Goal: Task Accomplishment & Management: Manage account settings

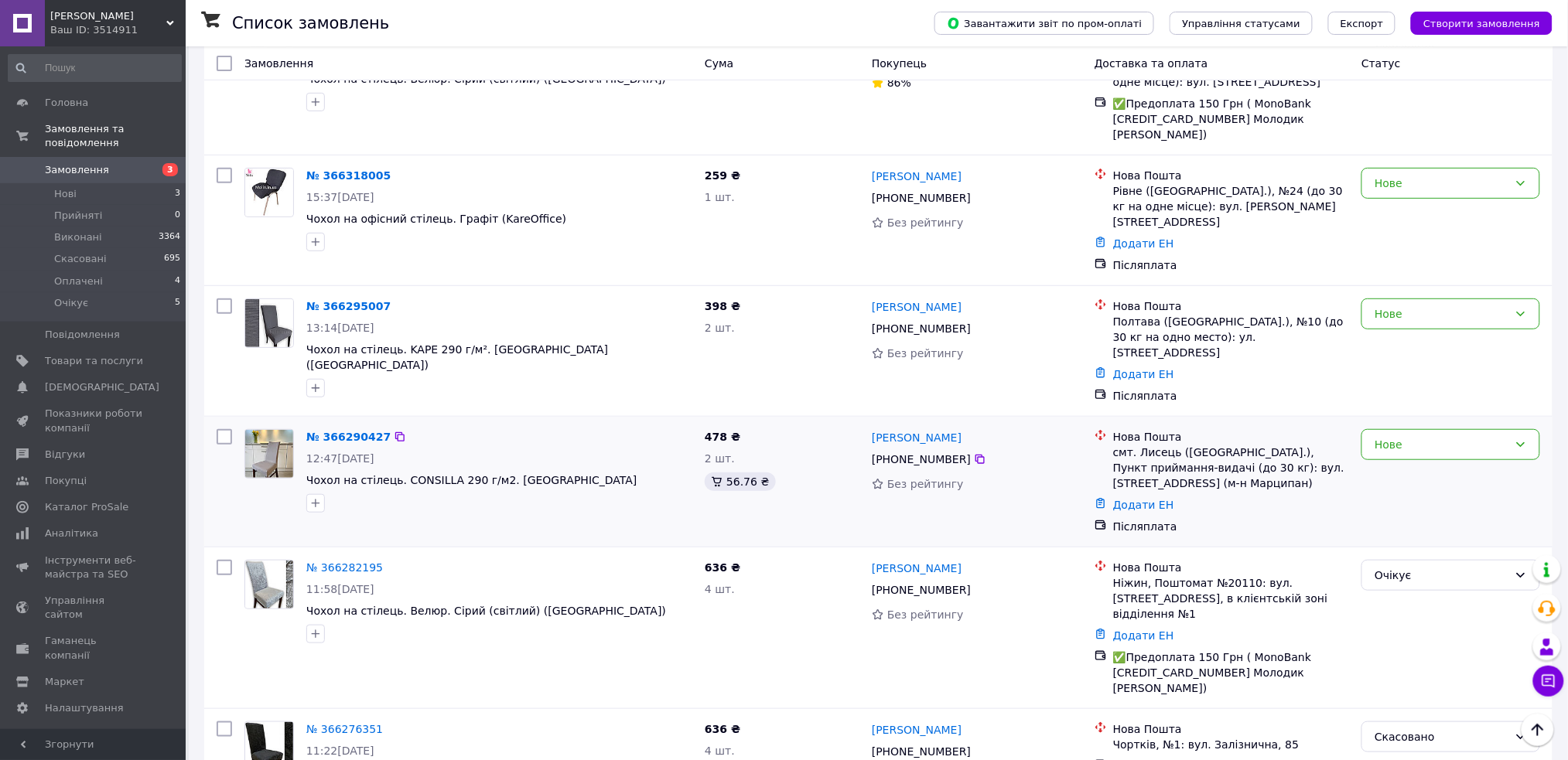
scroll to position [205, 0]
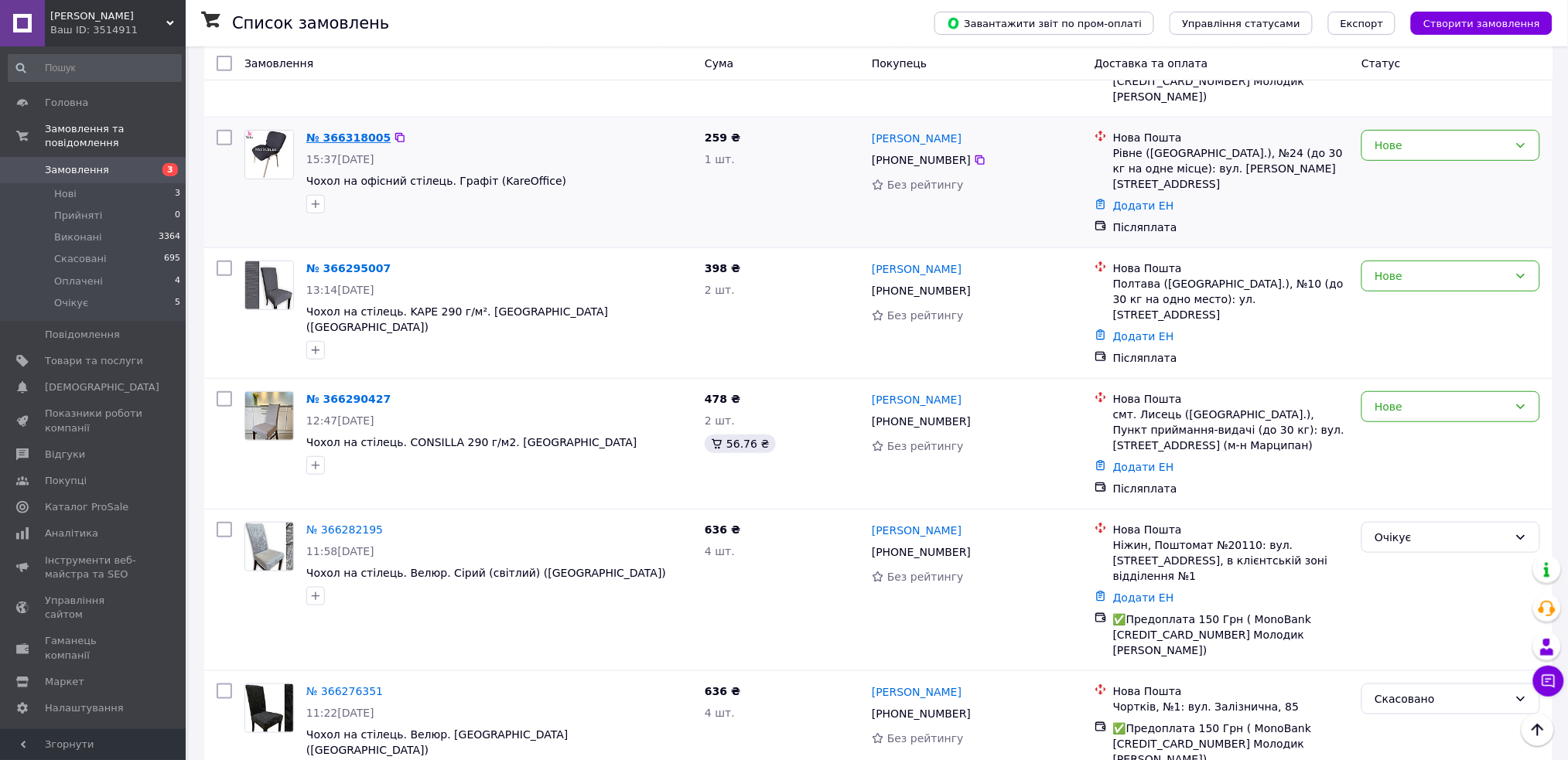
click at [340, 132] on link "№ 366318005" at bounding box center [348, 138] width 84 height 13
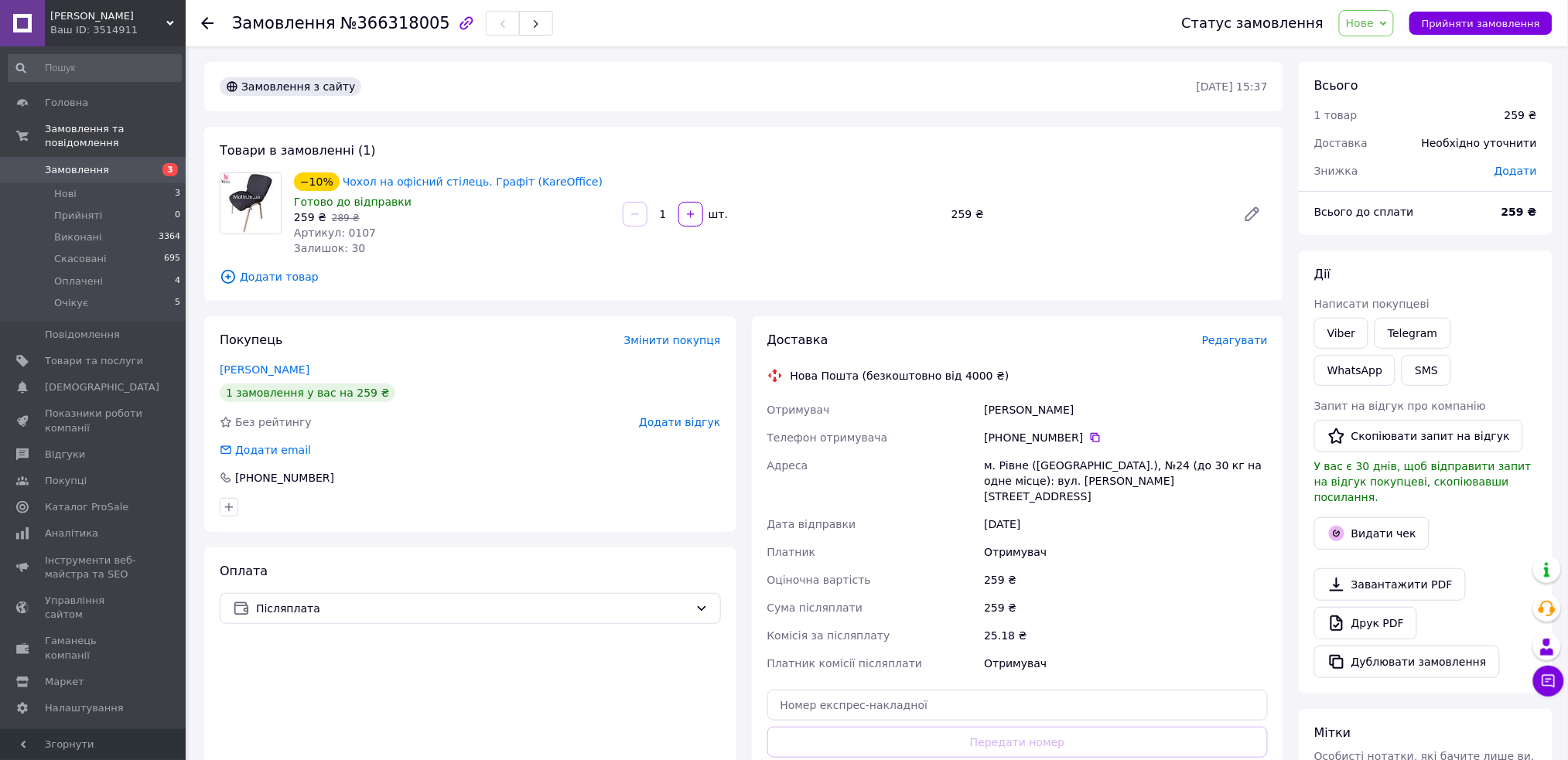
click at [1370, 36] on div "Статус замовлення Нове Прийнято Виконано Скасовано Оплачено Очікує Прийняти зам…" at bounding box center [1352, 23] width 402 height 46
click at [1374, 27] on span "Нове" at bounding box center [1360, 24] width 28 height 13
click at [1390, 115] on li "Оплачено" at bounding box center [1375, 124] width 71 height 24
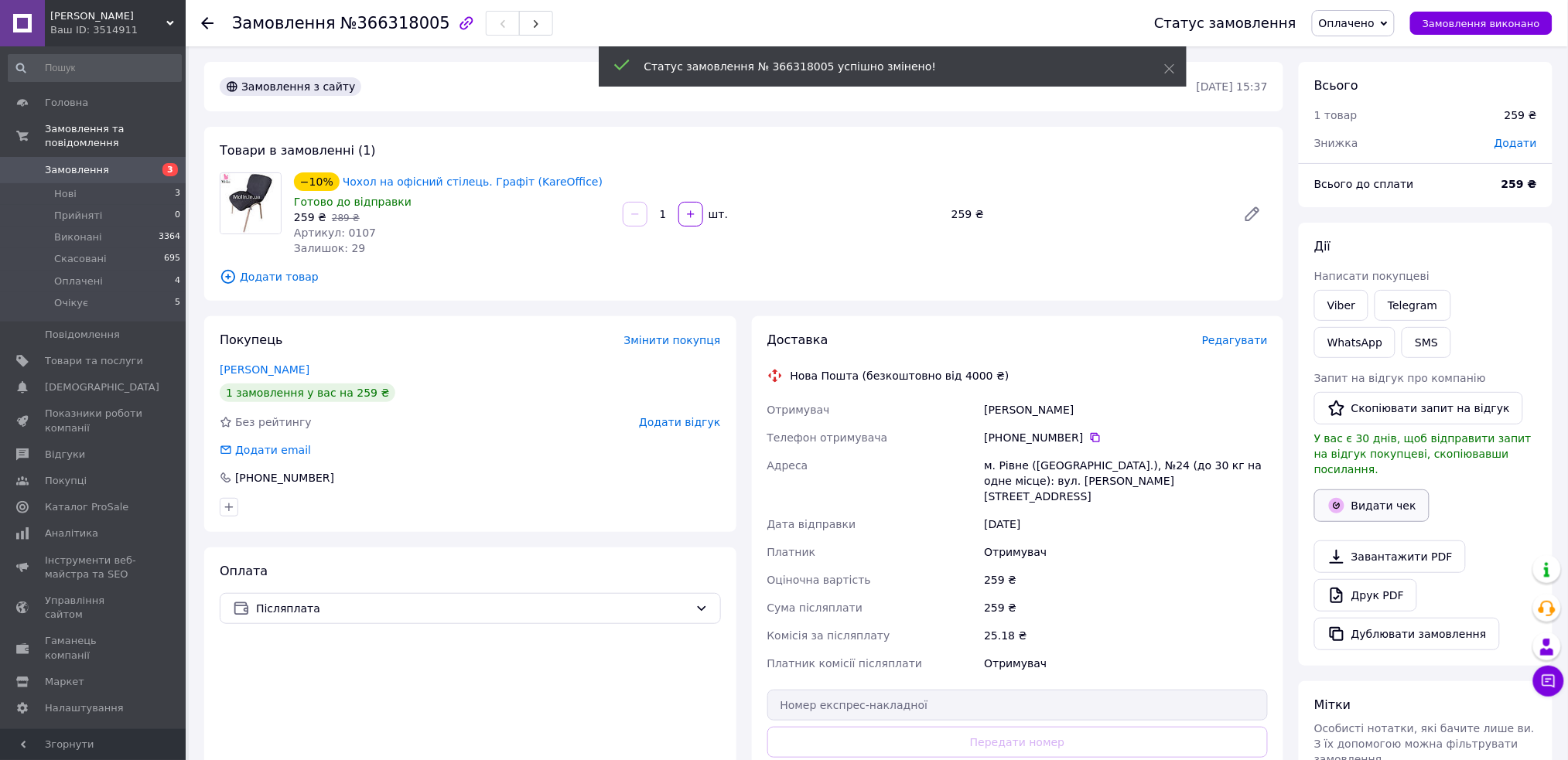
click at [1362, 489] on button "Видати чек" at bounding box center [1372, 505] width 115 height 32
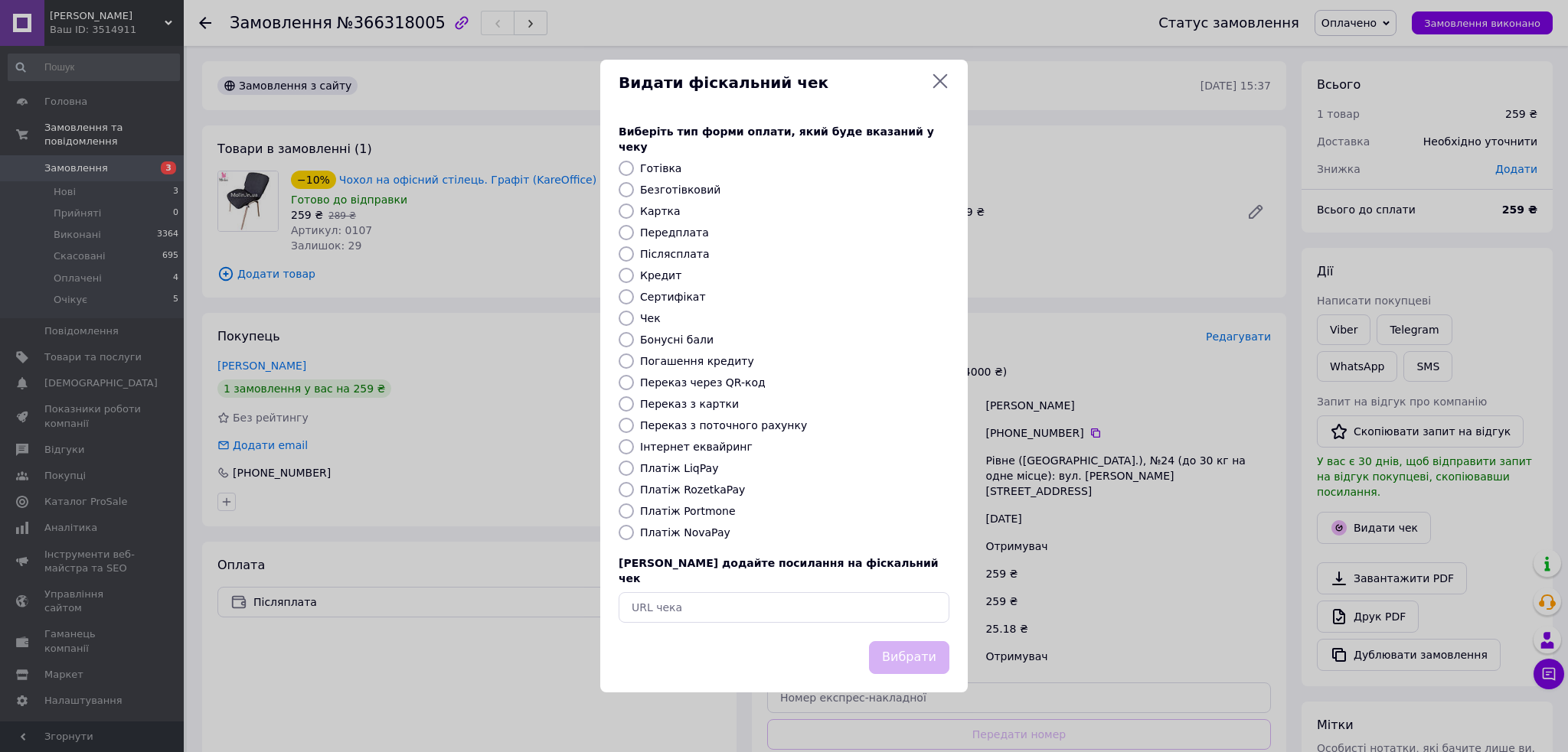
click at [694, 534] on label "Платіж NovaPay" at bounding box center [685, 533] width 90 height 12
click at [634, 534] on input "Платіж NovaPay" at bounding box center [626, 533] width 16 height 16
radio input "true"
click at [907, 641] on button "Вибрати" at bounding box center [909, 657] width 81 height 33
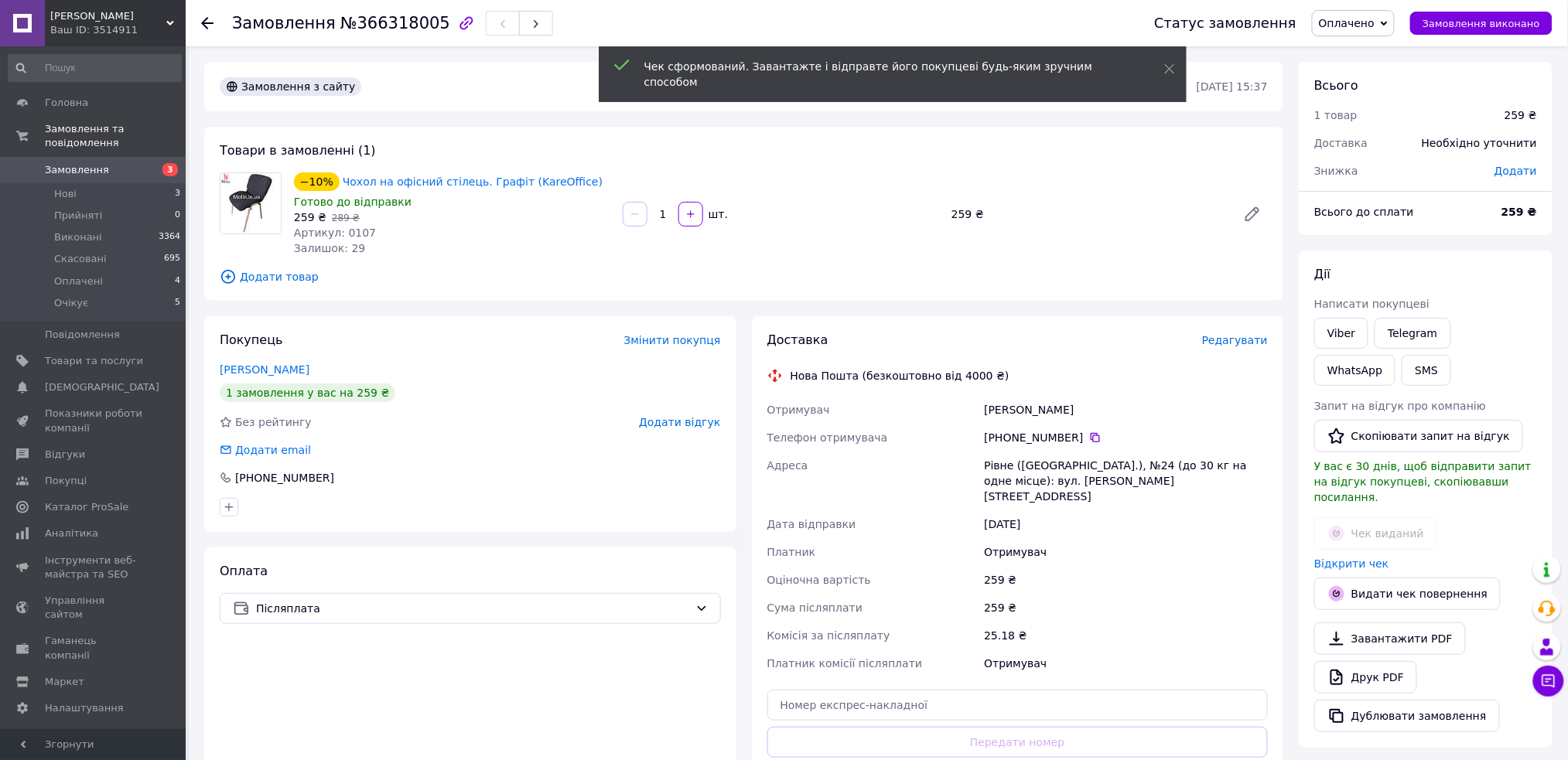
click at [1242, 340] on span "Редагувати" at bounding box center [1235, 340] width 66 height 13
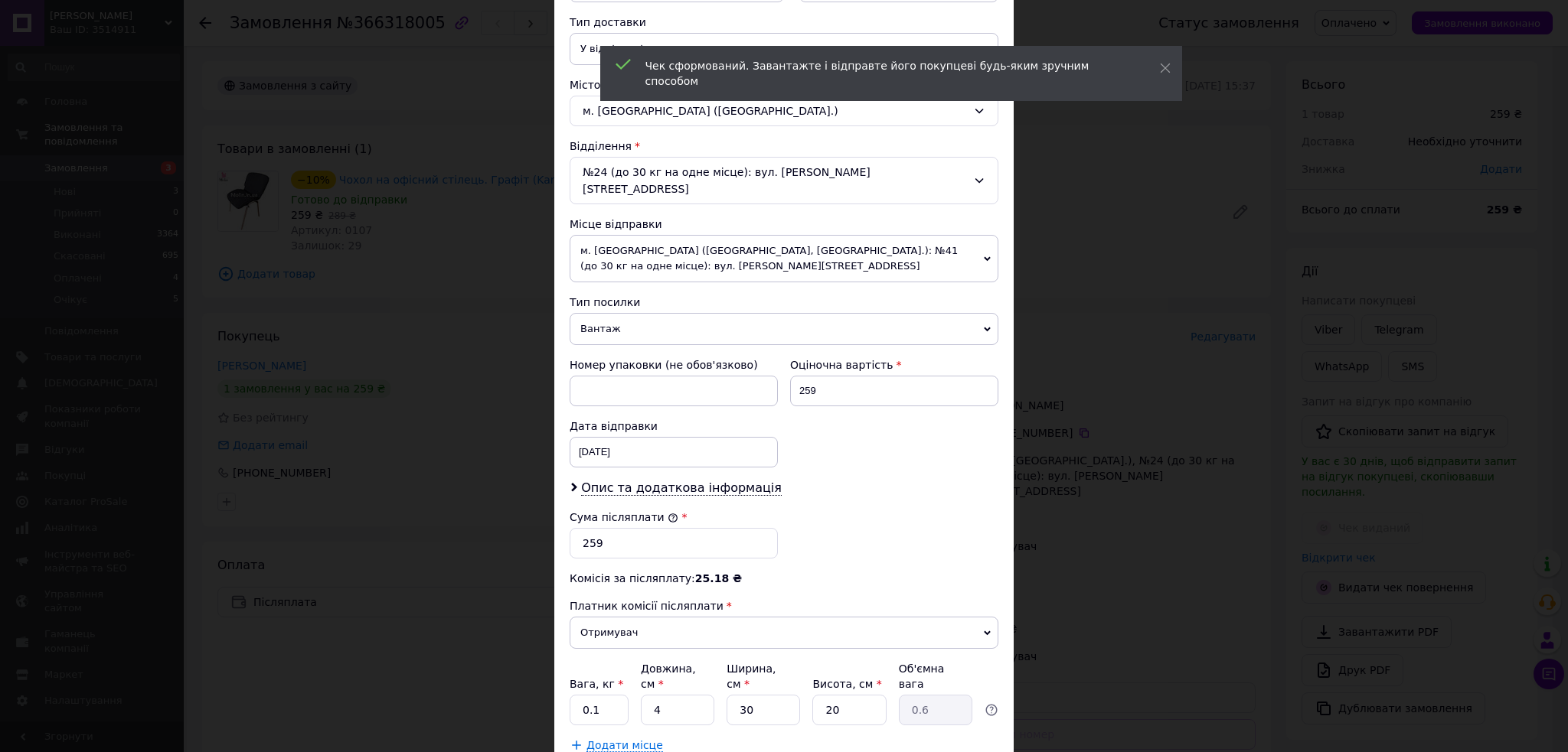
scroll to position [431, 0]
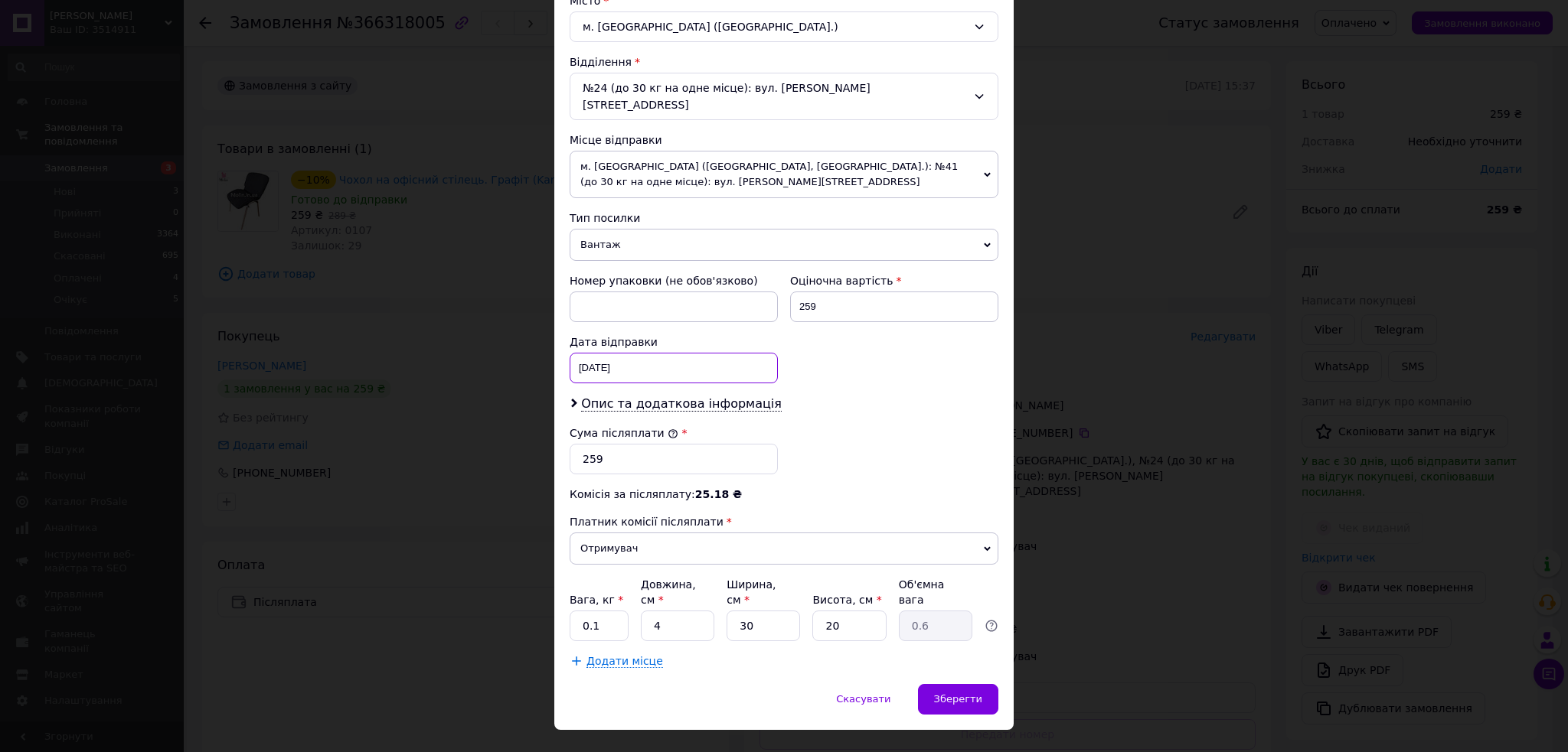
click at [666, 359] on div "12.10.2025 < 2025 > < Октябрь > Пн Вт Ср Чт Пт Сб Вс 29 30 1 2 3 4 5 6 7 8 9 10…" at bounding box center [674, 368] width 208 height 30
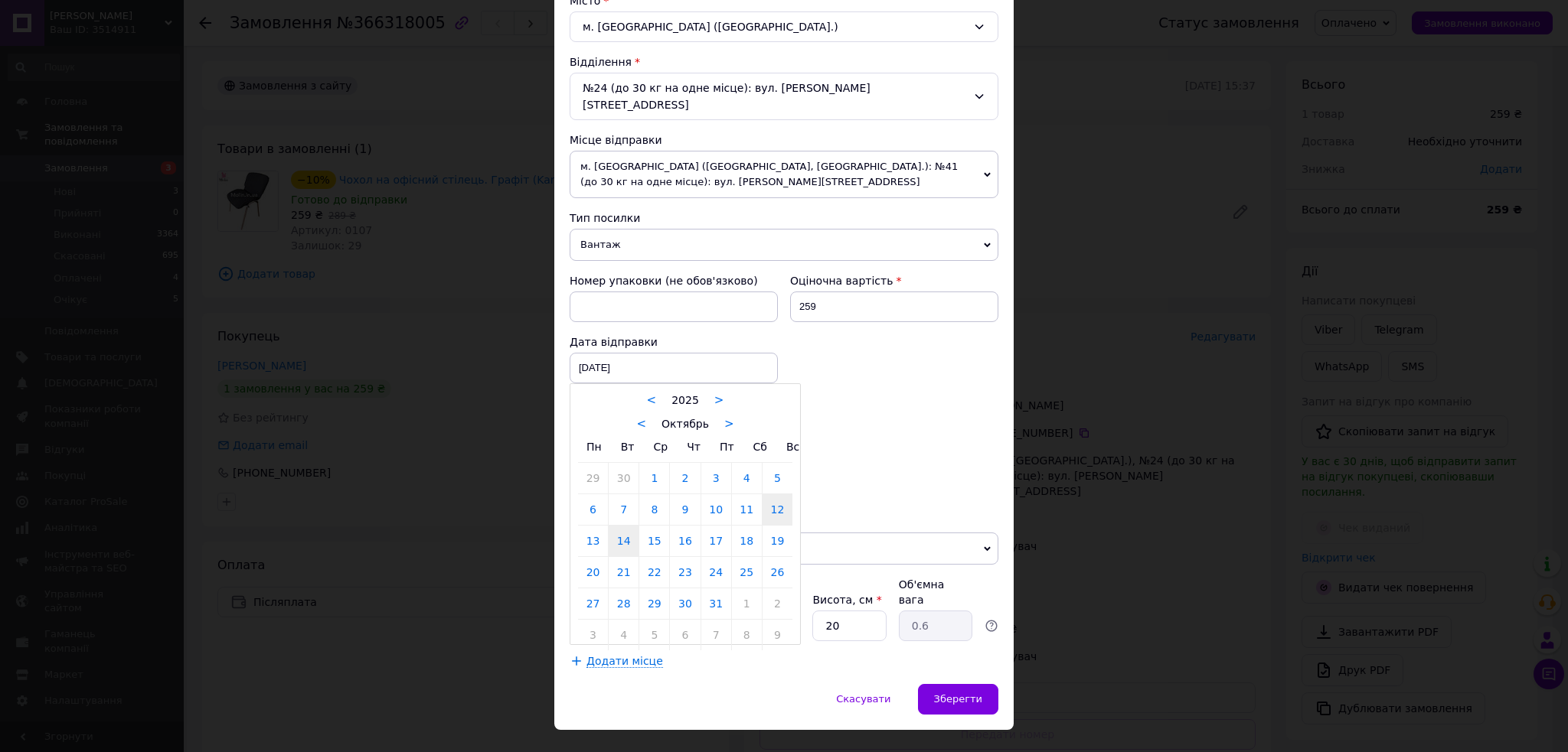
click at [616, 526] on link "14" at bounding box center [623, 541] width 29 height 30
type input "[DATE]"
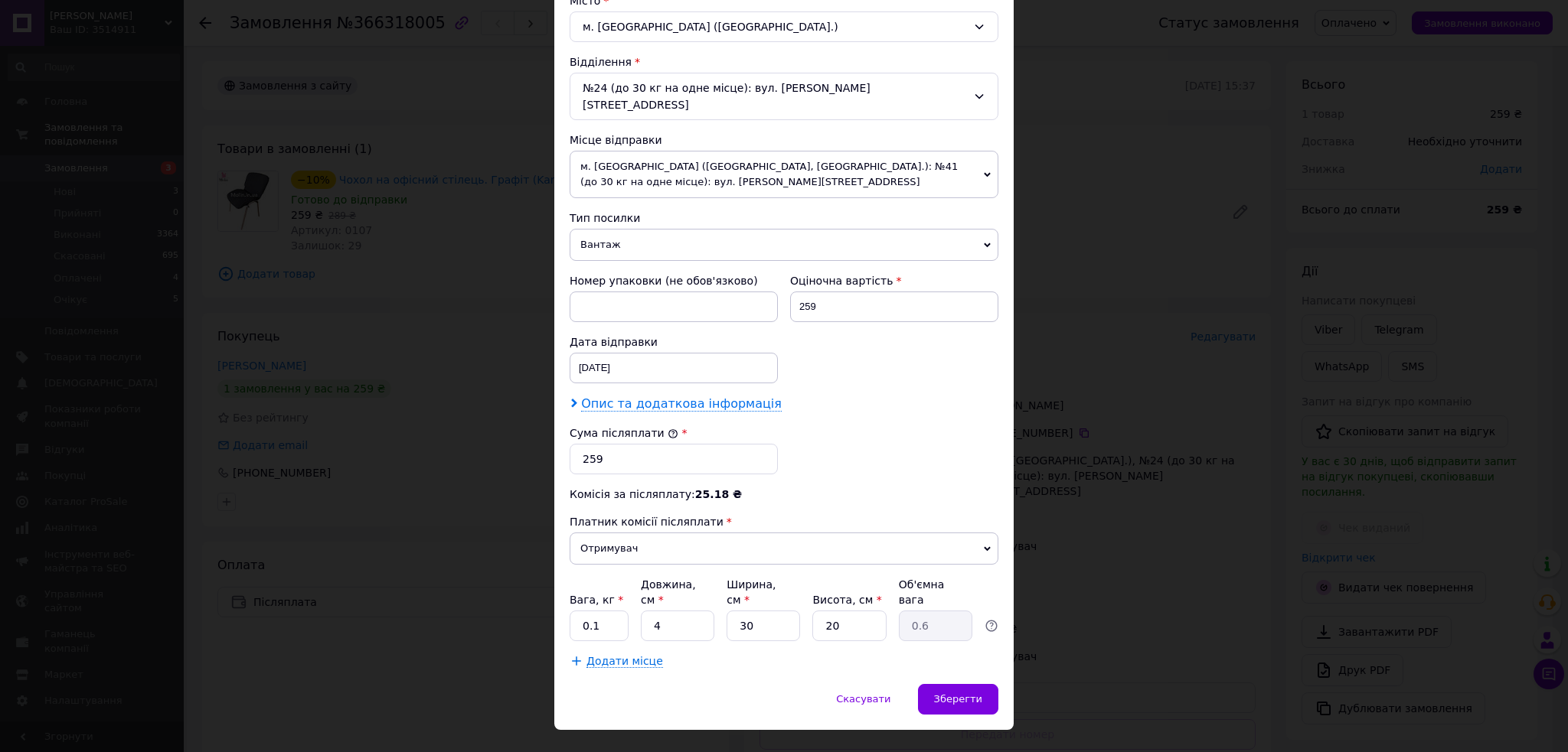
click at [699, 397] on span "Опис та додаткова інформація" at bounding box center [682, 404] width 200 height 16
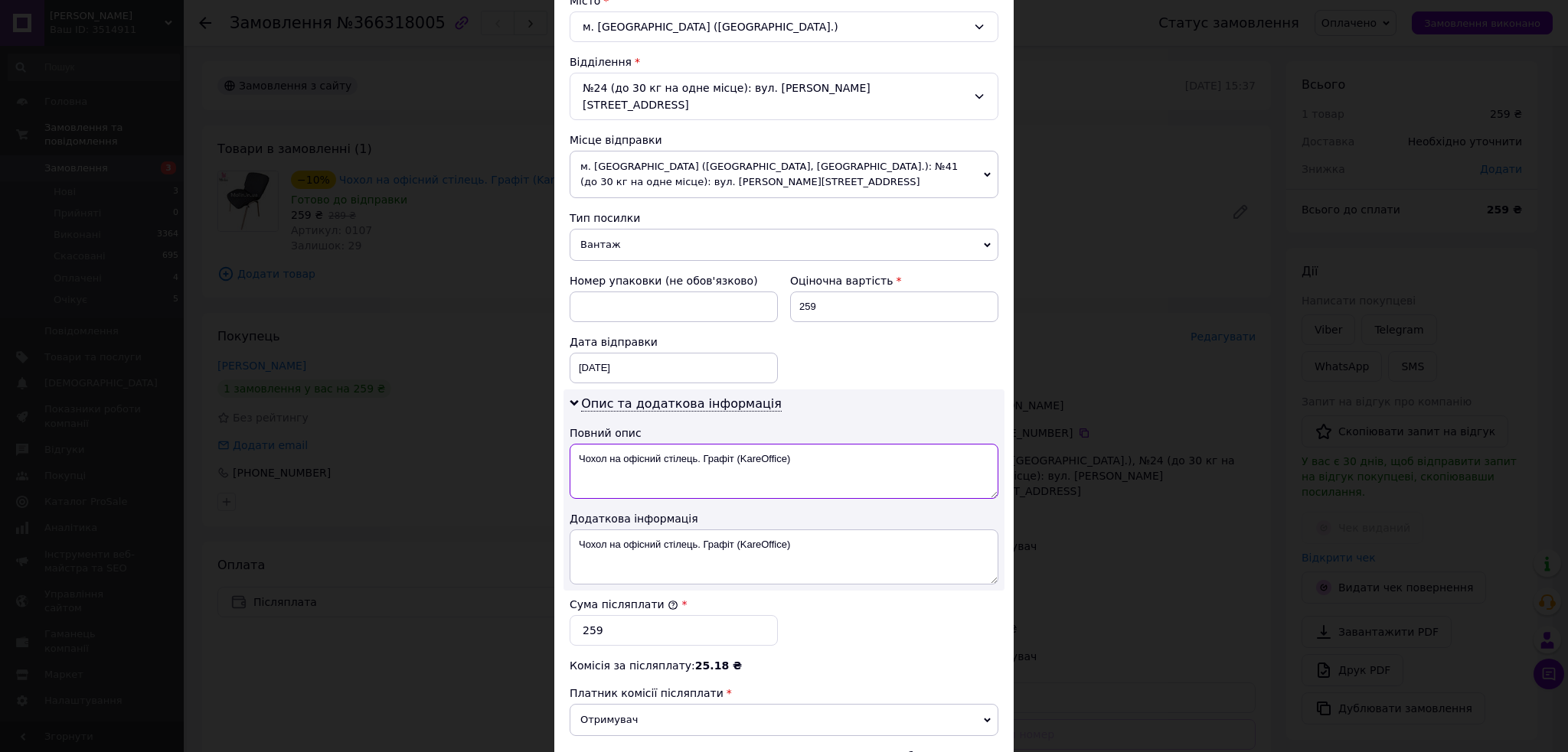
click at [764, 448] on textarea "Чохол на офісний стілець. Графіт (KareOffice)" at bounding box center [784, 471] width 428 height 55
click at [799, 456] on textarea "Чохол на офісний стілець. Графіт (1шт)" at bounding box center [784, 471] width 428 height 55
click at [799, 455] on textarea "Чохол на офісний стілець. Графіт (1шт)" at bounding box center [784, 471] width 428 height 55
click at [799, 454] on textarea "Чохол на офісний стілець. Графіт (1шт)" at bounding box center [784, 471] width 428 height 55
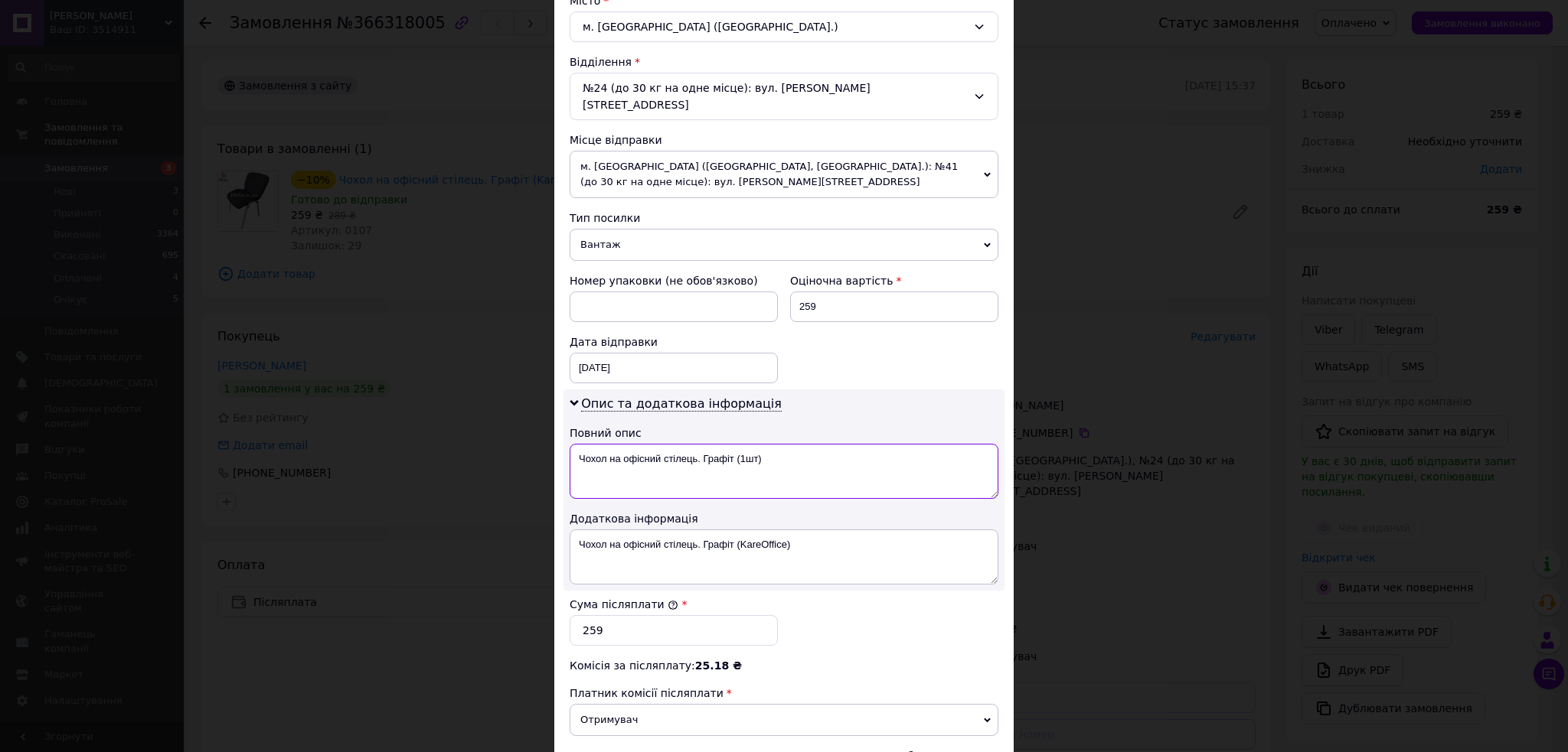
click at [799, 453] on textarea "Чохол на офісний стілець. Графіт (1шт)" at bounding box center [784, 471] width 428 height 55
type textarea "Чохол на офісний стілець. Графіт (1шт)"
click at [834, 540] on textarea "Чохол на офісний стілець. Графіт (KareOffice)" at bounding box center [784, 556] width 428 height 55
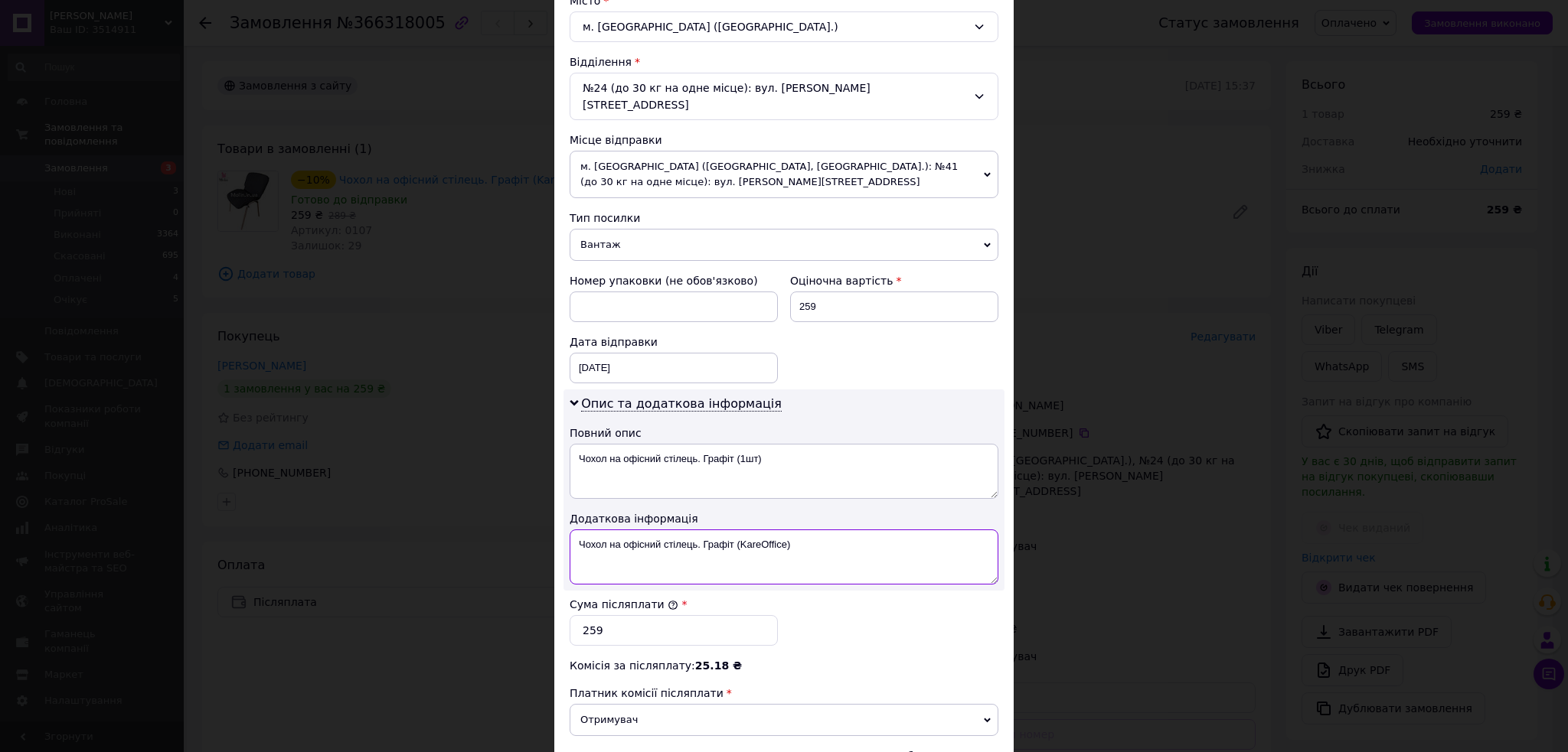
click at [834, 540] on textarea "Чохол на офісний стілець. Графіт (KareOffice)" at bounding box center [784, 556] width 428 height 55
paste textarea "1шт"
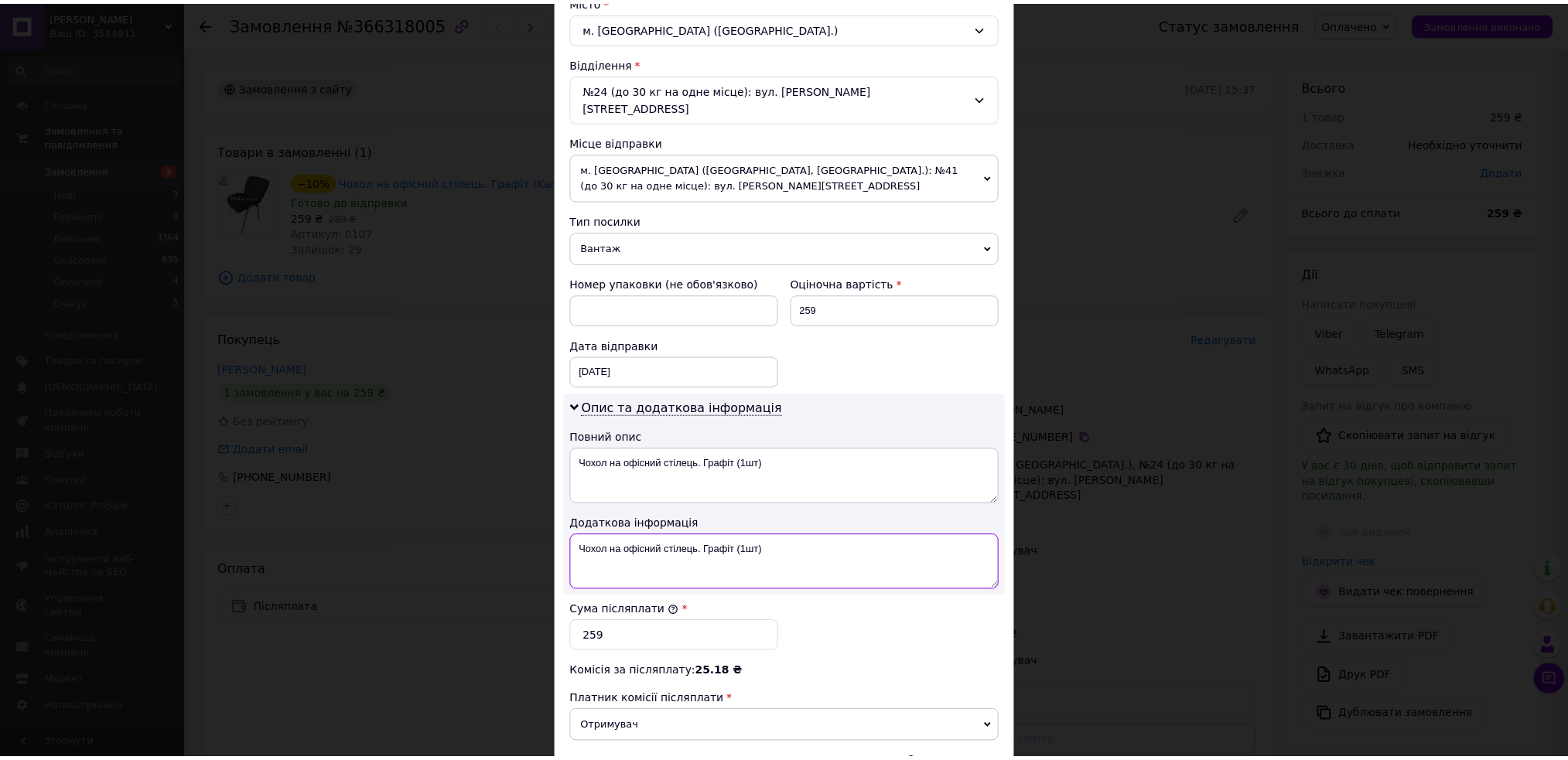
scroll to position [609, 0]
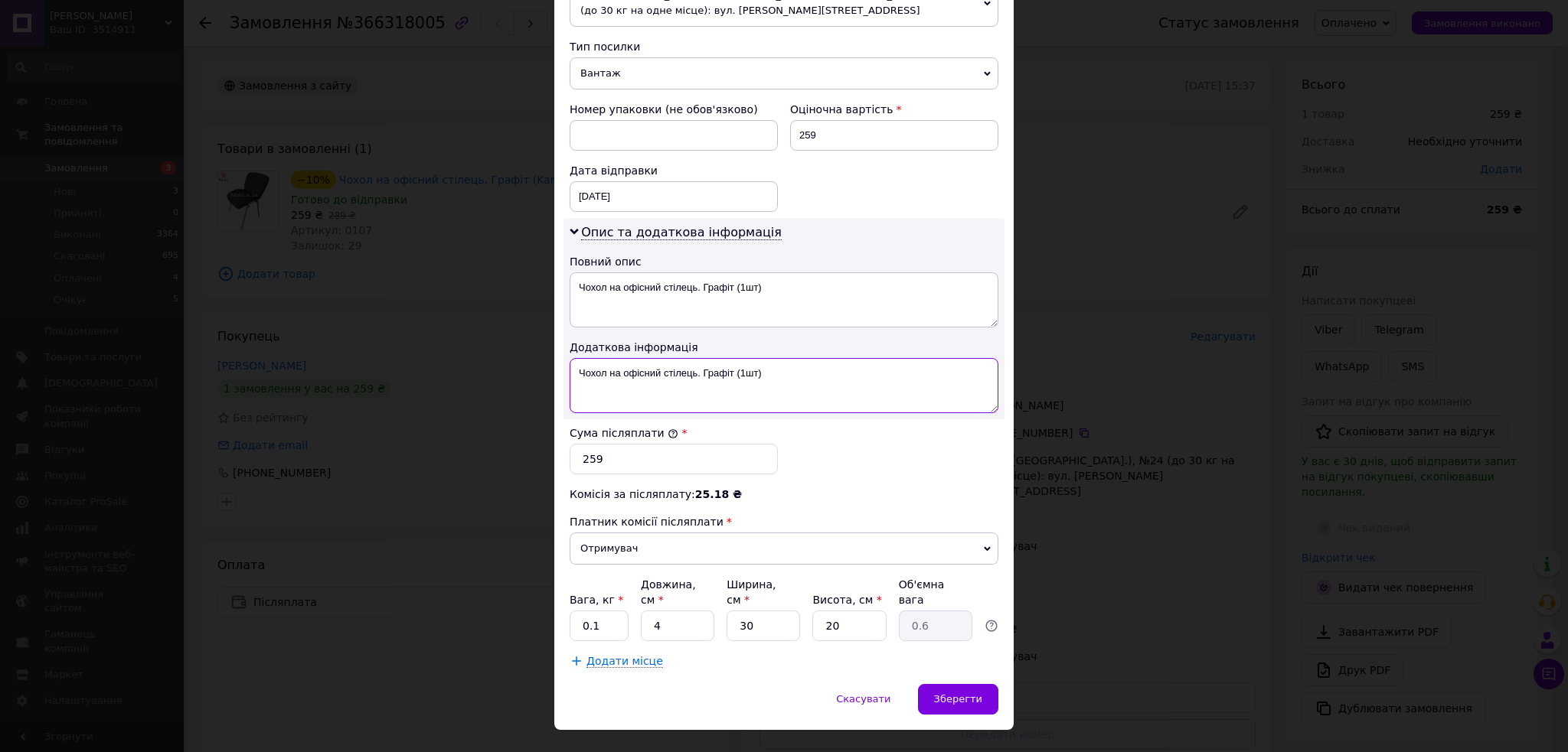
type textarea "Чохол на офісний стілець. Графіт (1шт)"
click at [609, 611] on input "0.1" at bounding box center [599, 626] width 59 height 30
type input "1"
click at [692, 611] on input "4" at bounding box center [677, 626] width 74 height 30
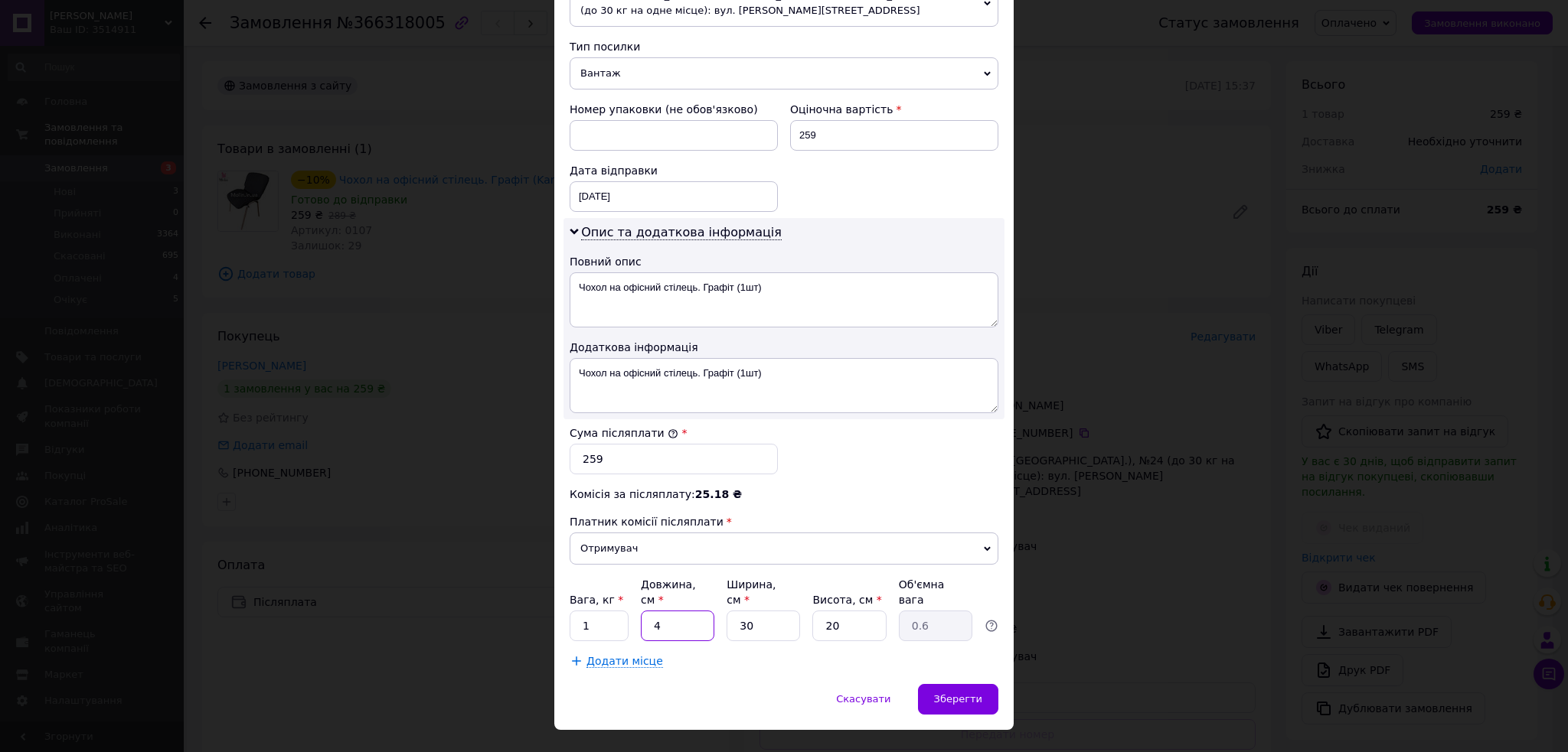
click at [692, 611] on input "4" at bounding box center [677, 626] width 74 height 30
type input "2"
type input "0.3"
type input "20"
type input "3"
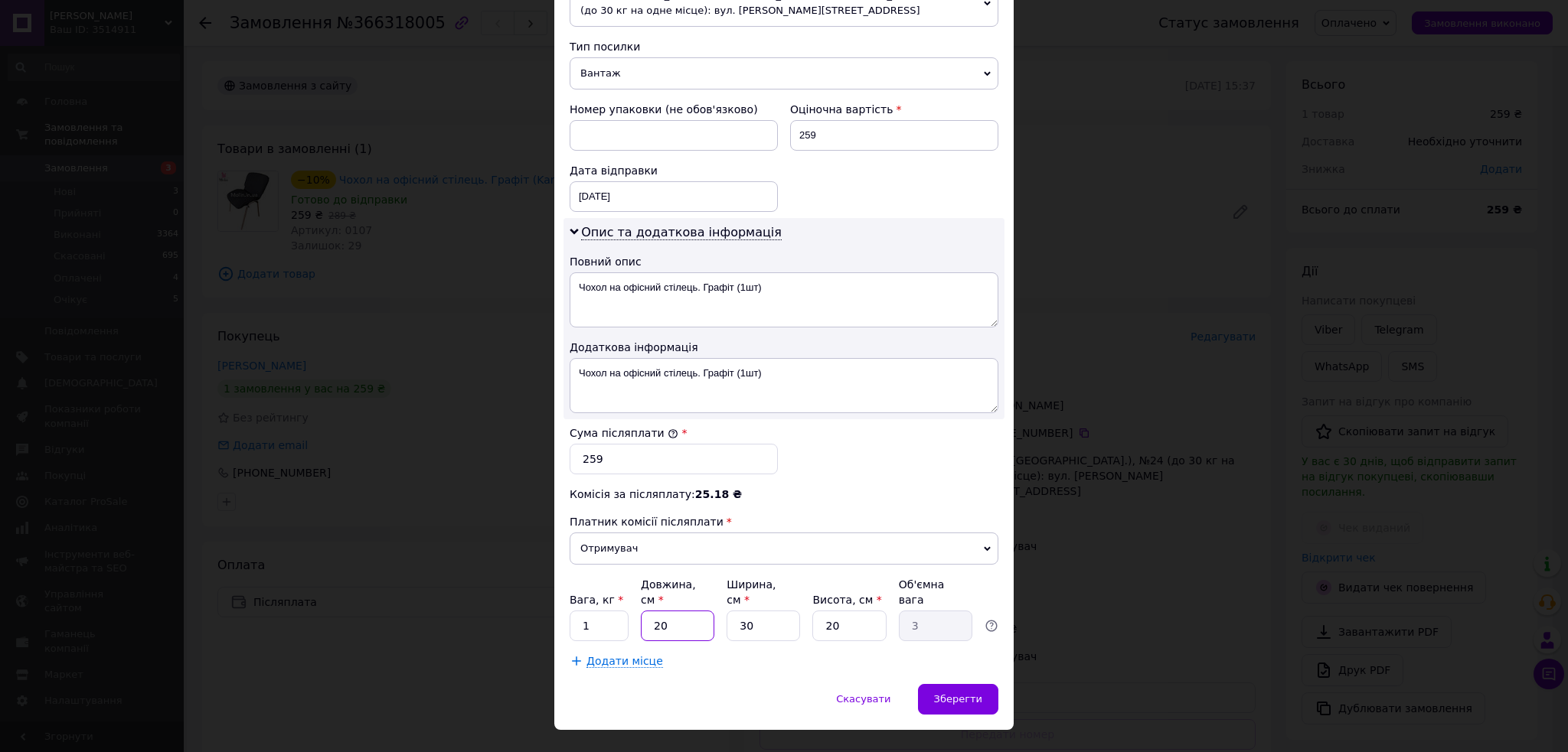
type input "20"
click at [788, 611] on input "30" at bounding box center [763, 626] width 74 height 30
type input "1"
type input "0.1"
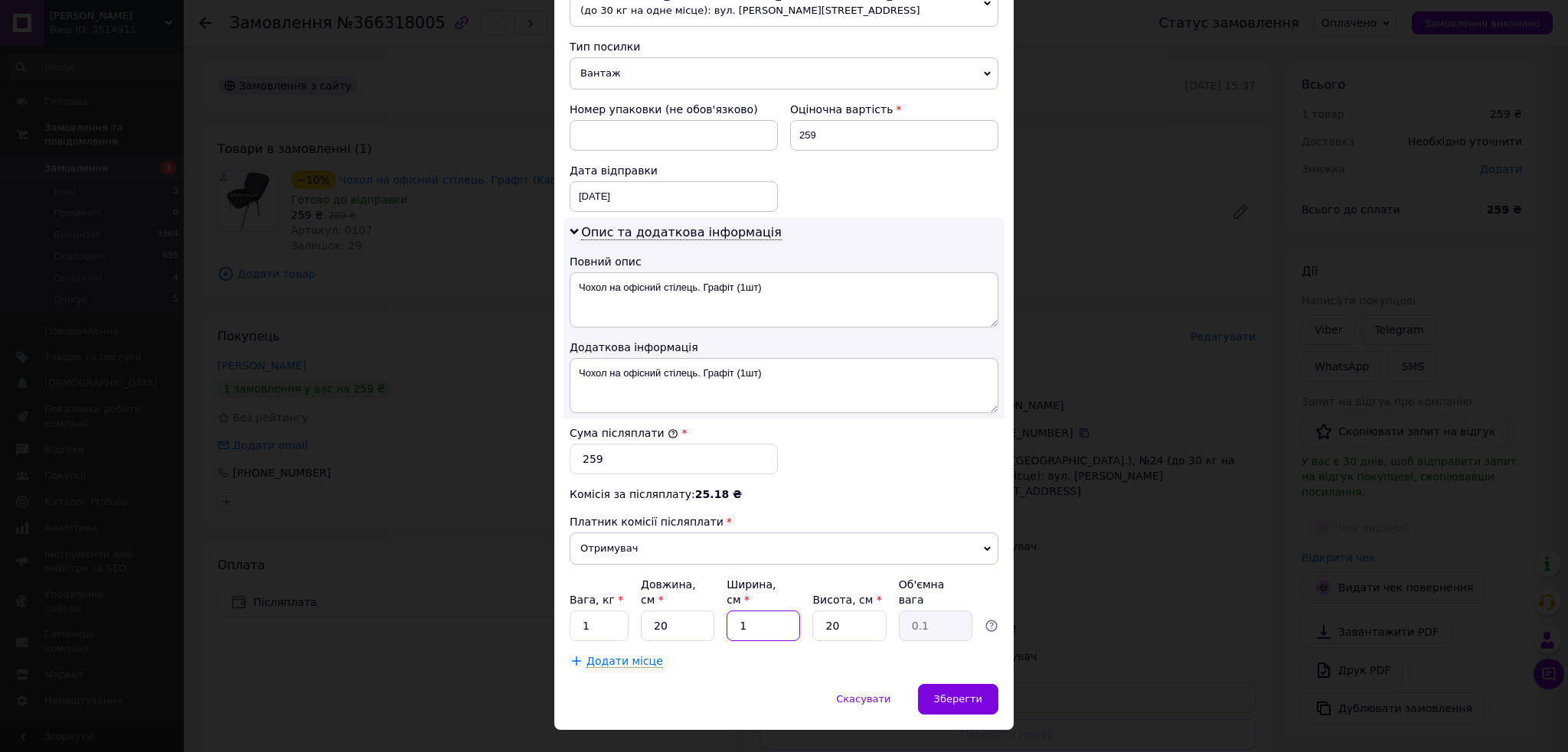
type input "10"
type input "1"
type input "10"
click at [973, 694] on span "Зберегти" at bounding box center [958, 699] width 48 height 12
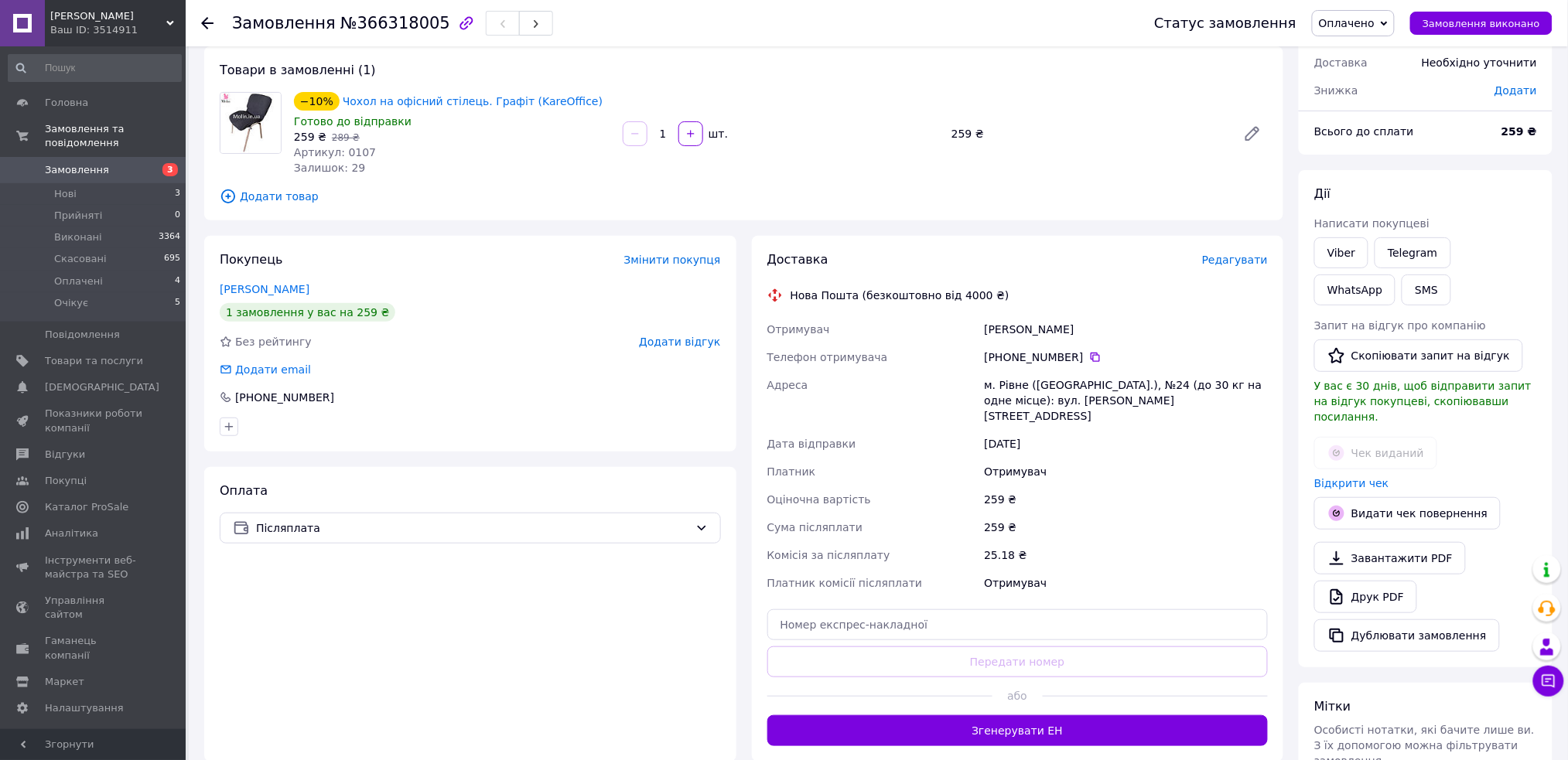
scroll to position [205, 0]
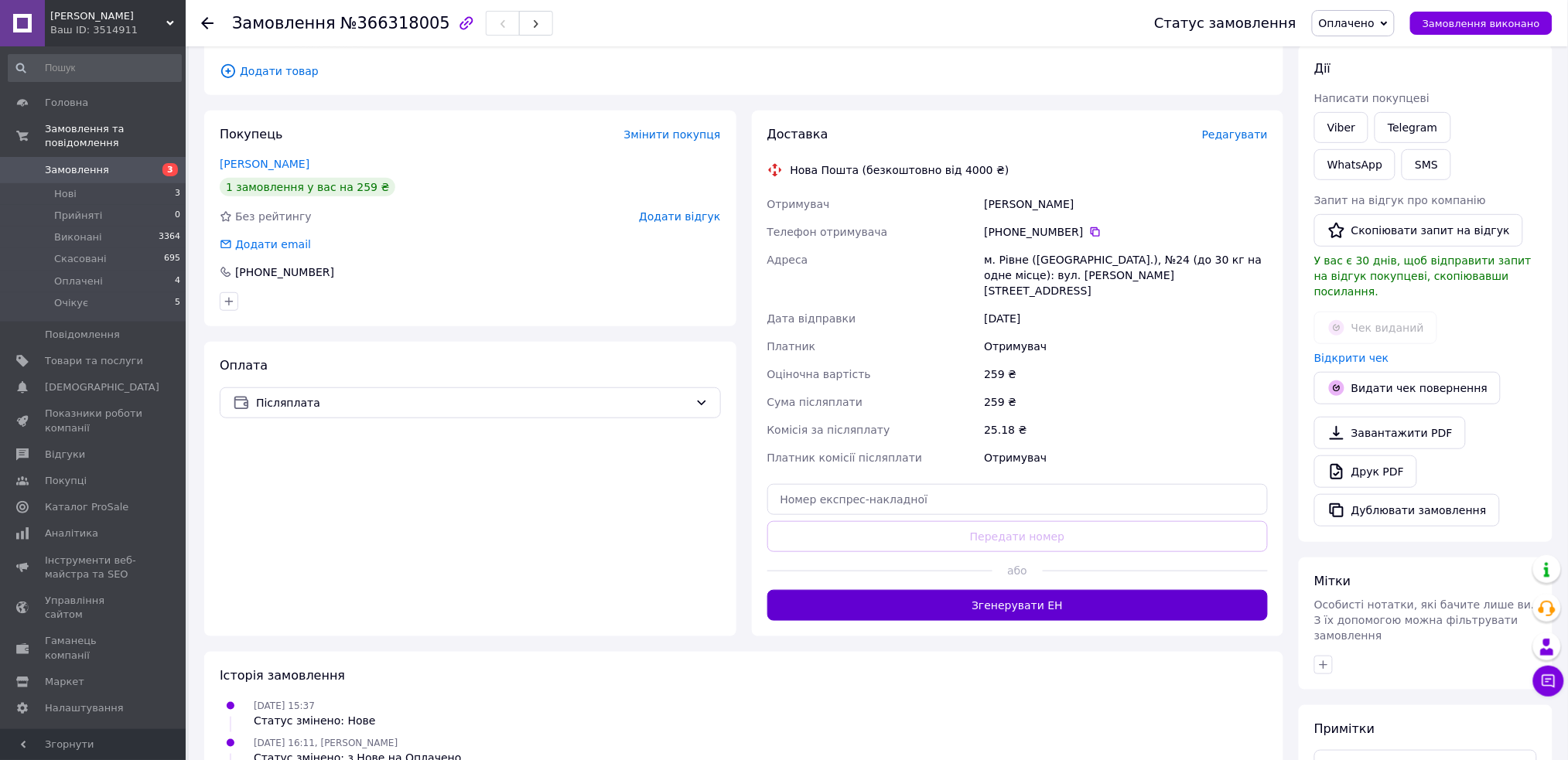
click at [997, 590] on button "Згенерувати ЕН" at bounding box center [1017, 605] width 501 height 31
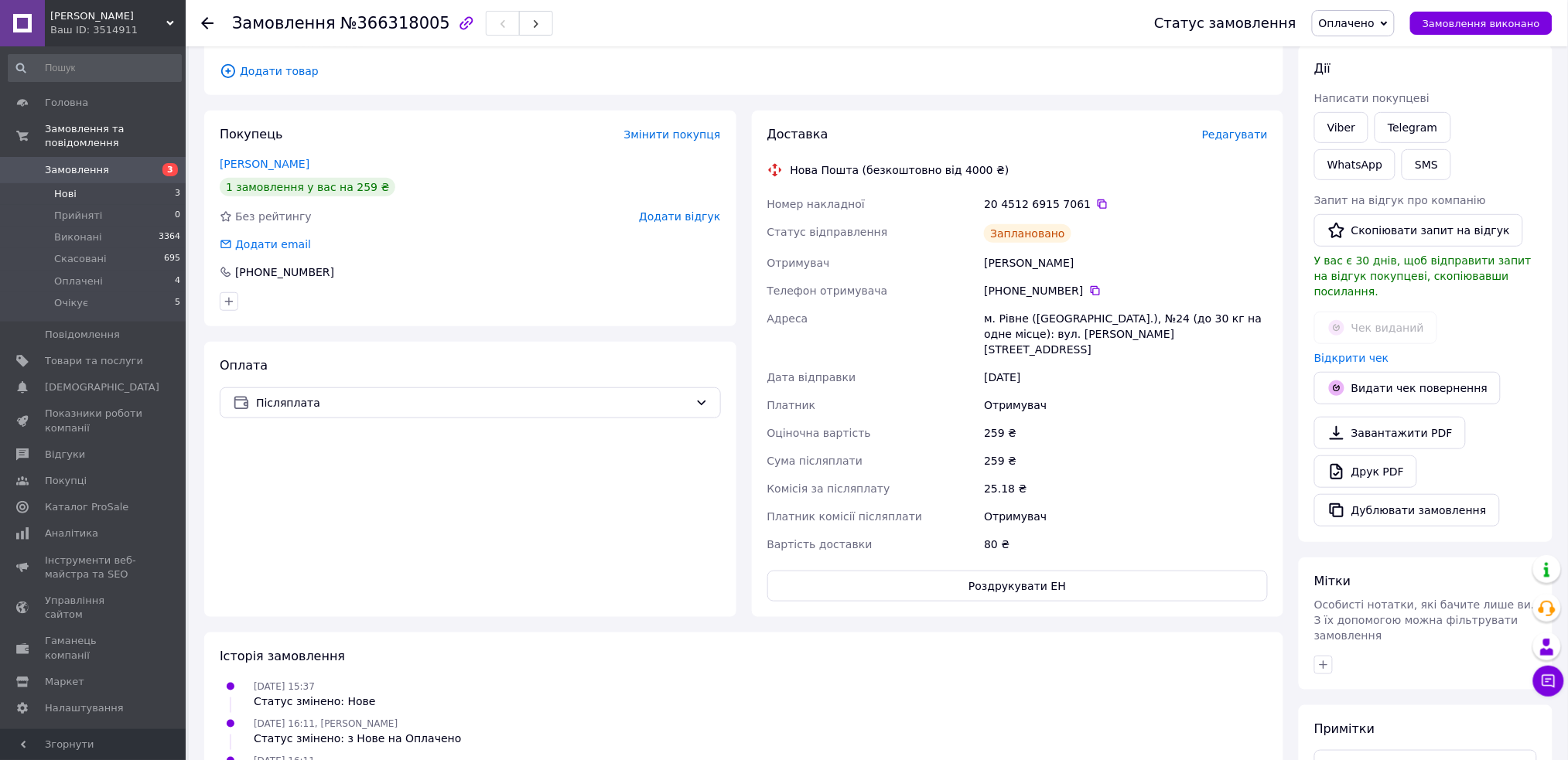
click at [87, 184] on li "Нові 3" at bounding box center [95, 195] width 190 height 22
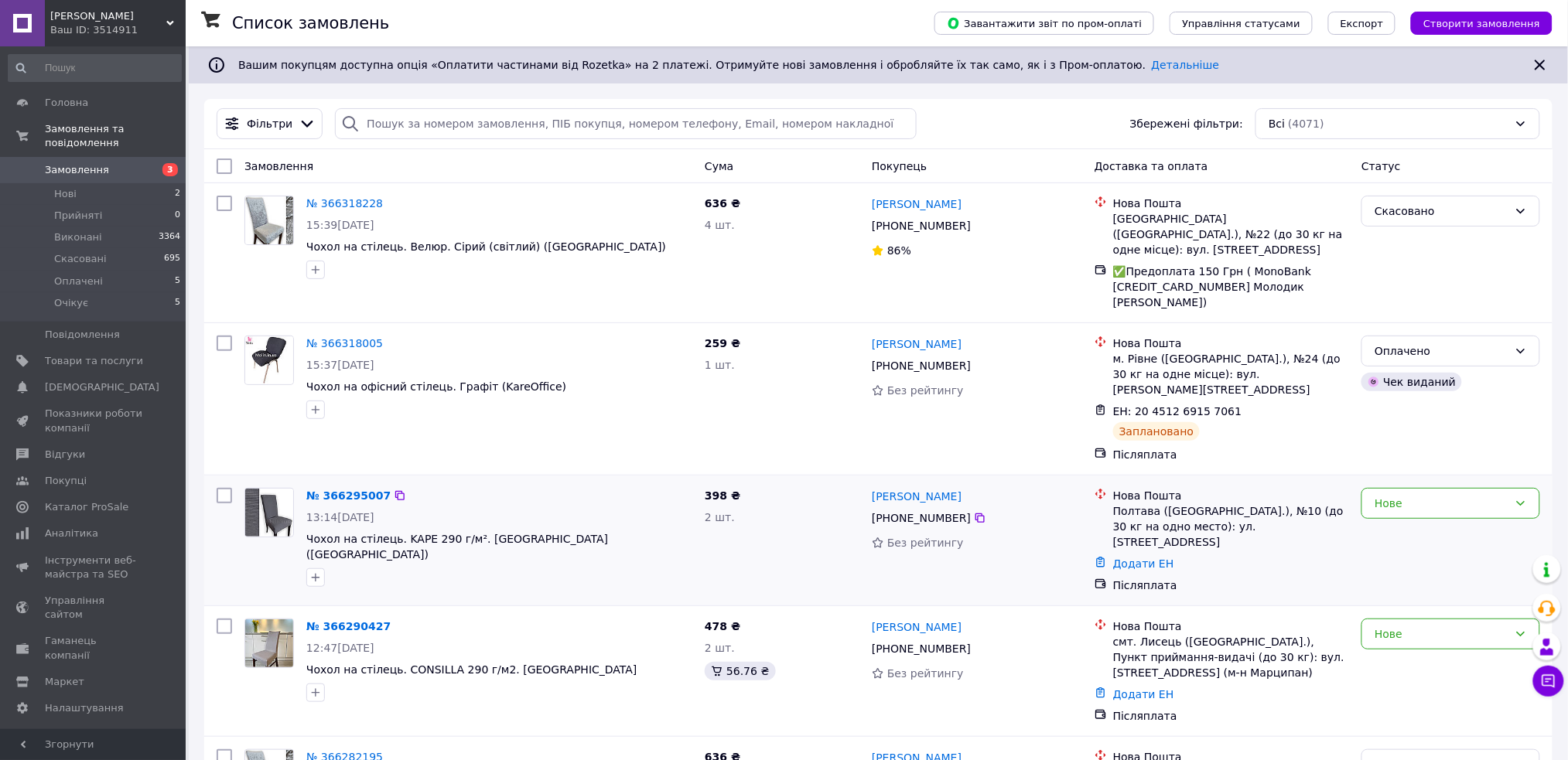
click at [337, 482] on div "№ 366295007 13:14, 12.10.2025 Чохол на стілець. KAРE 290 г/м². Сірий (Туреччина)" at bounding box center [500, 537] width 398 height 111
click at [344, 489] on link "№ 366295007" at bounding box center [348, 496] width 84 height 13
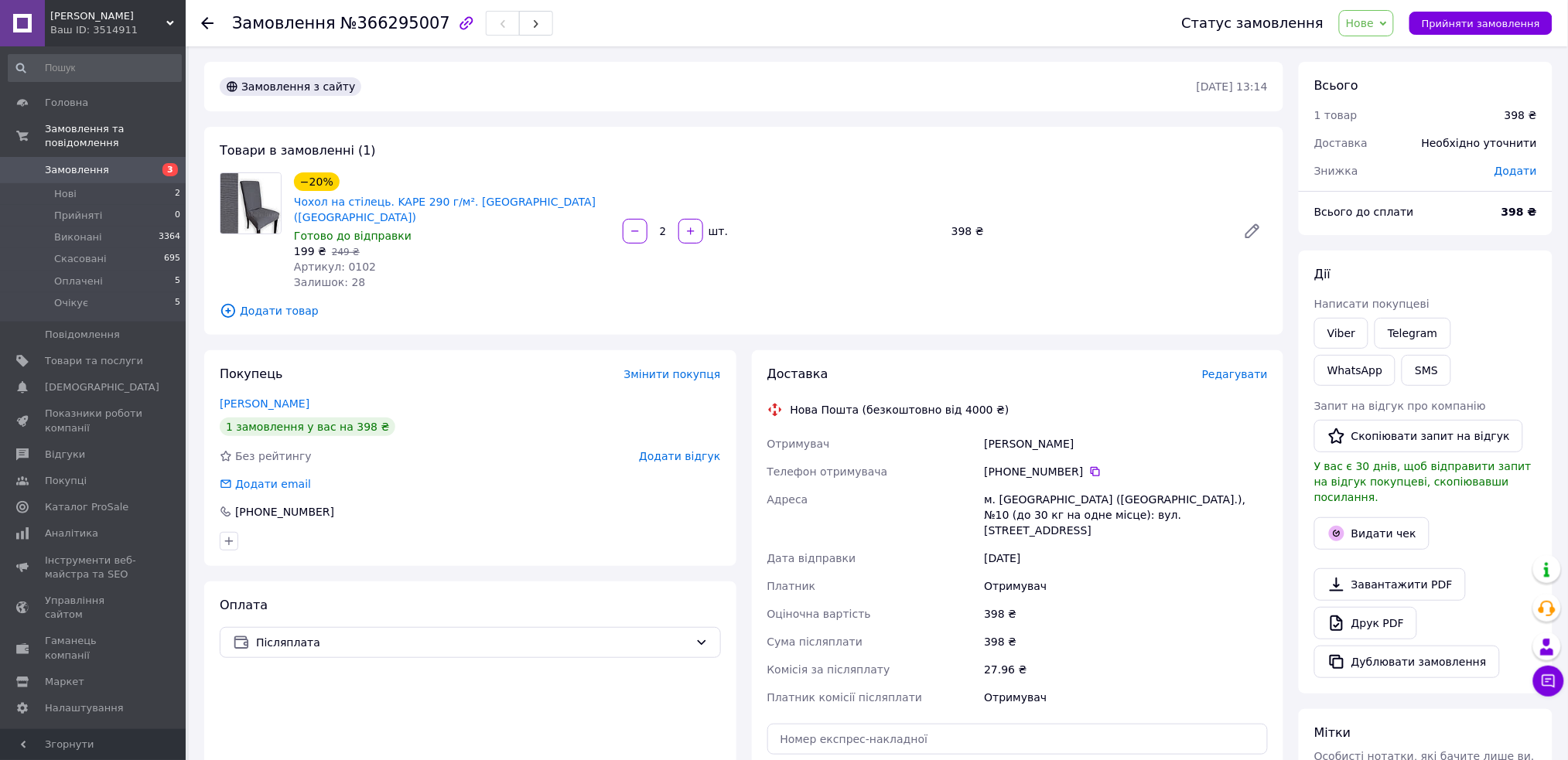
click at [1374, 24] on span "Нове" at bounding box center [1360, 24] width 28 height 13
drag, startPoint x: 1371, startPoint y: 126, endPoint x: 1384, endPoint y: 137, distance: 17.0
click at [1372, 126] on li "Оплачено" at bounding box center [1375, 124] width 71 height 24
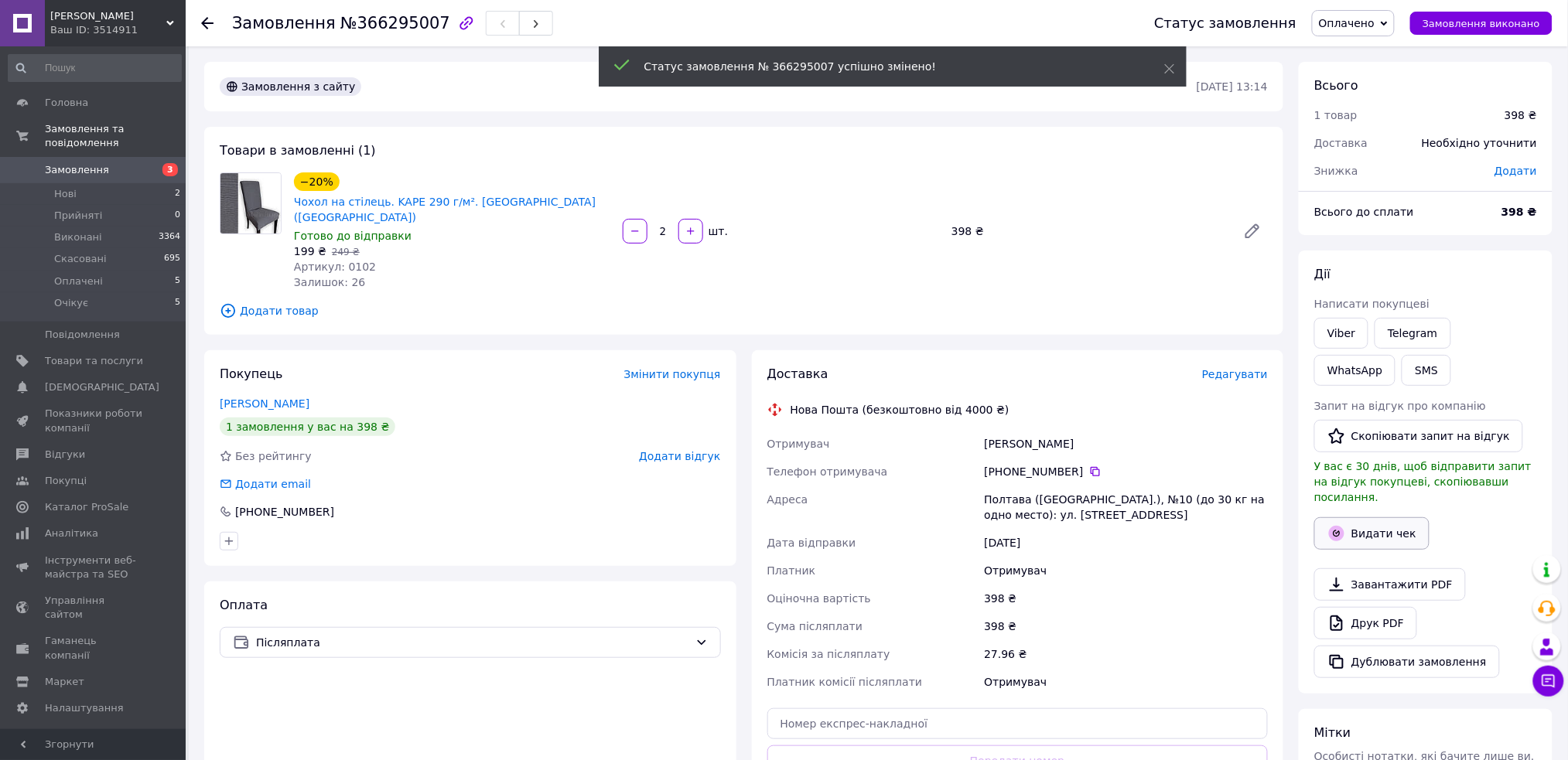
click at [1369, 518] on button "Видати чек" at bounding box center [1372, 533] width 115 height 32
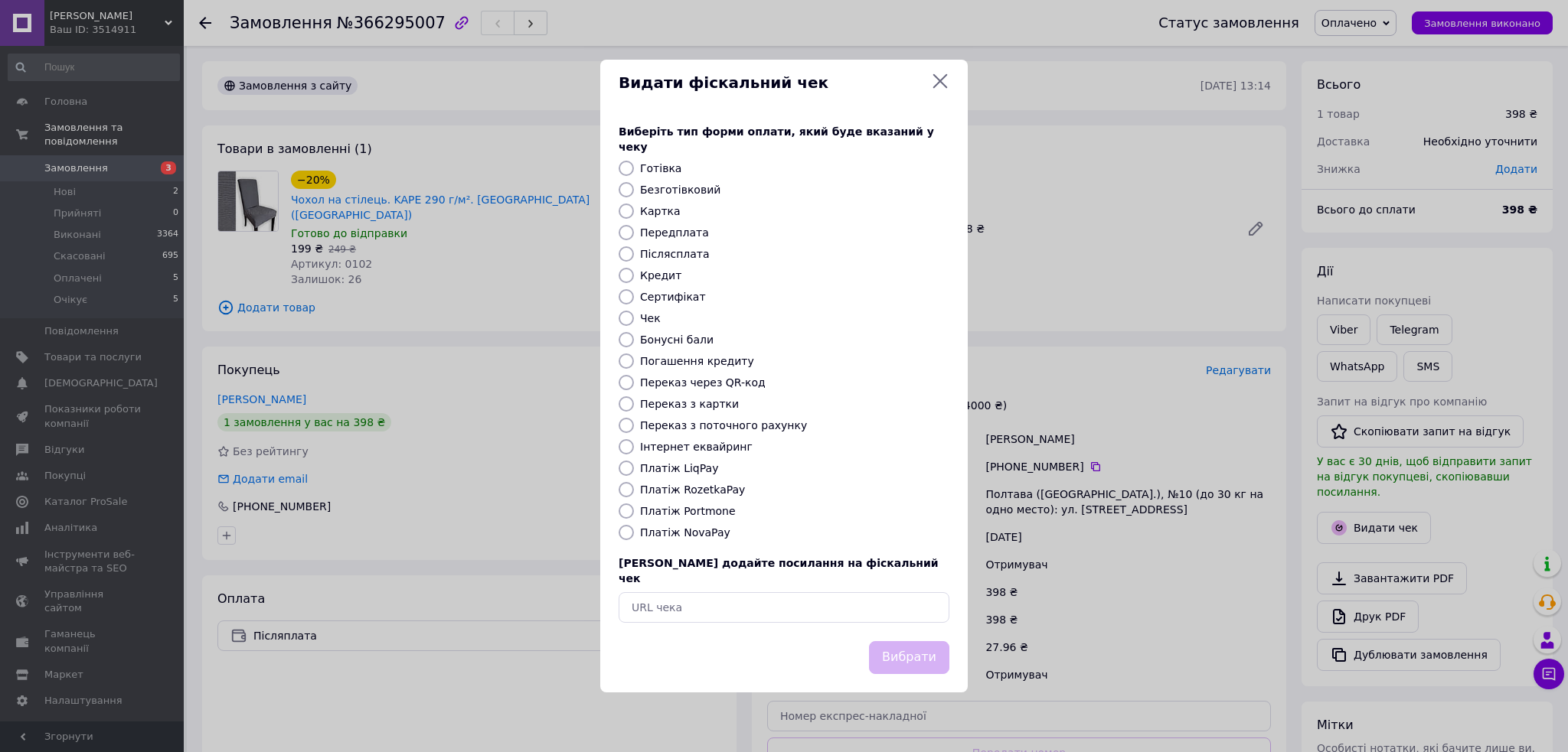
drag, startPoint x: 675, startPoint y: 536, endPoint x: 685, endPoint y: 535, distance: 10.0
click at [676, 536] on label "Платіж NovaPay" at bounding box center [685, 533] width 90 height 12
click at [634, 536] on input "Платіж NovaPay" at bounding box center [626, 533] width 16 height 16
radio input "true"
click at [911, 641] on button "Вибрати" at bounding box center [909, 657] width 81 height 33
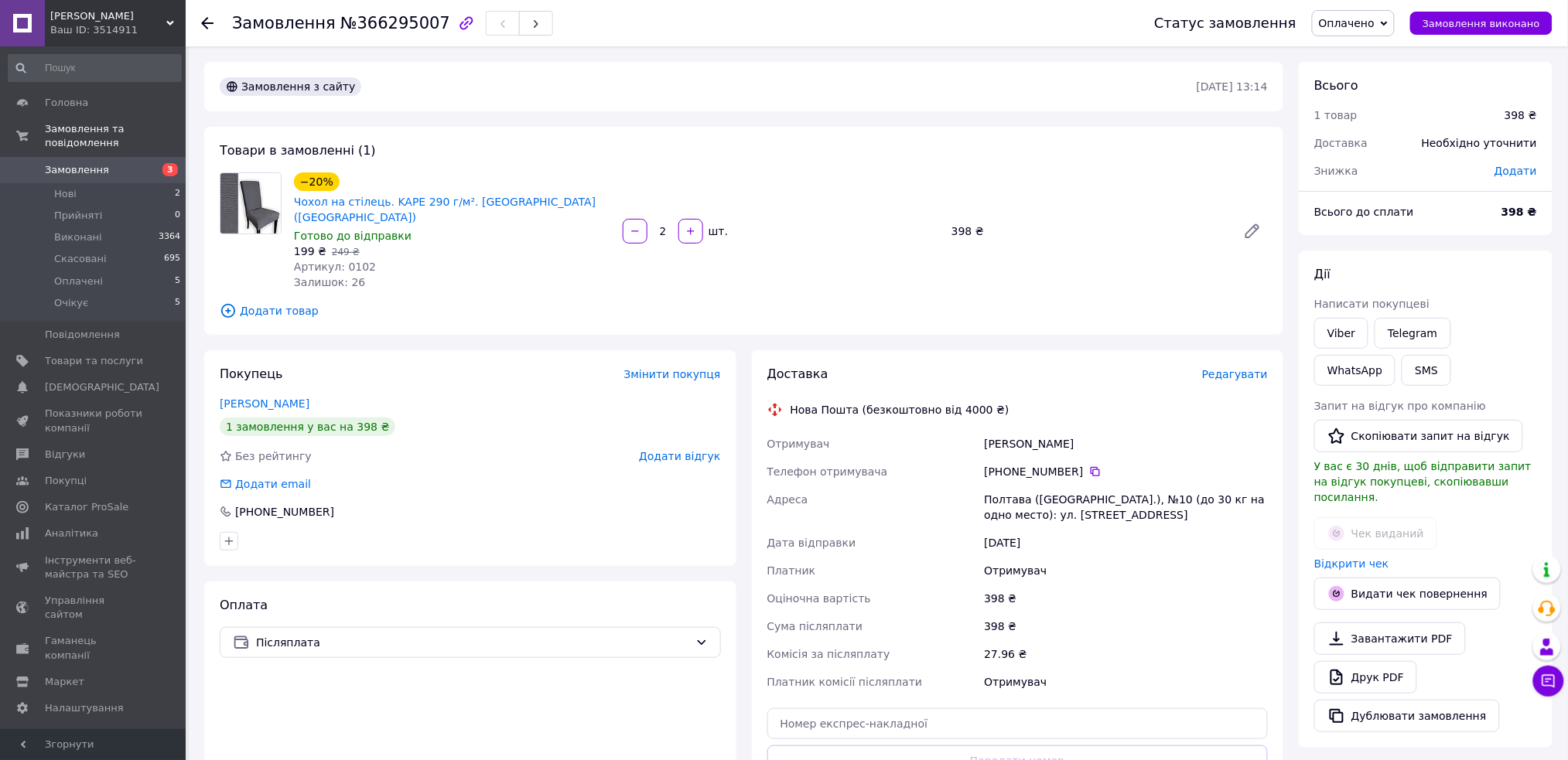
click at [1246, 368] on span "Редагувати" at bounding box center [1235, 374] width 66 height 13
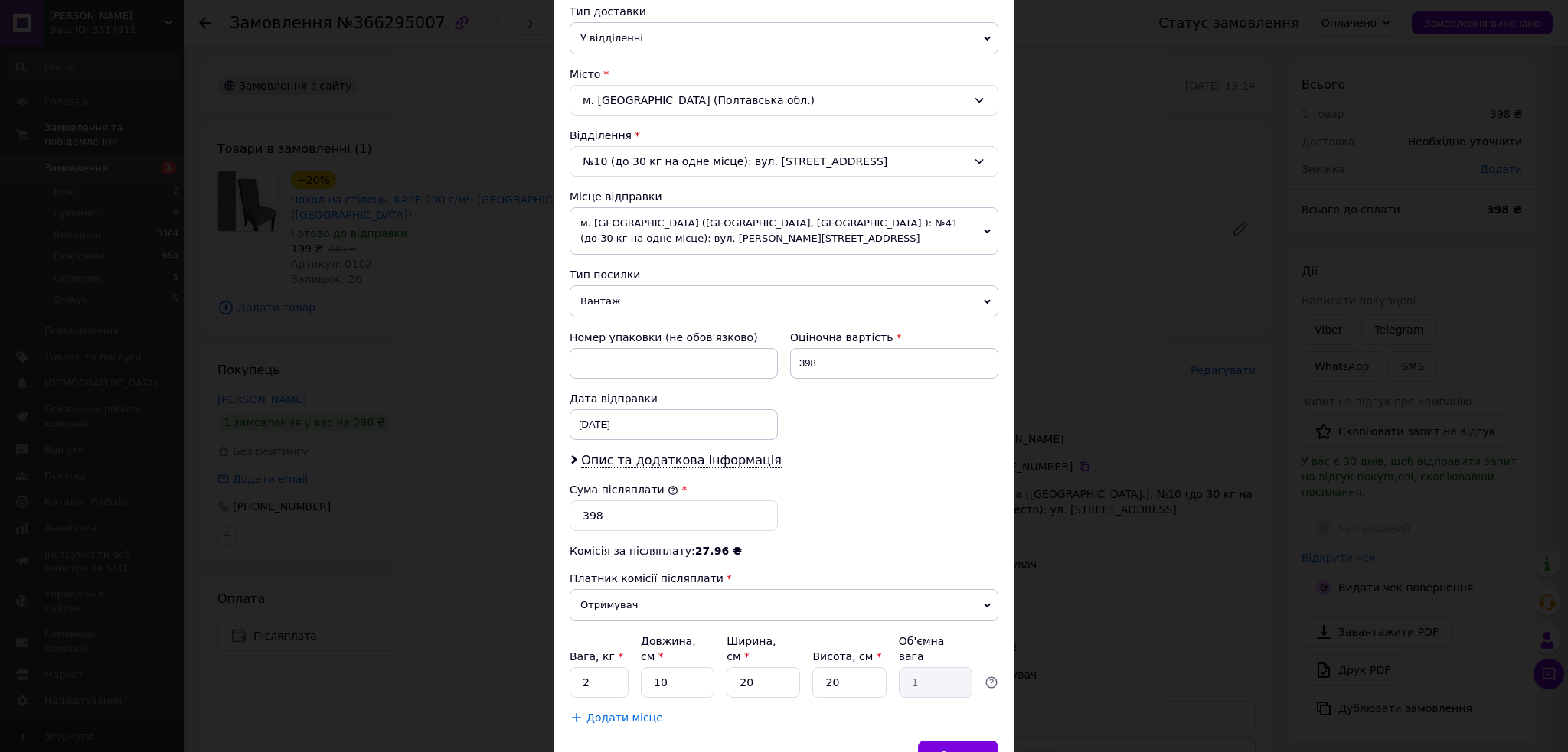
scroll to position [431, 0]
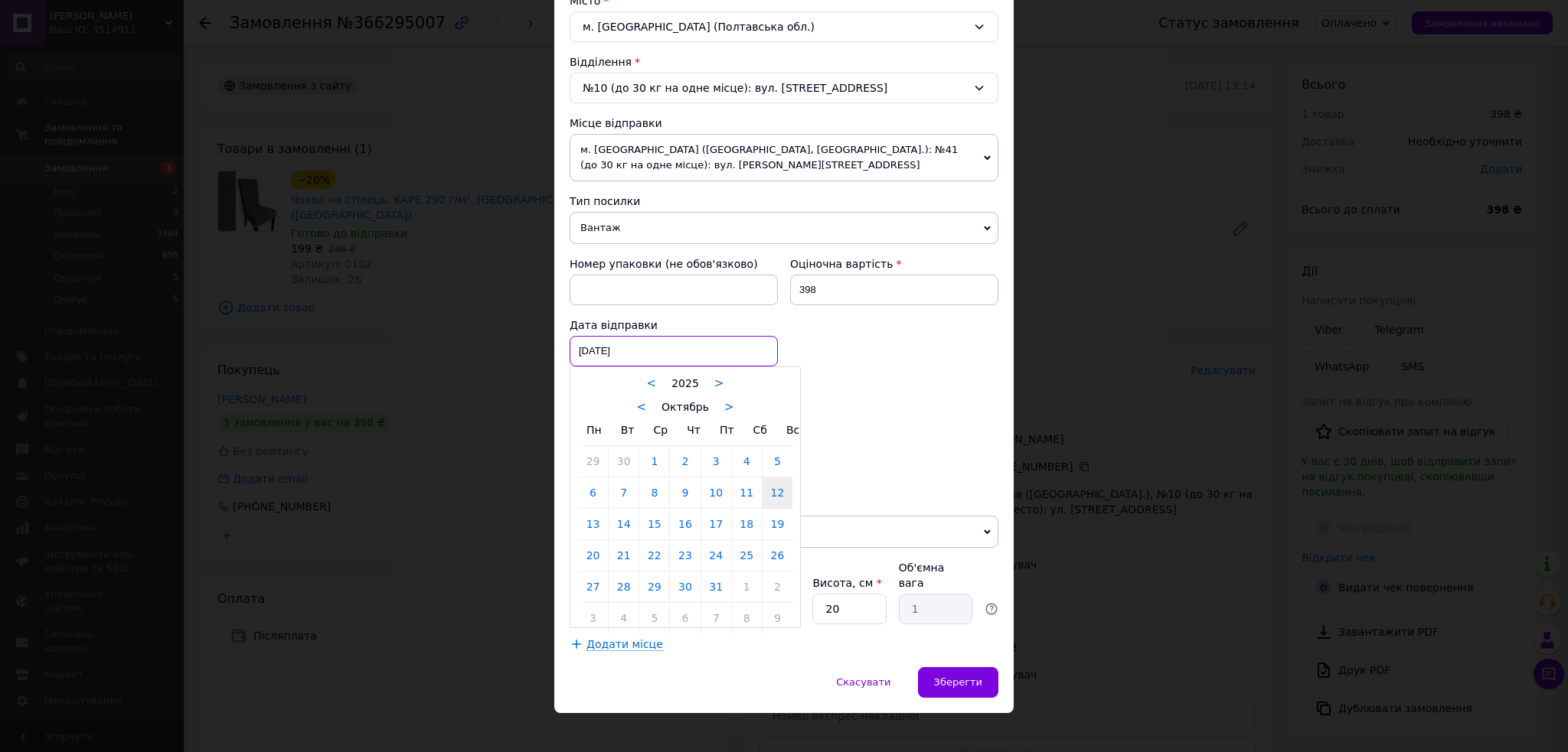
click at [663, 340] on div "12.10.2025 < 2025 > < Октябрь > Пн Вт Ср Чт Пт Сб Вс 29 30 1 2 3 4 5 6 7 8 9 10…" at bounding box center [674, 351] width 208 height 30
click at [622, 528] on link "14" at bounding box center [623, 524] width 29 height 30
type input "[DATE]"
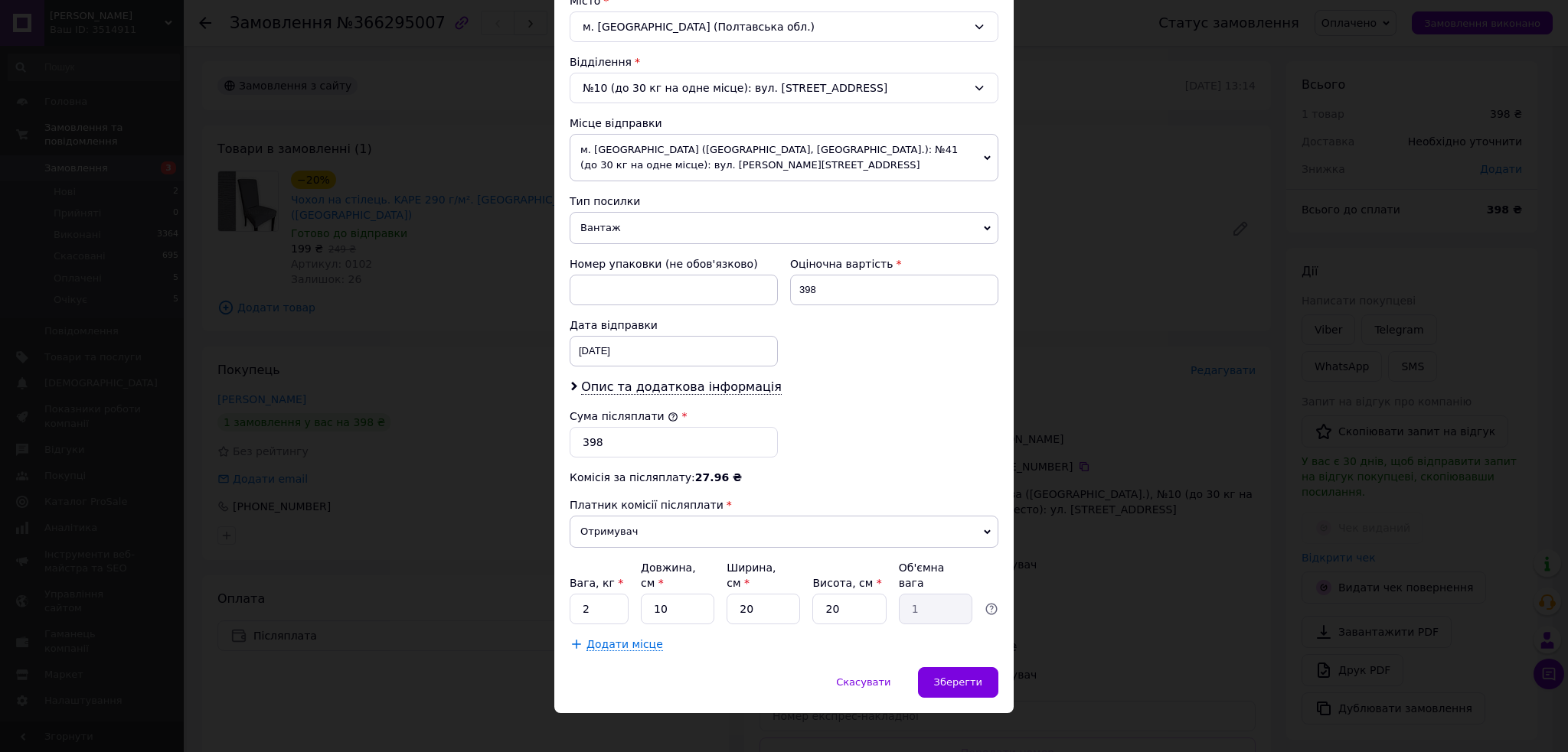
click at [728, 376] on div "Платник Отримувач Відправник Прізвище отримувача Акімкіна Ім'я отримувача Аліна…" at bounding box center [784, 199] width 428 height 907
click at [721, 393] on span "Опис та додаткова інформація" at bounding box center [682, 387] width 200 height 16
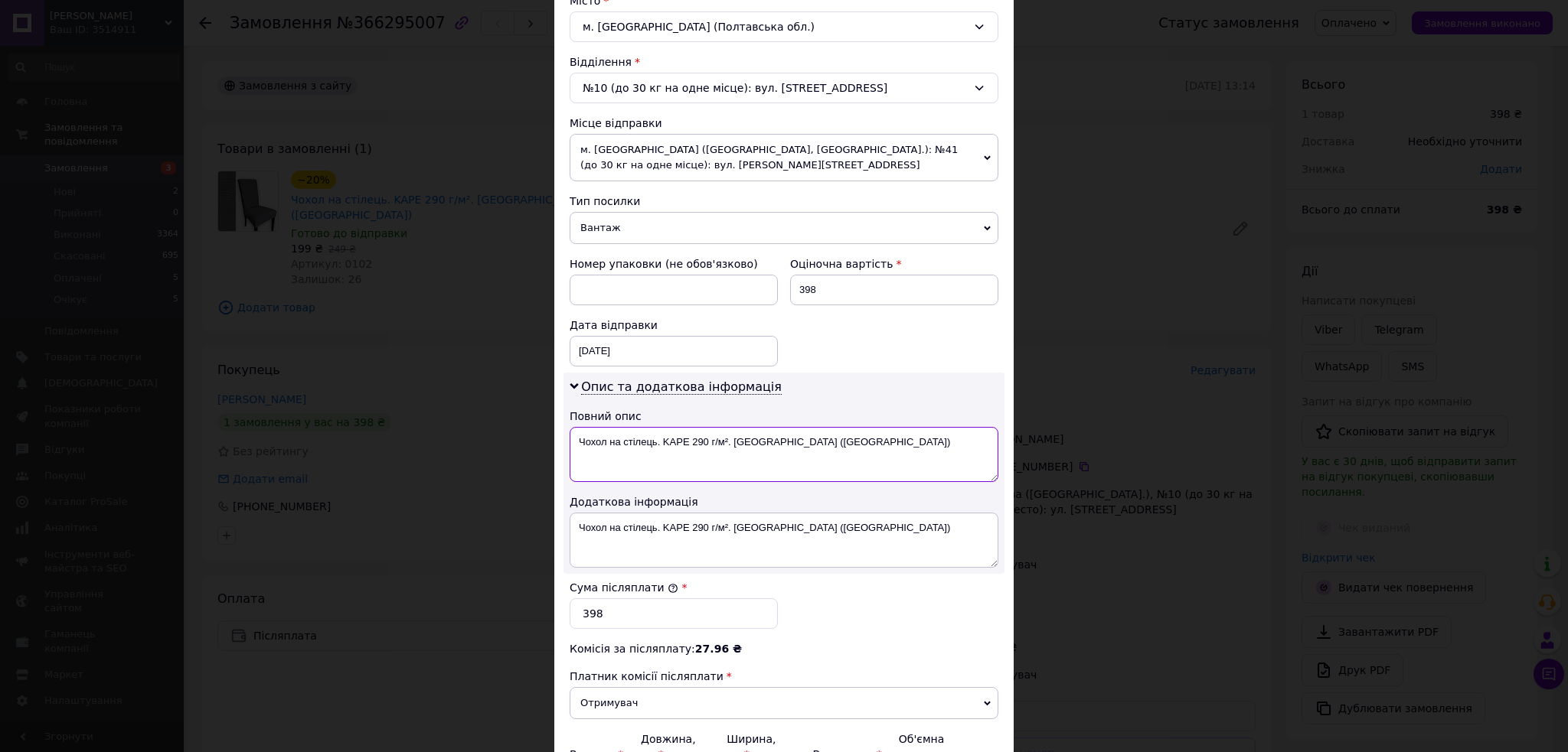
drag, startPoint x: 730, startPoint y: 438, endPoint x: 687, endPoint y: 441, distance: 43.1
click at [687, 441] on textarea "Чохол на стілець. KAРE 290 г/м². [GEOGRAPHIC_DATA] ([GEOGRAPHIC_DATA])" at bounding box center [784, 454] width 428 height 55
click at [741, 449] on textarea "Чохол на стілець. KAРE Сірий (Туреччина)" at bounding box center [784, 454] width 428 height 55
click at [780, 451] on textarea "Чохол на стілець. KAРE Сірий (2шт)" at bounding box center [784, 454] width 428 height 55
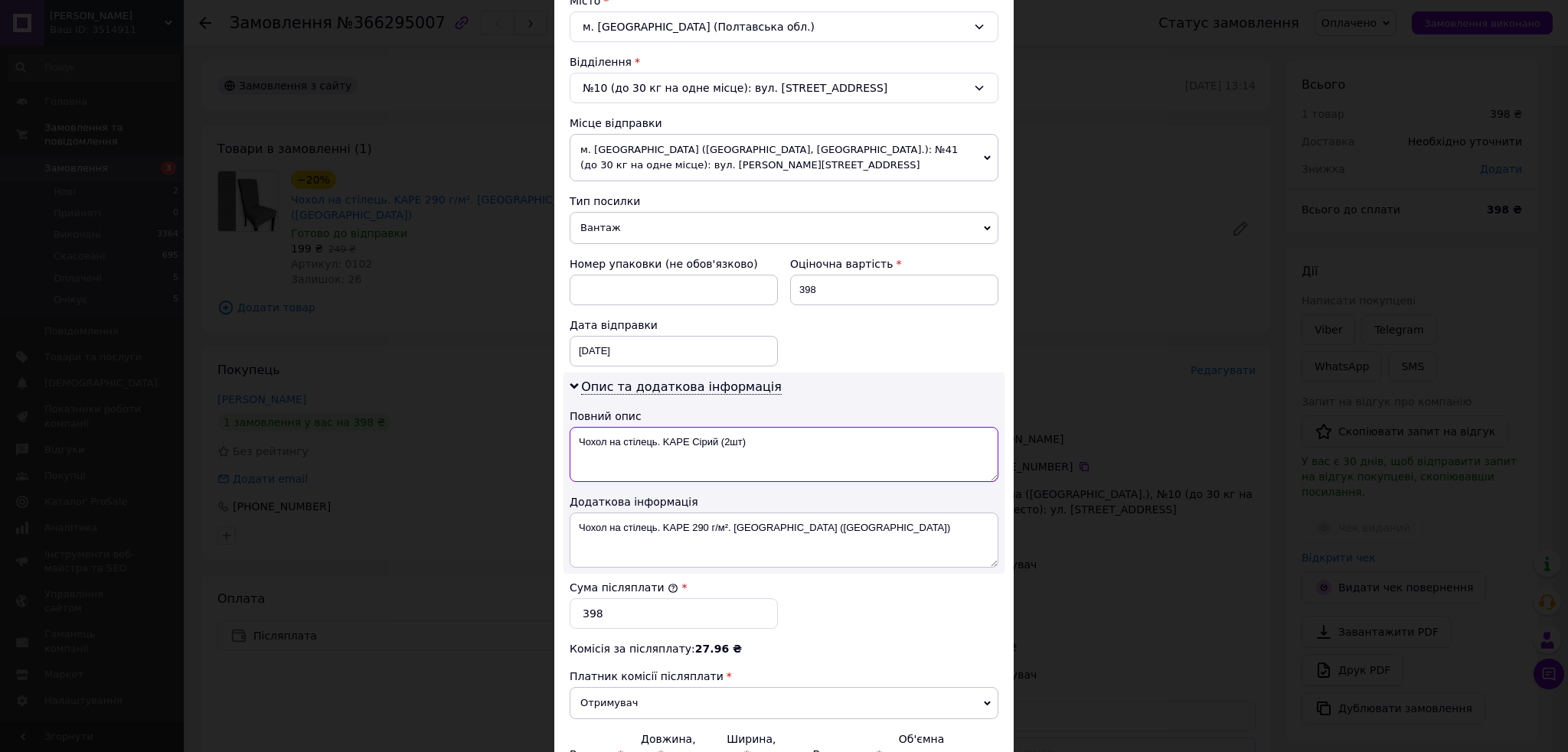
click at [780, 451] on textarea "Чохол на стілець. KAРE Сірий (2шт)" at bounding box center [784, 454] width 428 height 55
type textarea "Чохол на стілець. KAРE Сірий (2шт)"
click at [831, 528] on textarea "Чохол на стілець. KAРE 290 г/м². [GEOGRAPHIC_DATA] ([GEOGRAPHIC_DATA])" at bounding box center [784, 540] width 428 height 55
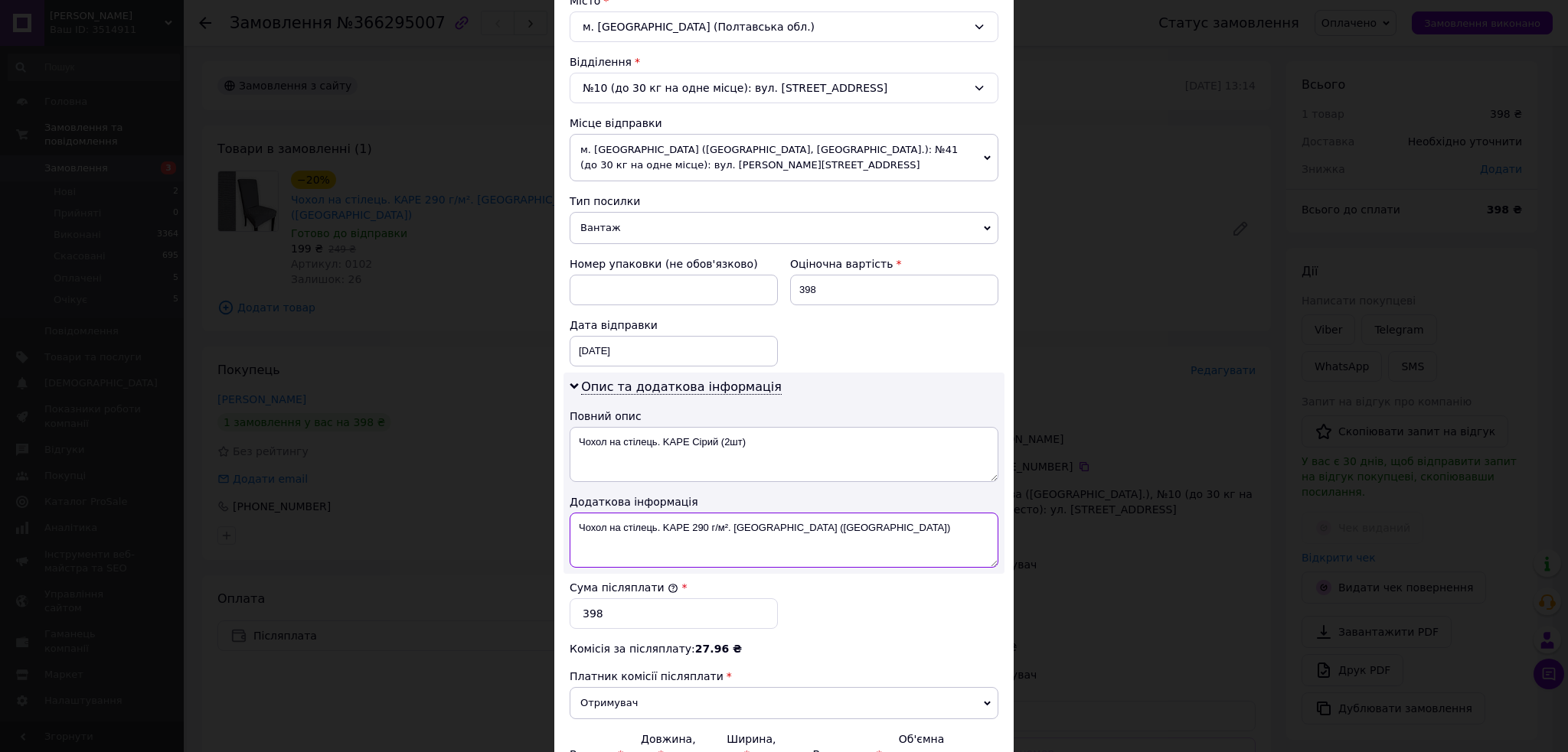
click at [831, 528] on textarea "Чохол на стілець. KAРE 290 г/м². [GEOGRAPHIC_DATA] ([GEOGRAPHIC_DATA])" at bounding box center [784, 540] width 428 height 55
paste textarea "Сірий (2шт"
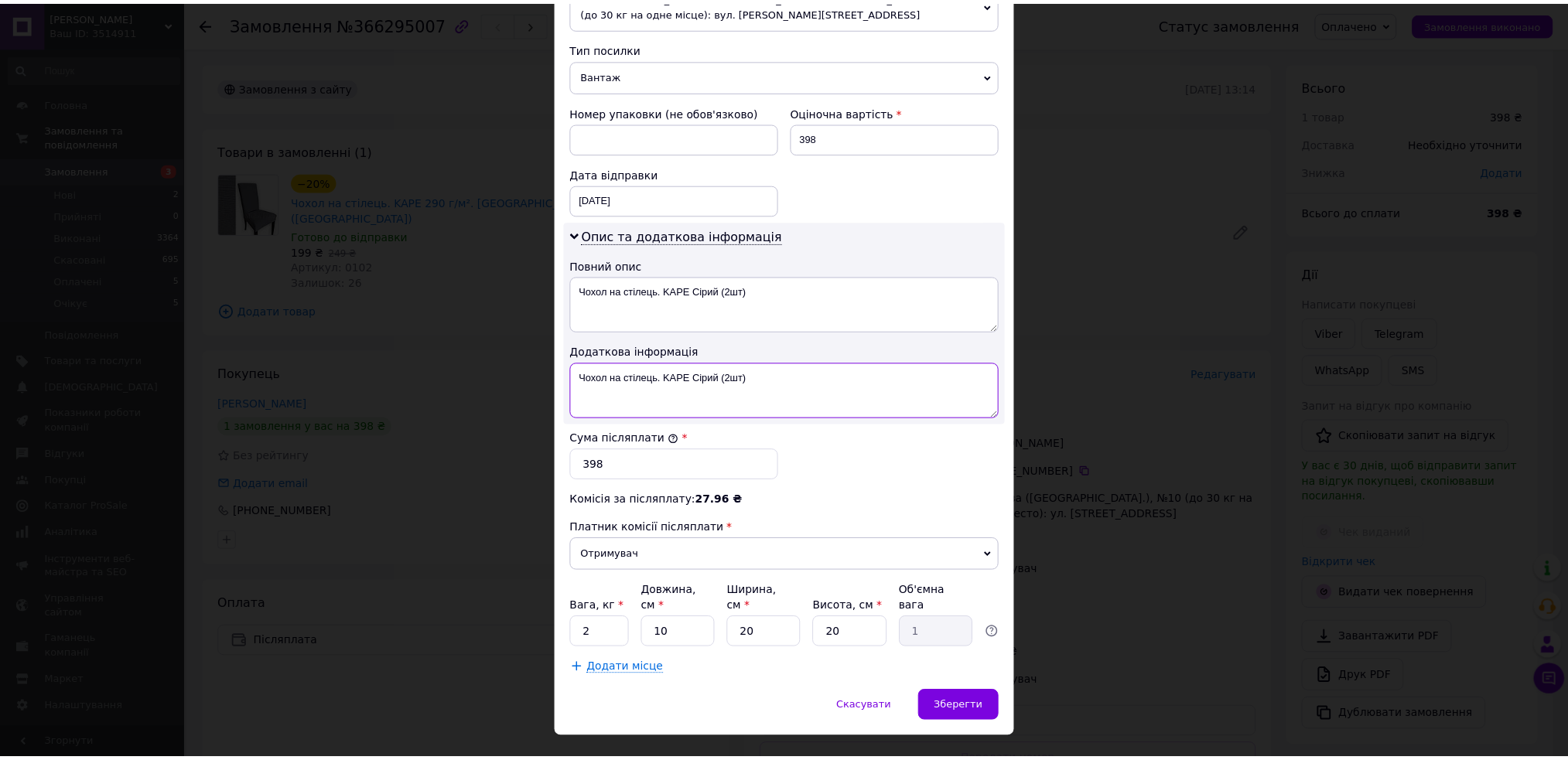
scroll to position [609, 0]
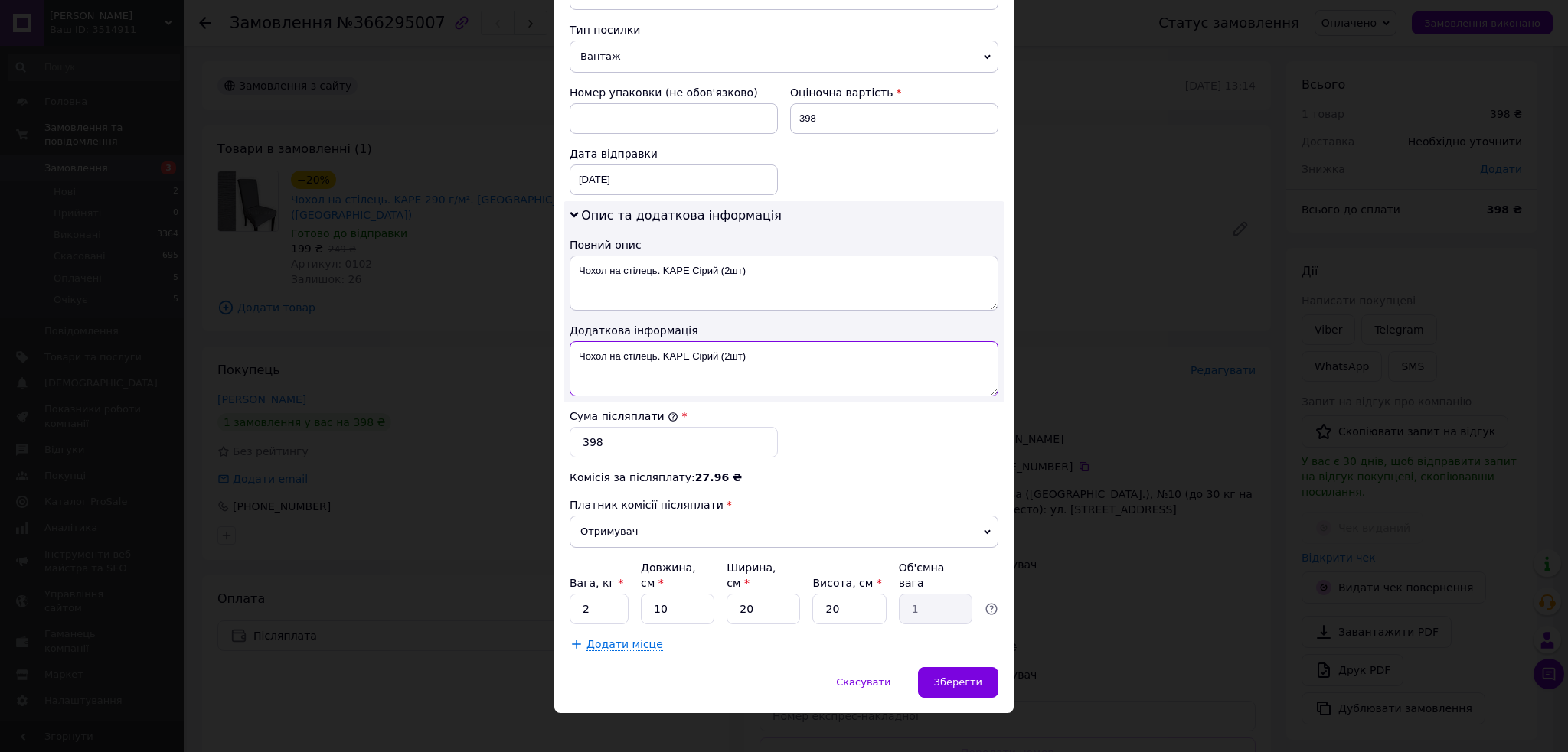
type textarea "Чохол на стілець. KAРE Сірий (2шт)"
click at [614, 598] on input "2" at bounding box center [599, 608] width 59 height 30
click at [616, 598] on input "2" at bounding box center [599, 608] width 59 height 30
type input "1"
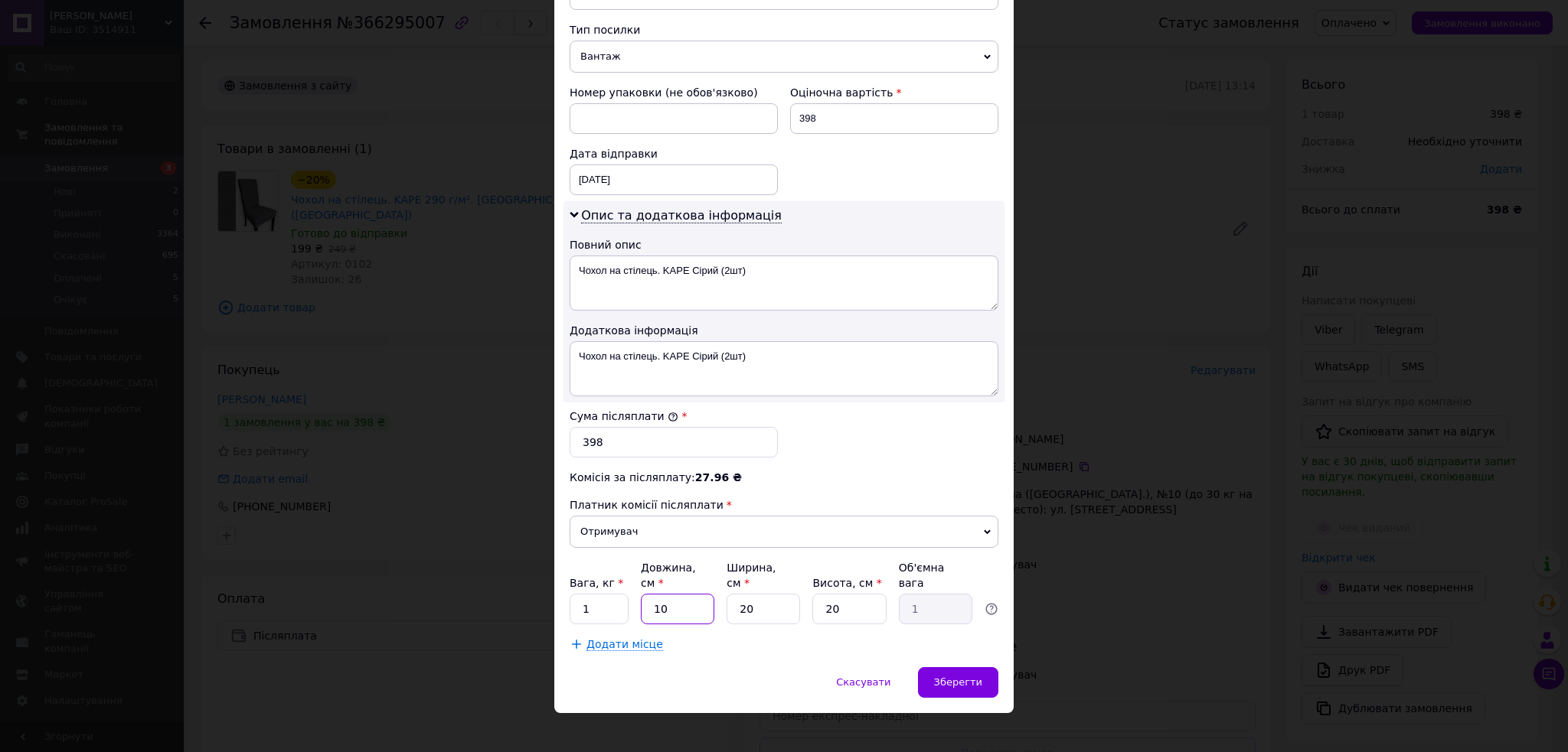
click at [695, 598] on input "10" at bounding box center [677, 608] width 74 height 30
click at [977, 681] on div "Зберегти" at bounding box center [958, 682] width 81 height 30
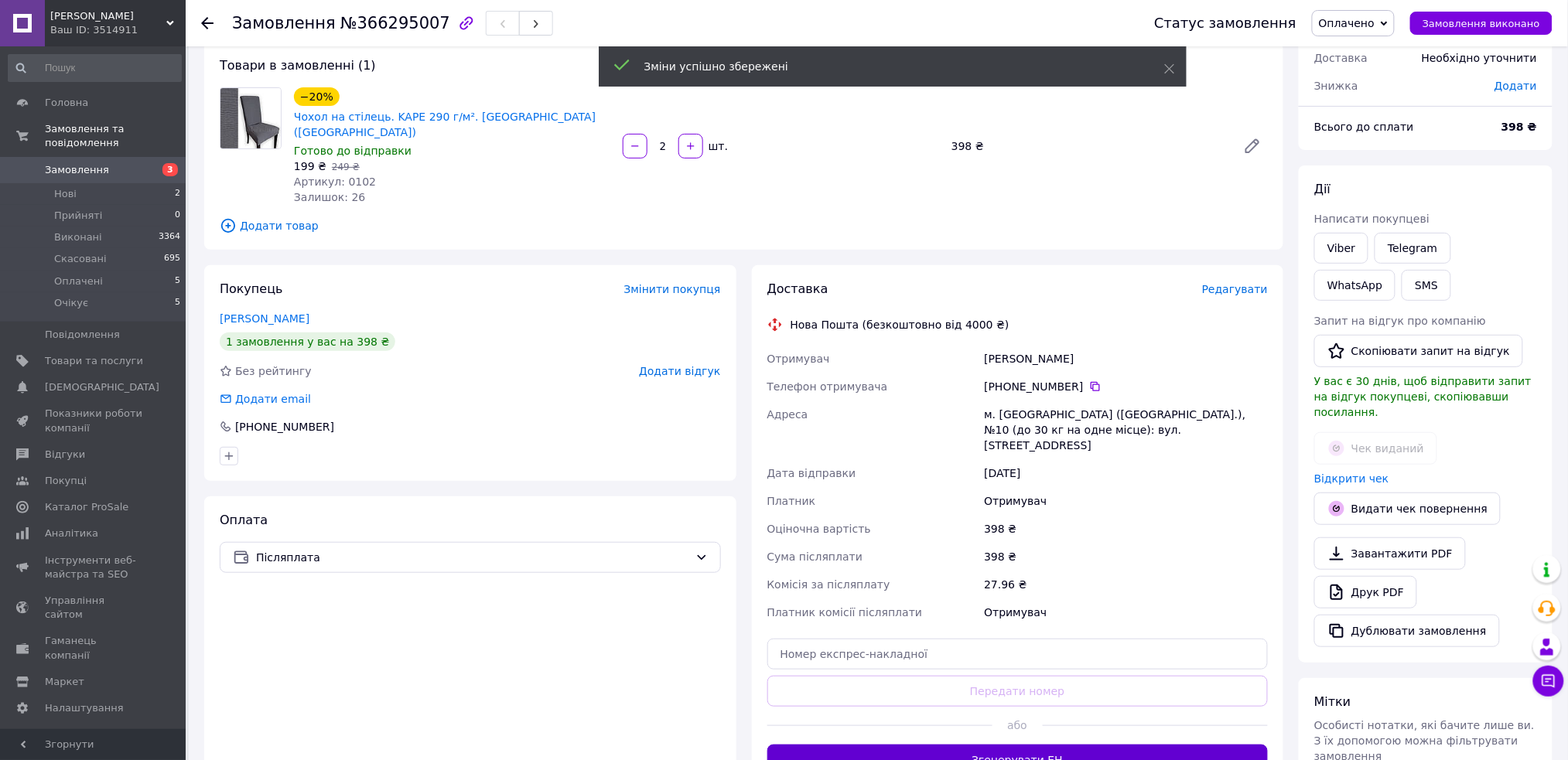
scroll to position [205, 0]
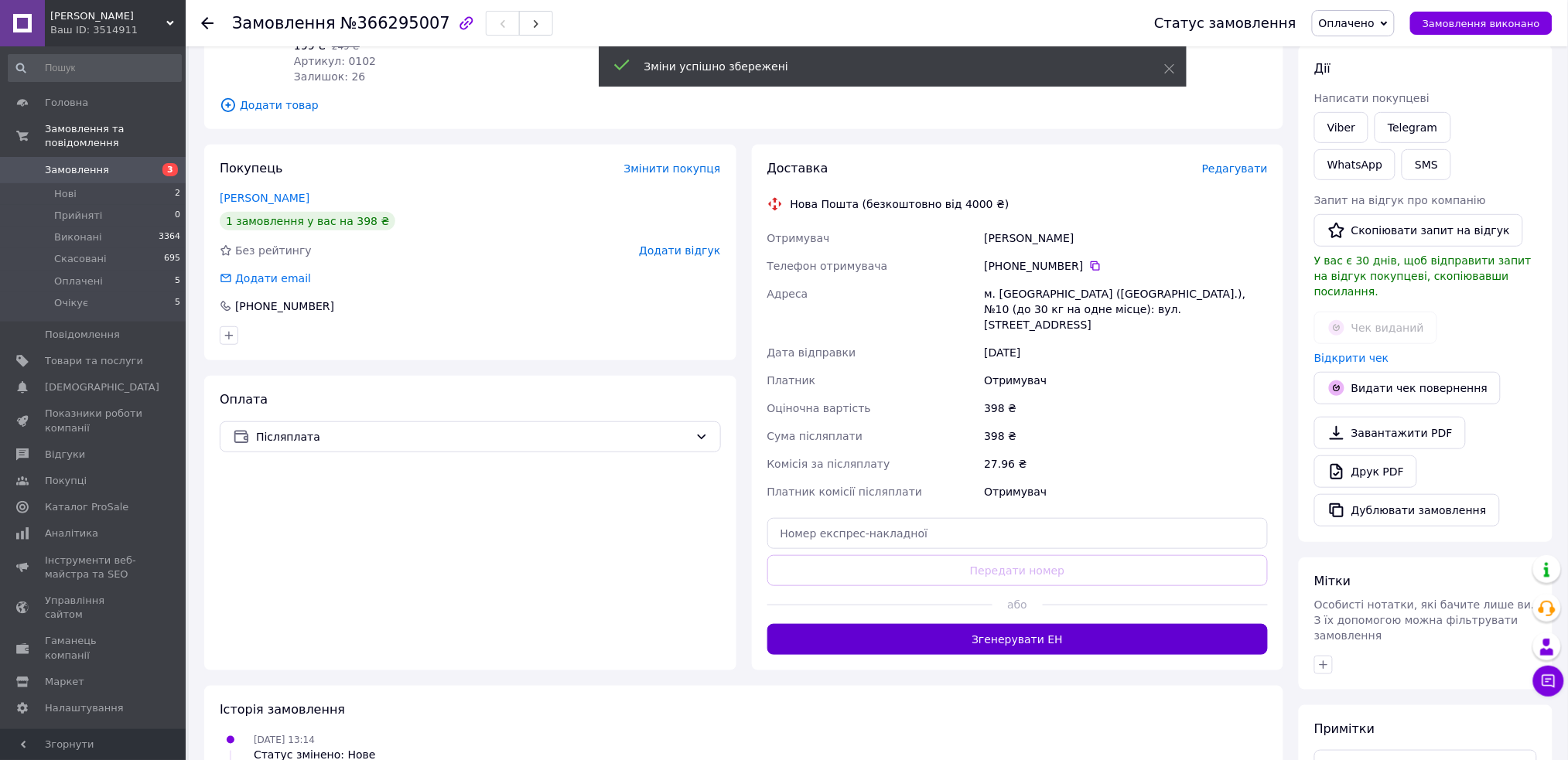
click at [1071, 624] on button "Згенерувати ЕН" at bounding box center [1017, 639] width 501 height 31
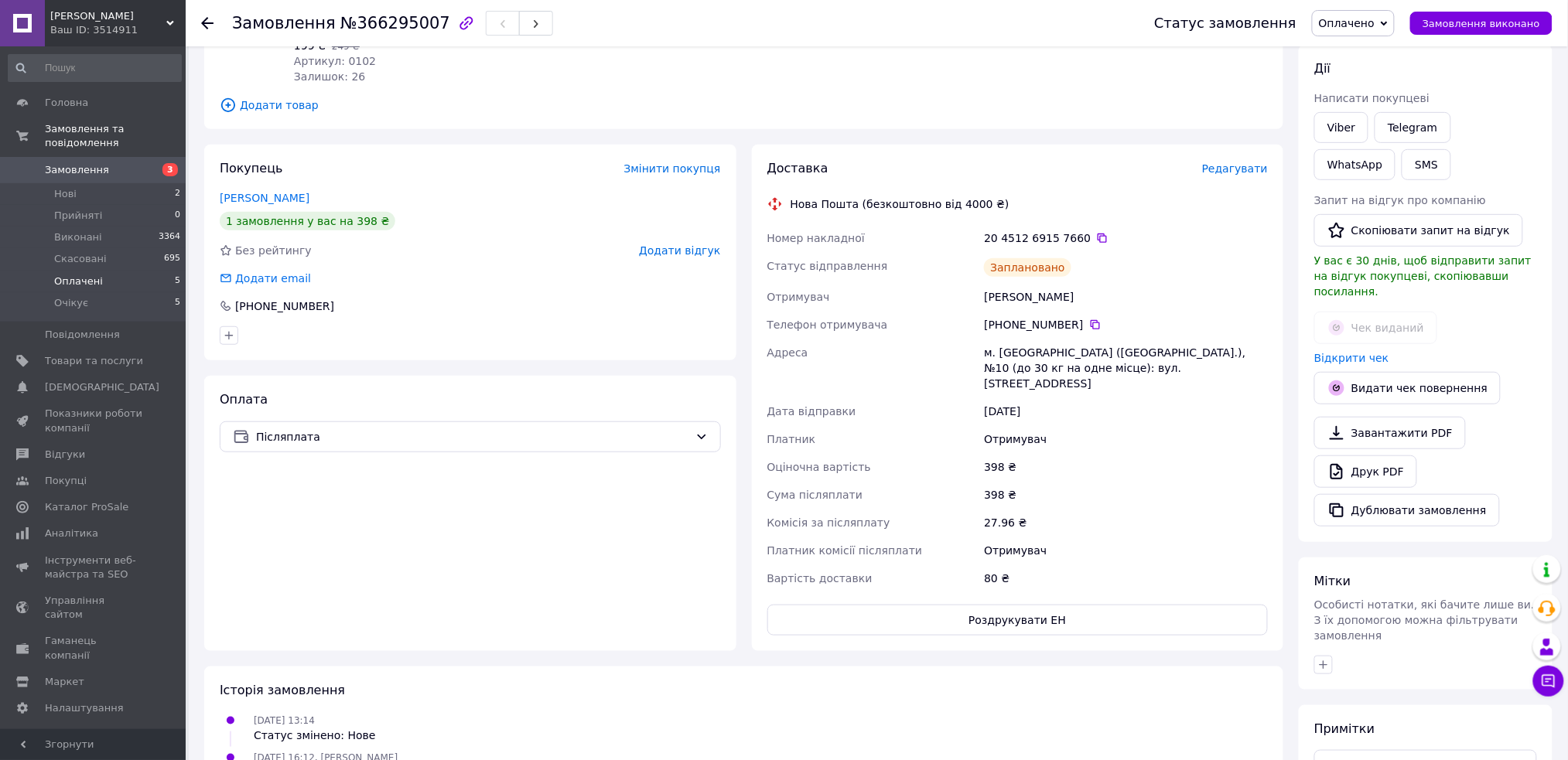
click at [75, 275] on span "Оплачені" at bounding box center [78, 282] width 49 height 14
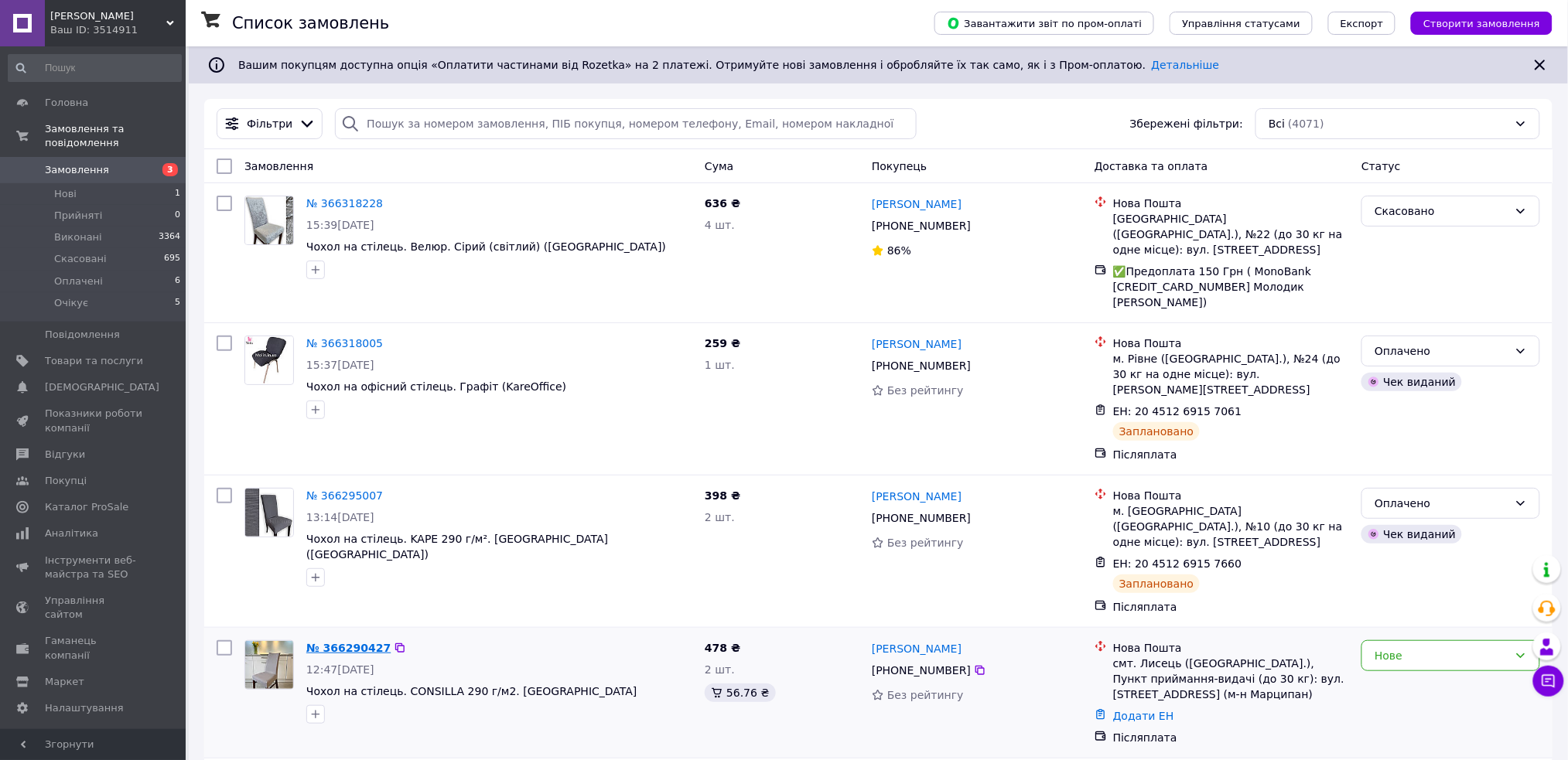
click at [343, 642] on link "№ 366290427" at bounding box center [348, 649] width 84 height 13
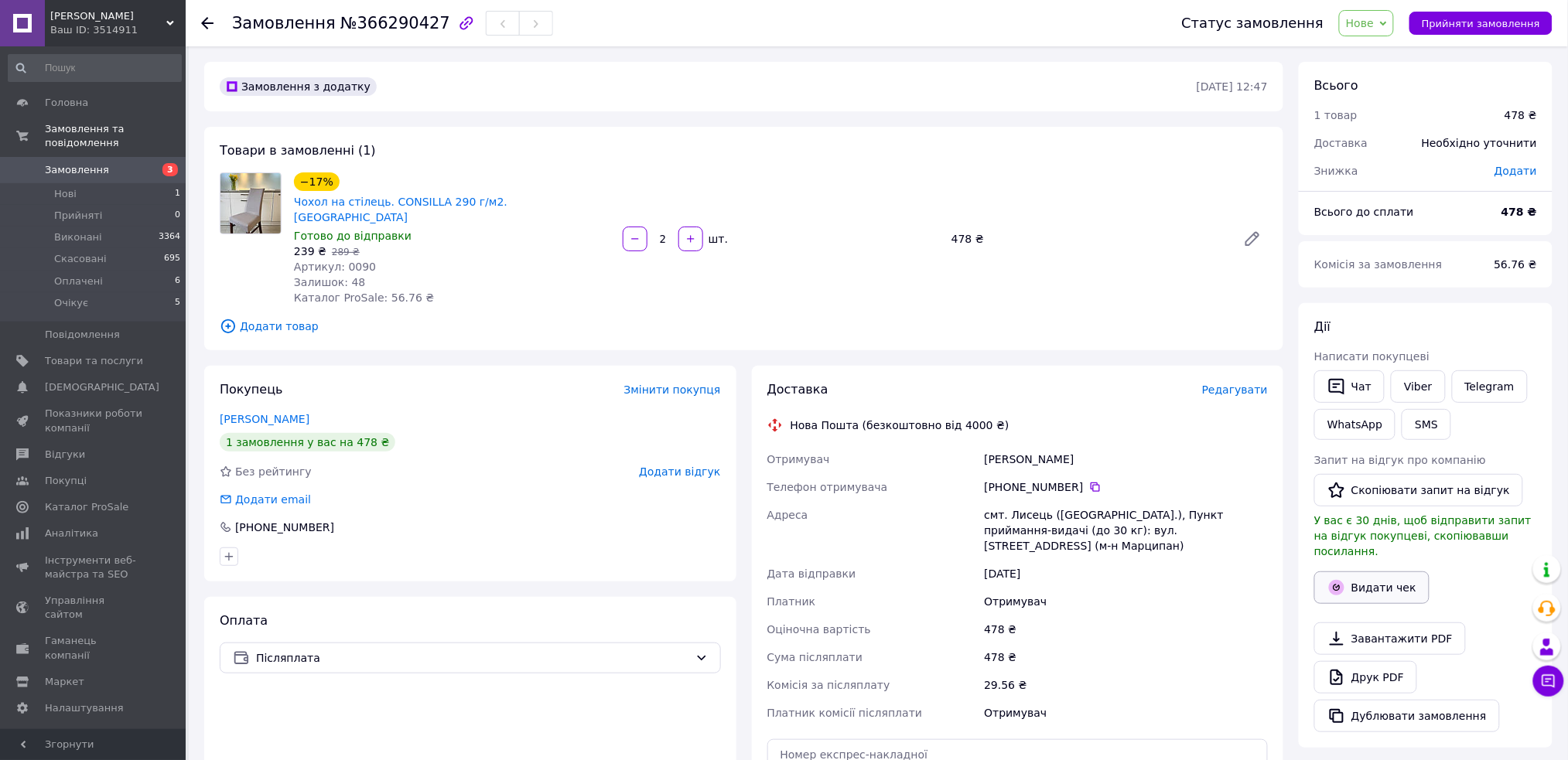
click at [1370, 572] on button "Видати чек" at bounding box center [1372, 587] width 115 height 32
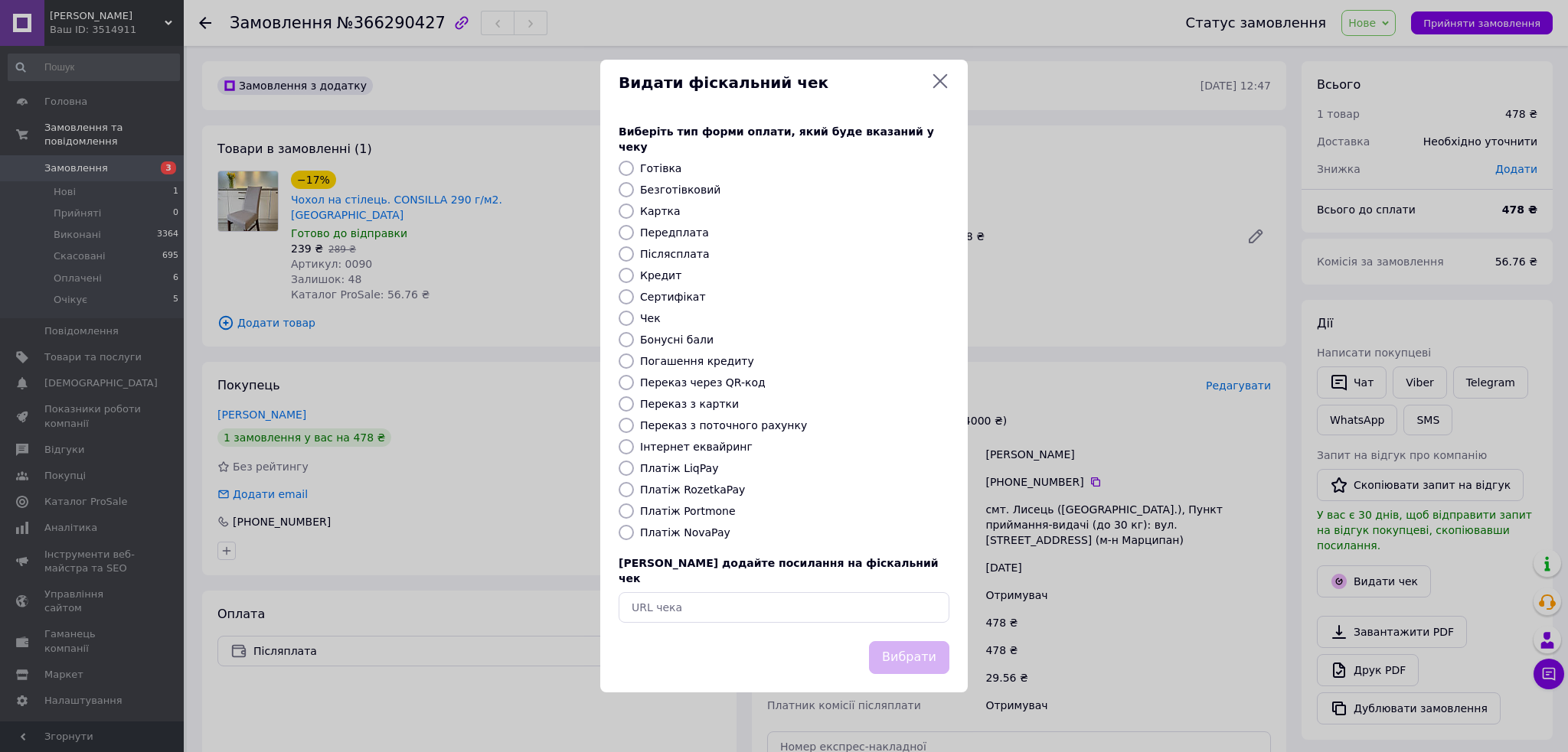
click at [671, 529] on label "Платіж NovaPay" at bounding box center [685, 533] width 90 height 12
click at [634, 529] on input "Платіж NovaPay" at bounding box center [626, 533] width 16 height 16
radio input "true"
click at [917, 650] on button "Вибрати" at bounding box center [909, 657] width 81 height 33
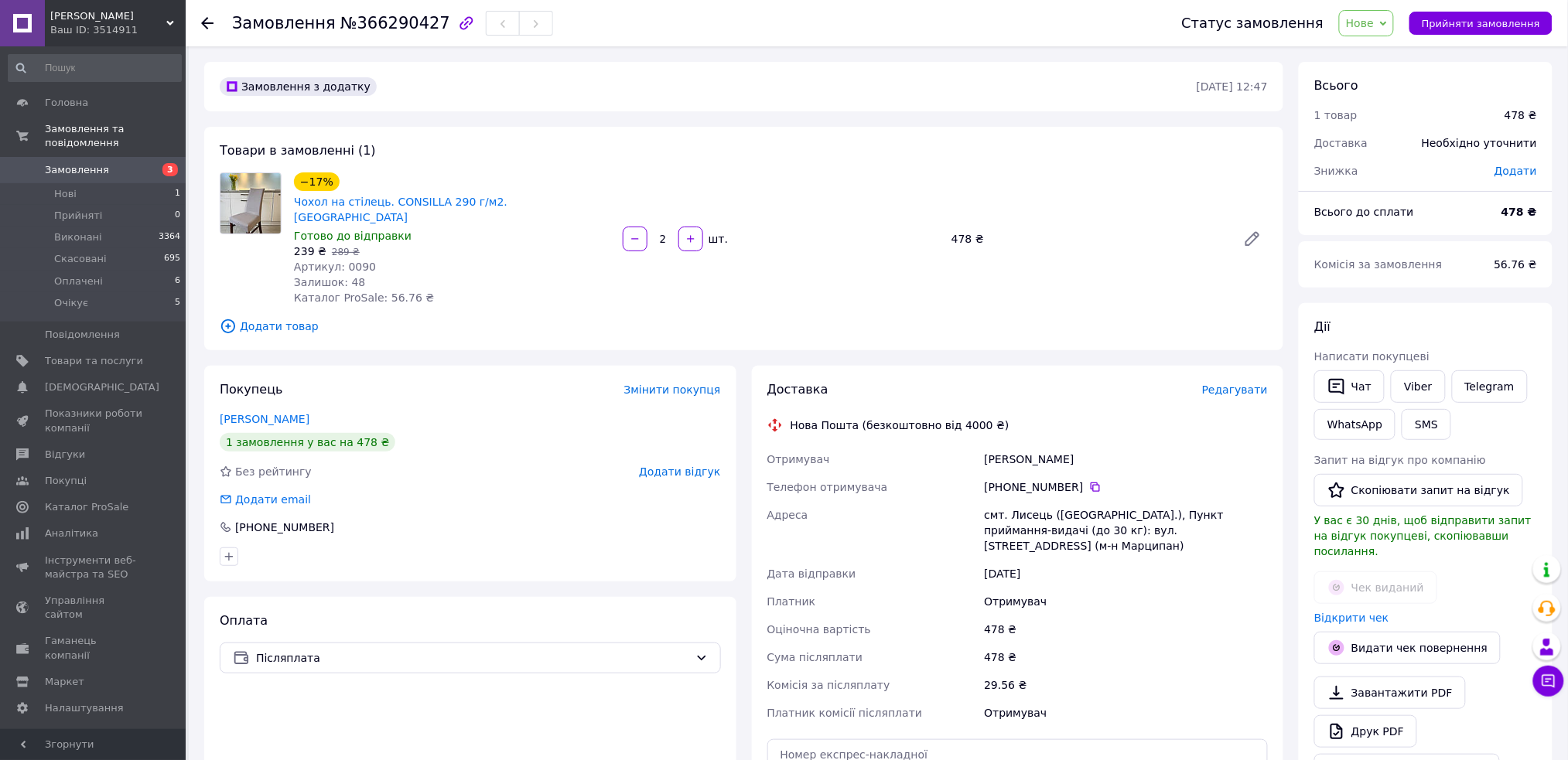
click at [1374, 27] on span "Нове" at bounding box center [1360, 24] width 28 height 13
click at [1407, 123] on li "Оплачено" at bounding box center [1375, 124] width 71 height 24
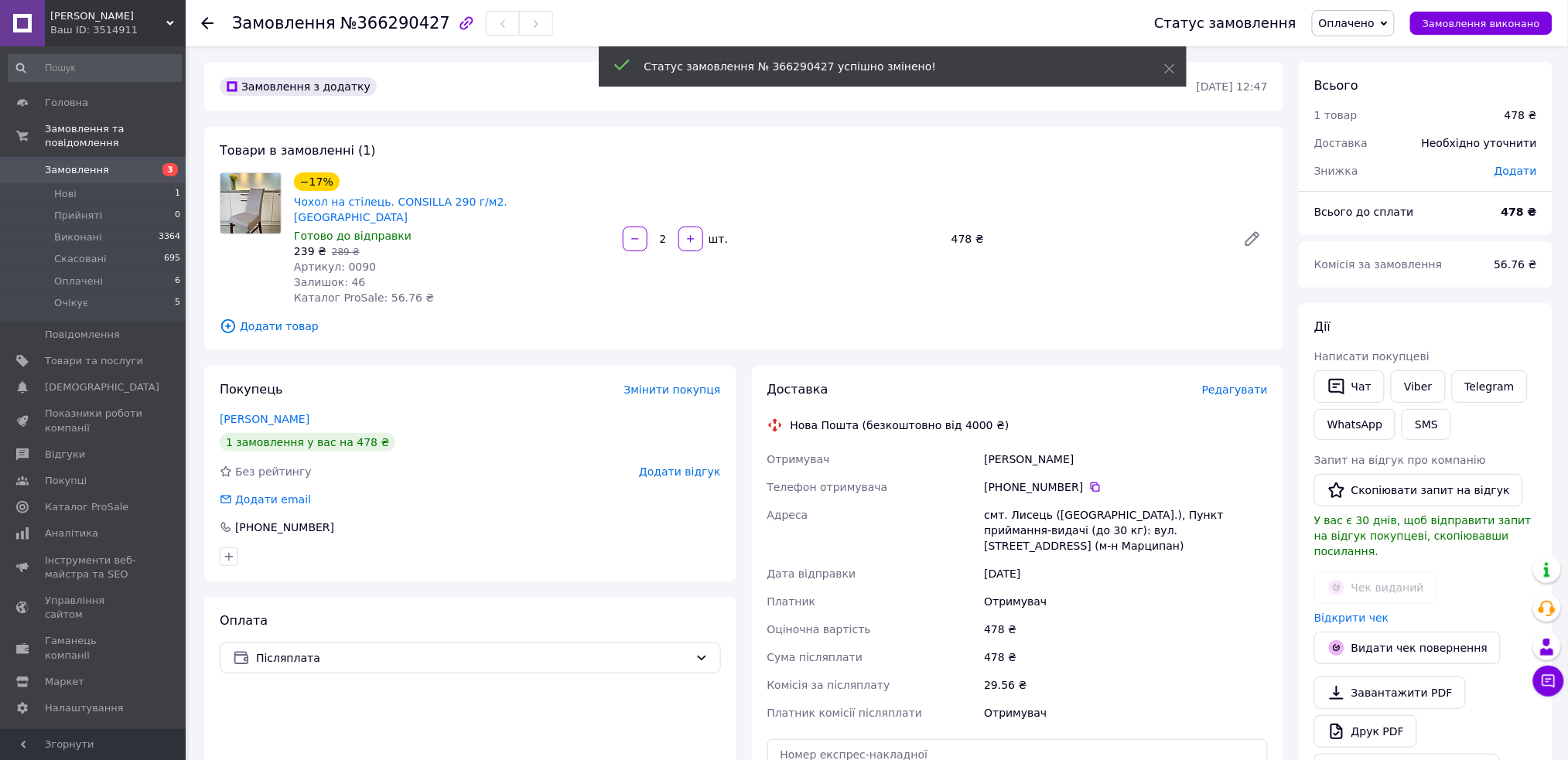
click at [1246, 384] on span "Редагувати" at bounding box center [1235, 390] width 66 height 13
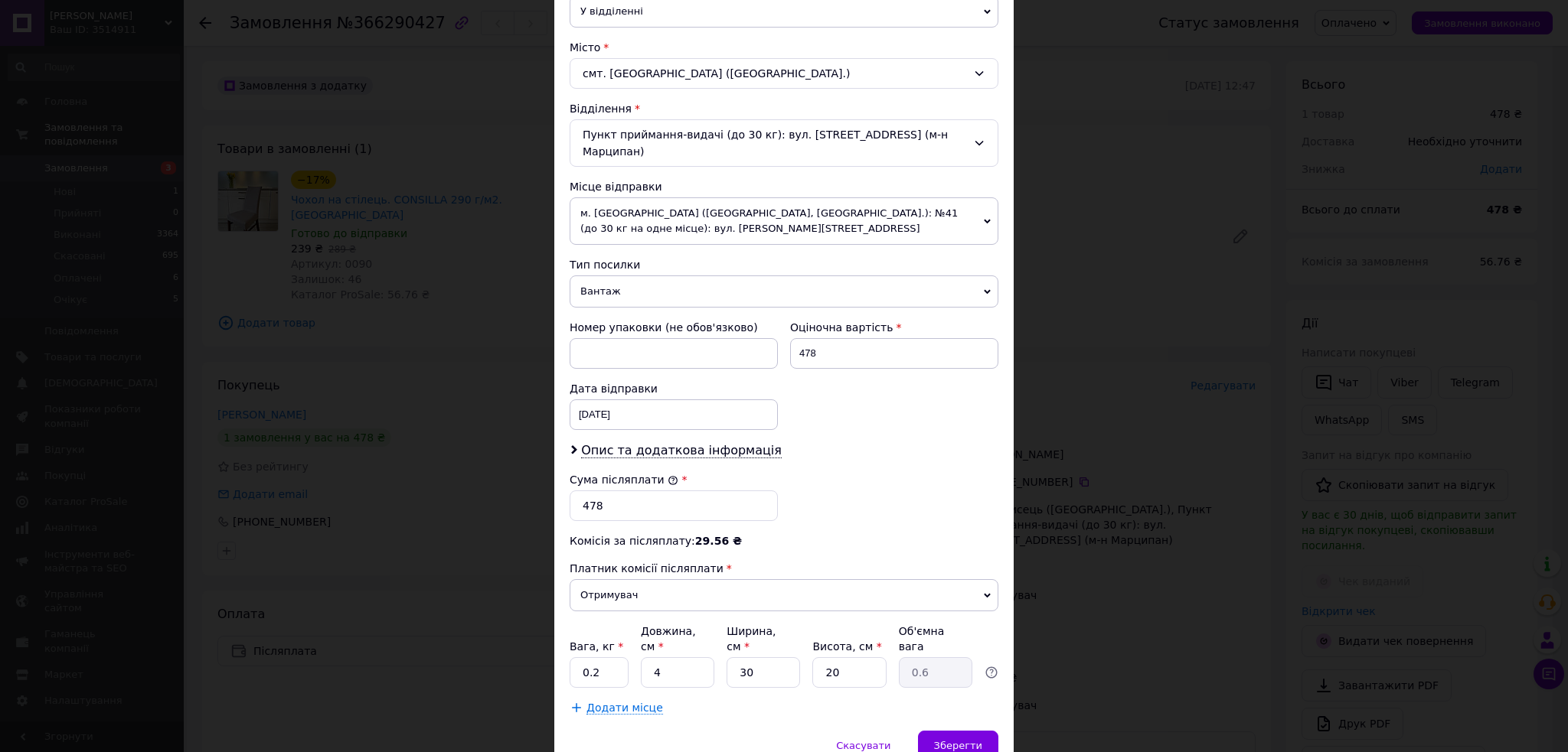
scroll to position [408, 0]
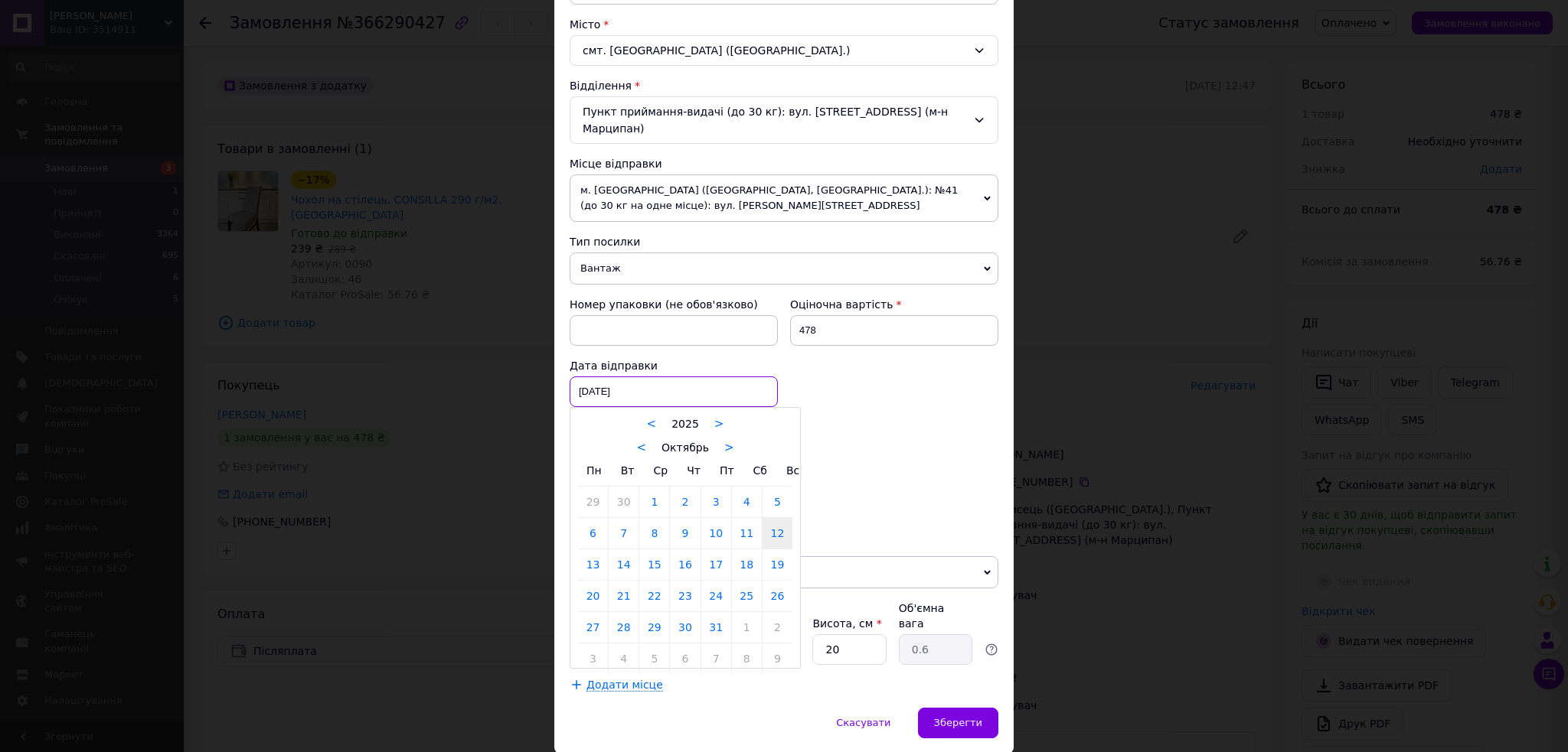
click at [715, 385] on div "12.10.2025 < 2025 > < Октябрь > Пн Вт Ср Чт Пт Сб Вс 29 30 1 2 3 4 5 6 7 8 9 10…" at bounding box center [674, 391] width 208 height 30
click at [620, 556] on link "14" at bounding box center [623, 564] width 29 height 30
type input "[DATE]"
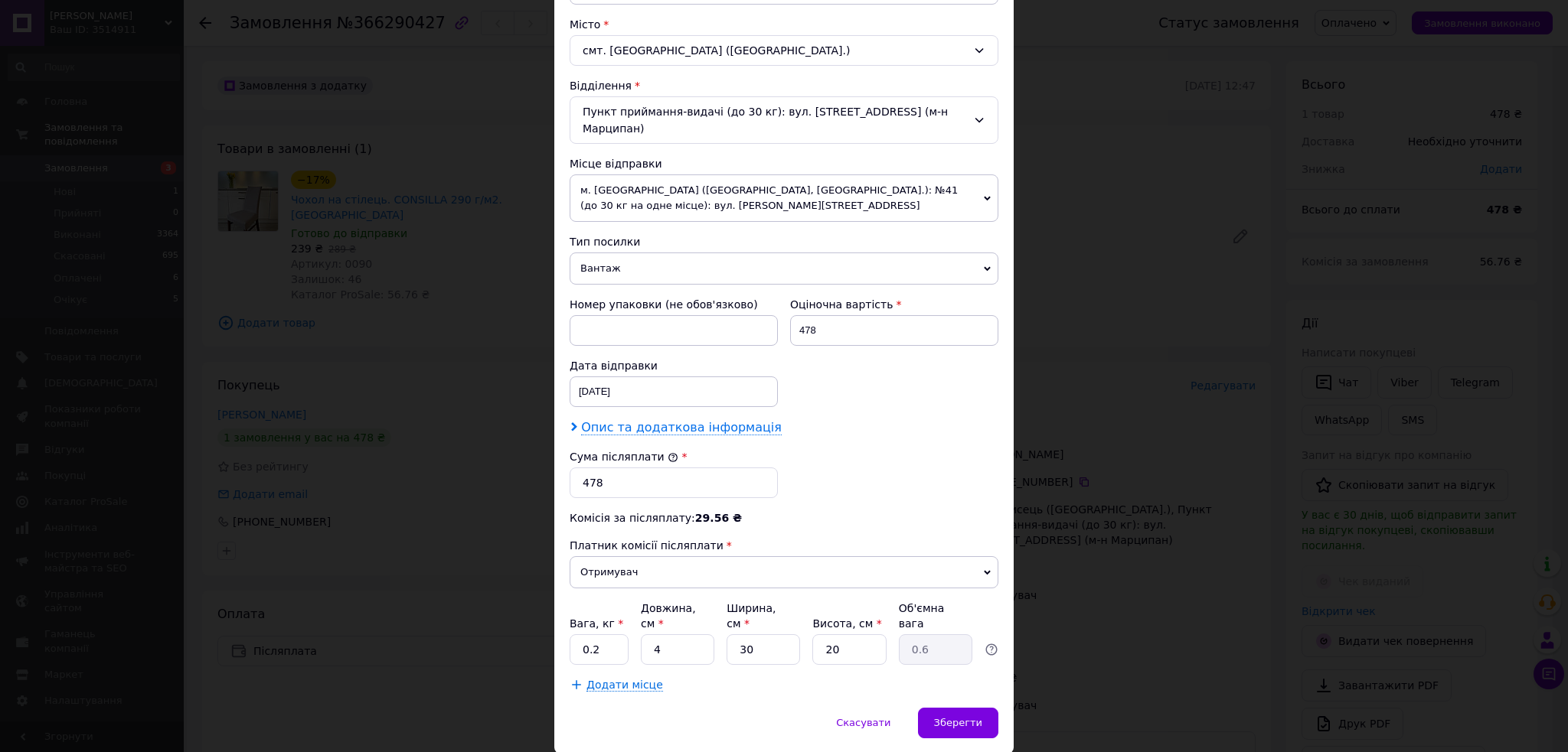
click at [715, 429] on span "Опис та додаткова інформація" at bounding box center [682, 428] width 200 height 16
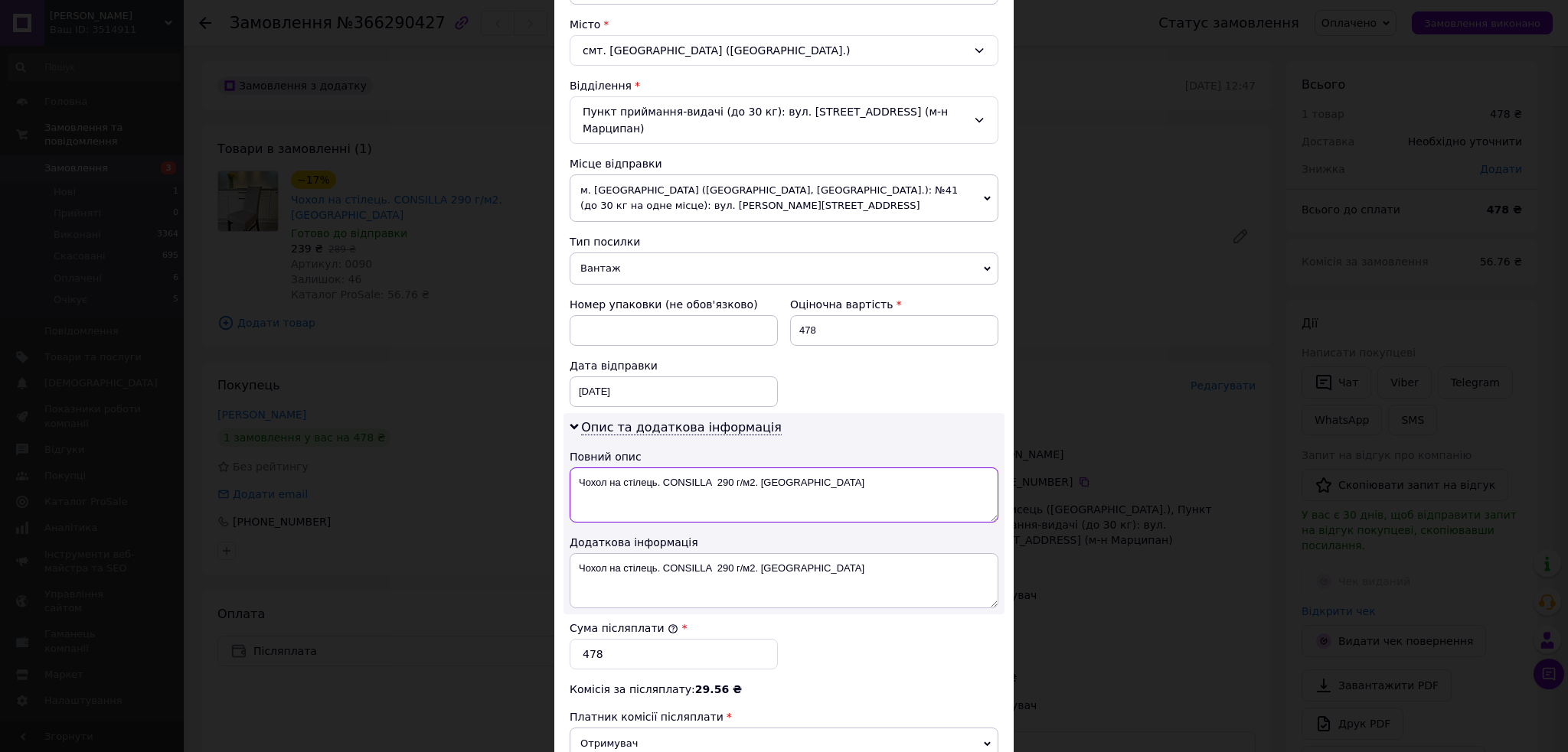
drag, startPoint x: 752, startPoint y: 480, endPoint x: 714, endPoint y: 480, distance: 38.0
click at [714, 480] on textarea "Чохол на стілець. CONSILLA 290 г/м2. [GEOGRAPHIC_DATA]" at bounding box center [784, 495] width 428 height 55
click at [752, 487] on textarea "Чохол на стілець. CONSILLA Кава" at bounding box center [784, 495] width 428 height 55
click at [802, 495] on textarea "Чохол на стілець. CONSILLA Кава 2шт" at bounding box center [784, 495] width 428 height 55
click at [801, 494] on textarea "Чохол на стілець. CONSILLA Кава 2шт" at bounding box center [784, 495] width 428 height 55
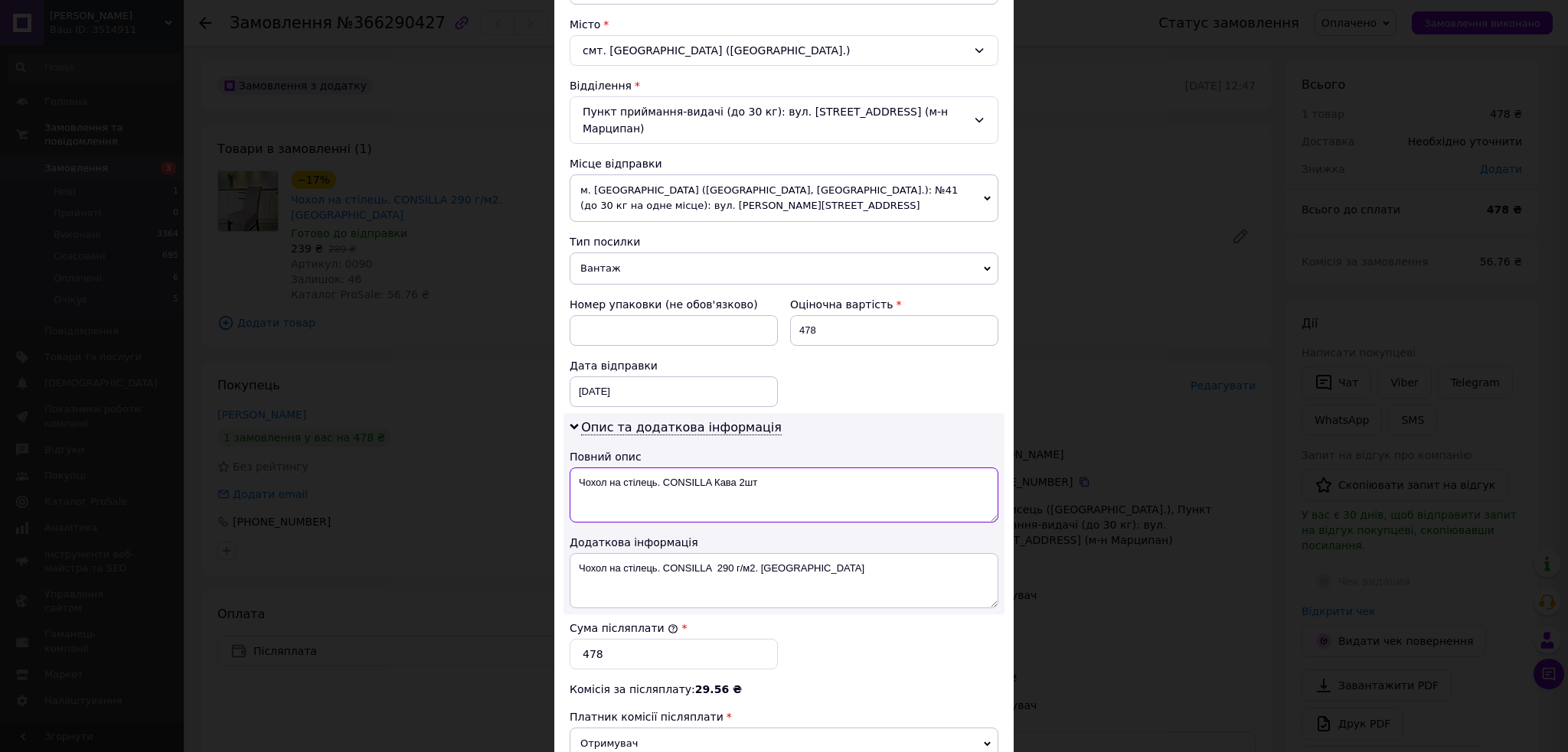
click at [800, 494] on textarea "Чохол на стілець. CONSILLA Кава 2шт" at bounding box center [784, 495] width 428 height 55
type textarea "Чохол на стілець. CONSILLA Кава 2шт"
click at [796, 571] on textarea "Чохол на стілець. CONSILLA 290 г/м2. [GEOGRAPHIC_DATA]" at bounding box center [784, 580] width 428 height 55
click at [796, 570] on textarea "Чохол на стілець. CONSILLA 290 г/м2. [GEOGRAPHIC_DATA]" at bounding box center [784, 580] width 428 height 55
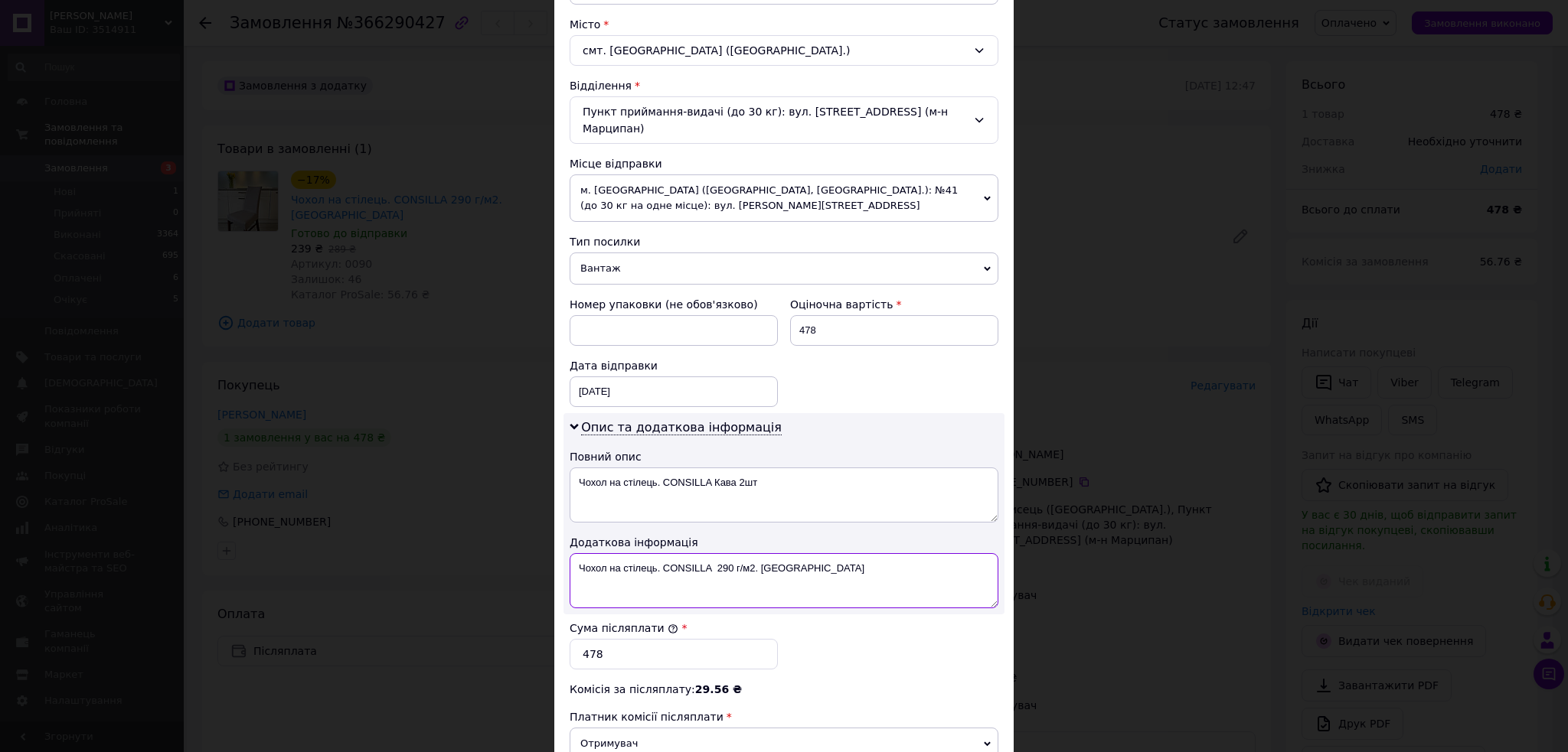
paste textarea "Кава 2шт"
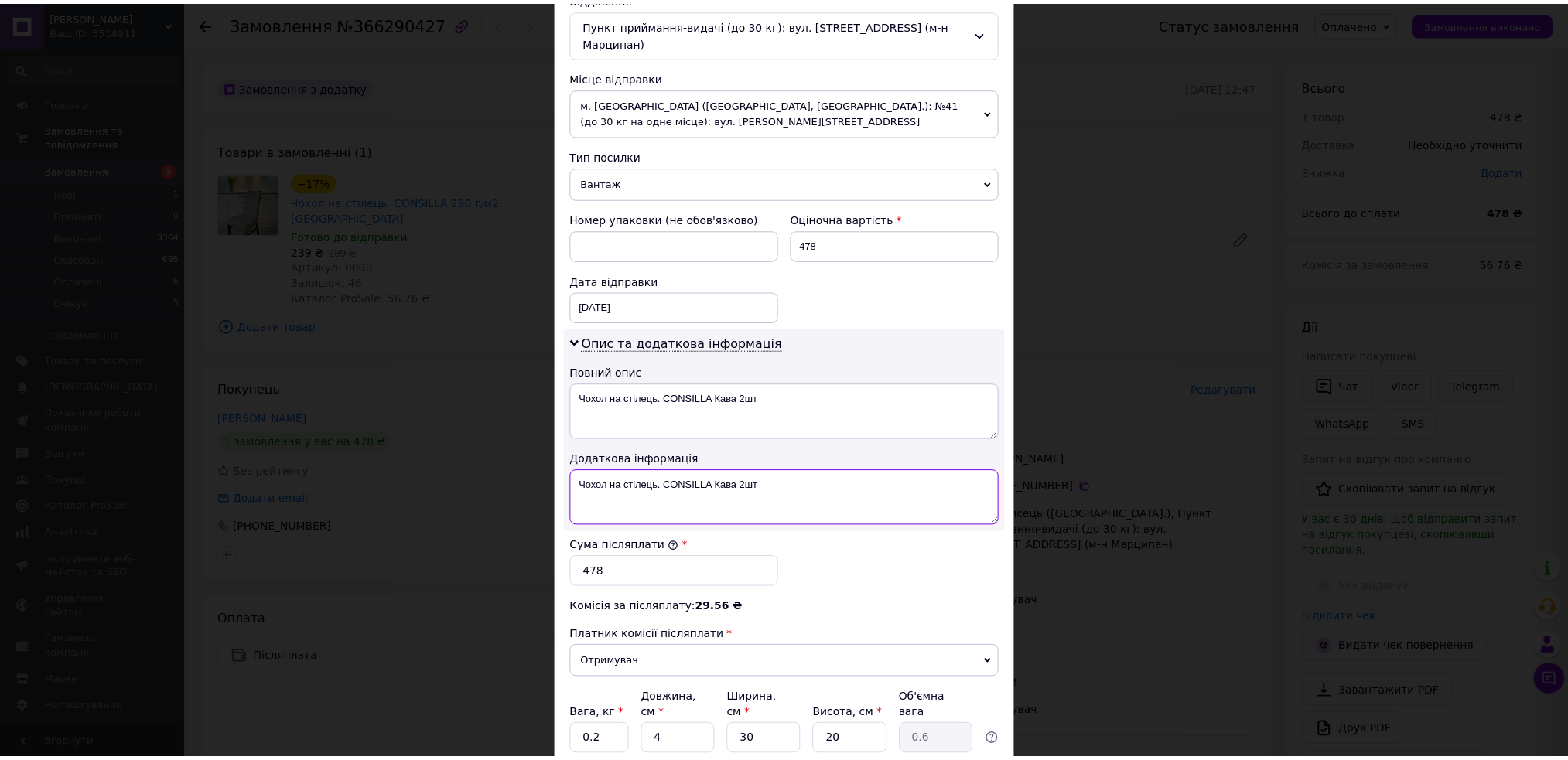
scroll to position [619, 0]
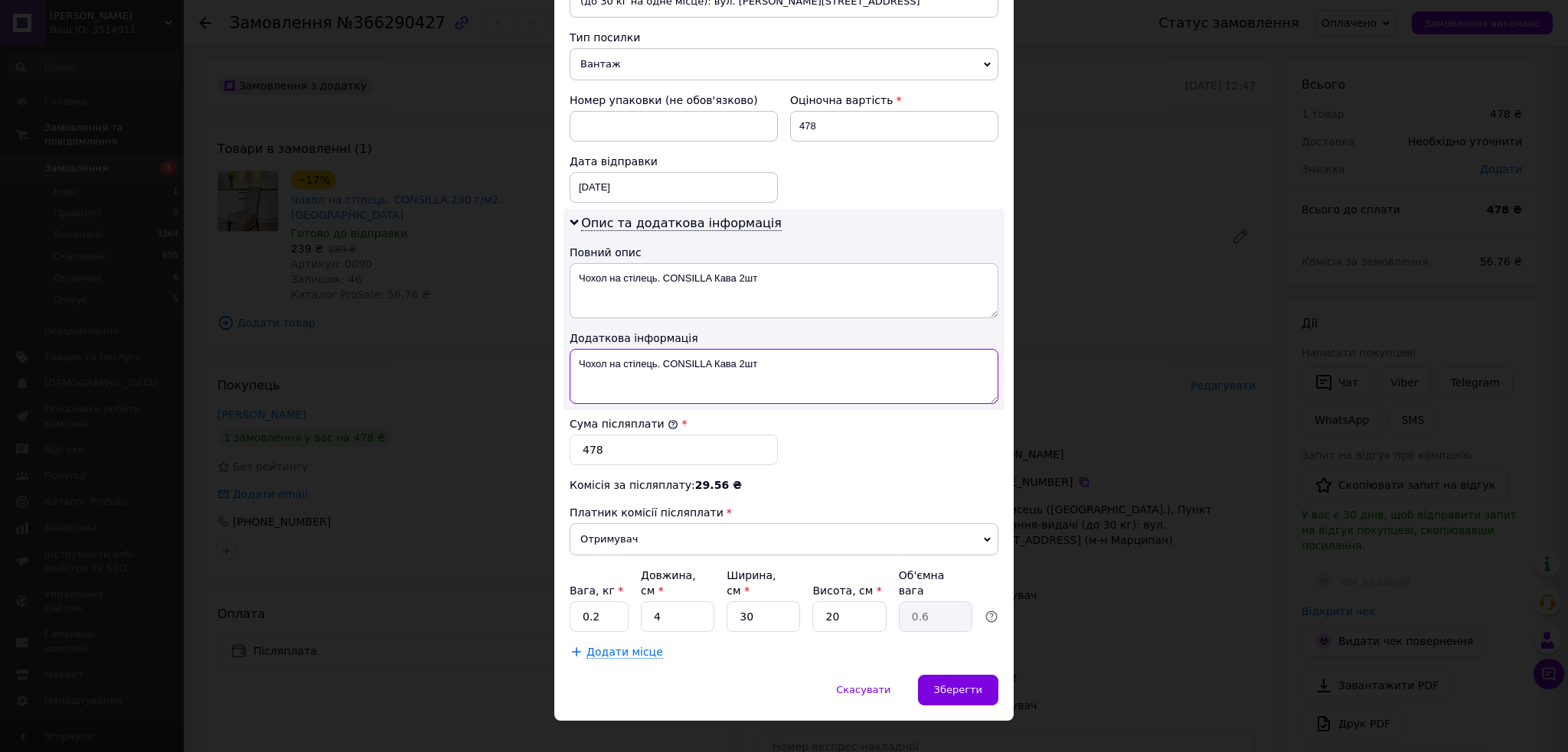
type textarea "Чохол на стілець. CONSILLA Кава 2шт"
click at [590, 601] on input "0.2" at bounding box center [599, 616] width 59 height 30
type input "1"
click at [703, 602] on input "4" at bounding box center [677, 616] width 74 height 30
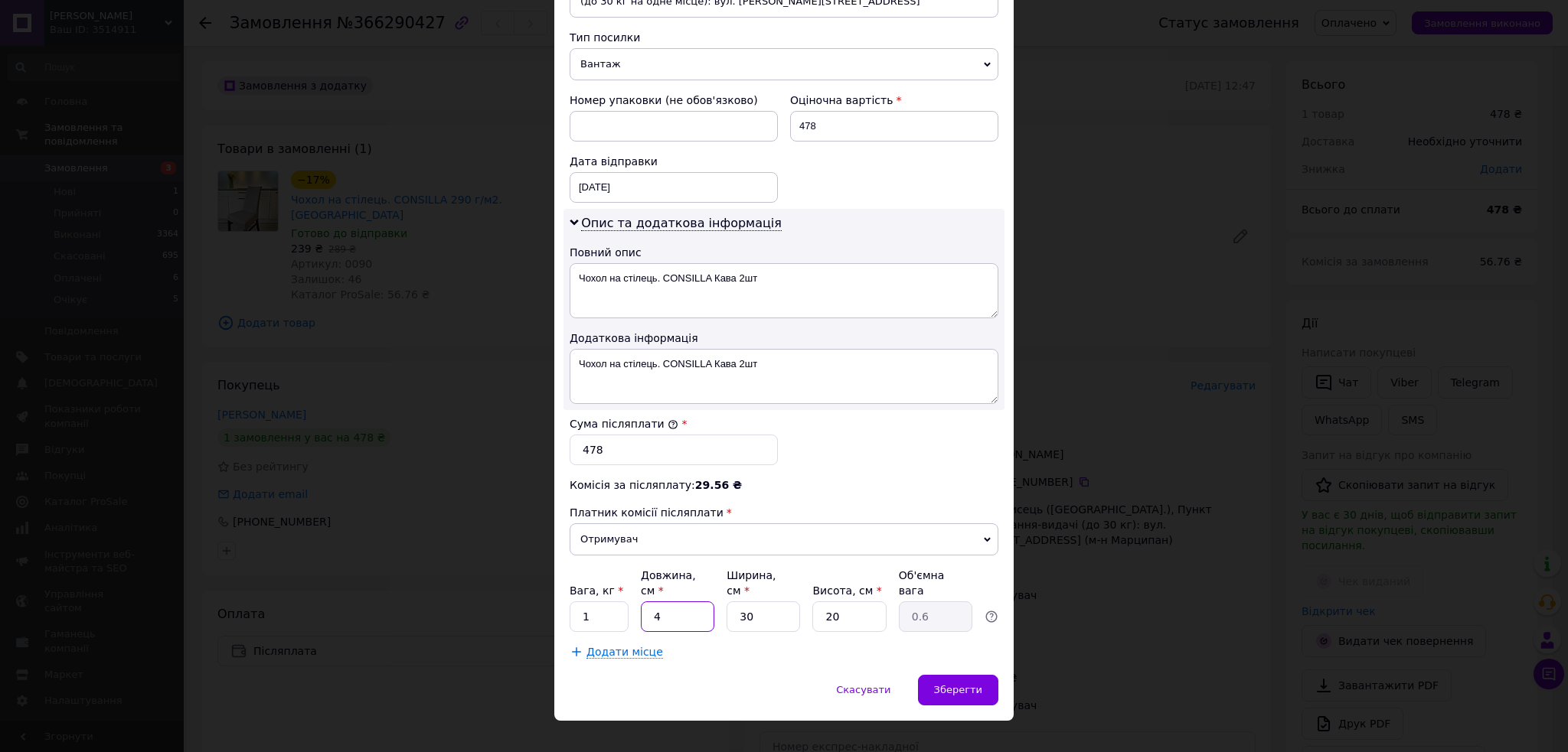
click at [703, 602] on input "4" at bounding box center [677, 616] width 74 height 30
type input "2"
type input "0.3"
type input "20"
type input "3"
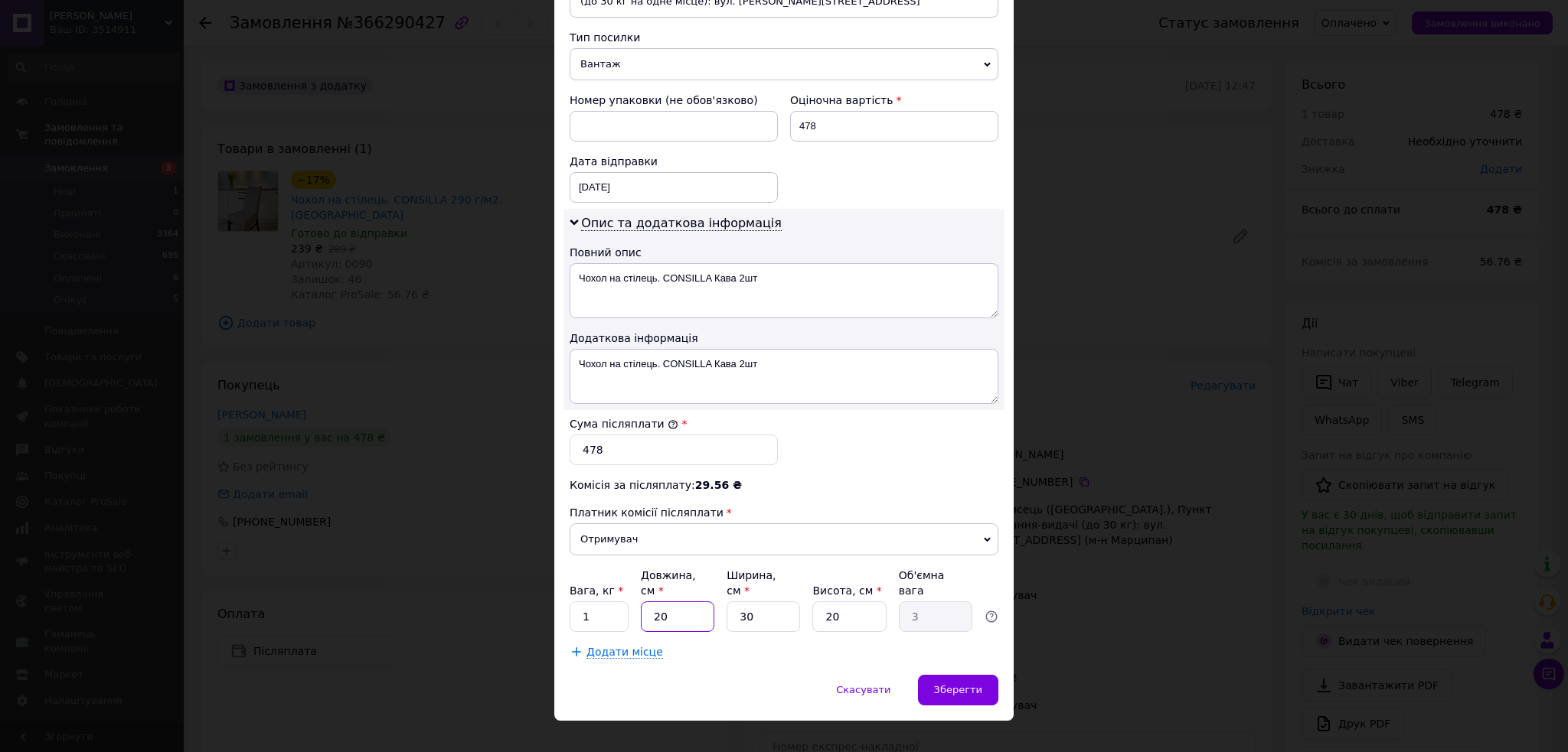
type input "20"
click at [775, 606] on input "30" at bounding box center [763, 616] width 74 height 30
click at [775, 605] on input "30" at bounding box center [763, 616] width 74 height 30
type input "1"
type input "0.1"
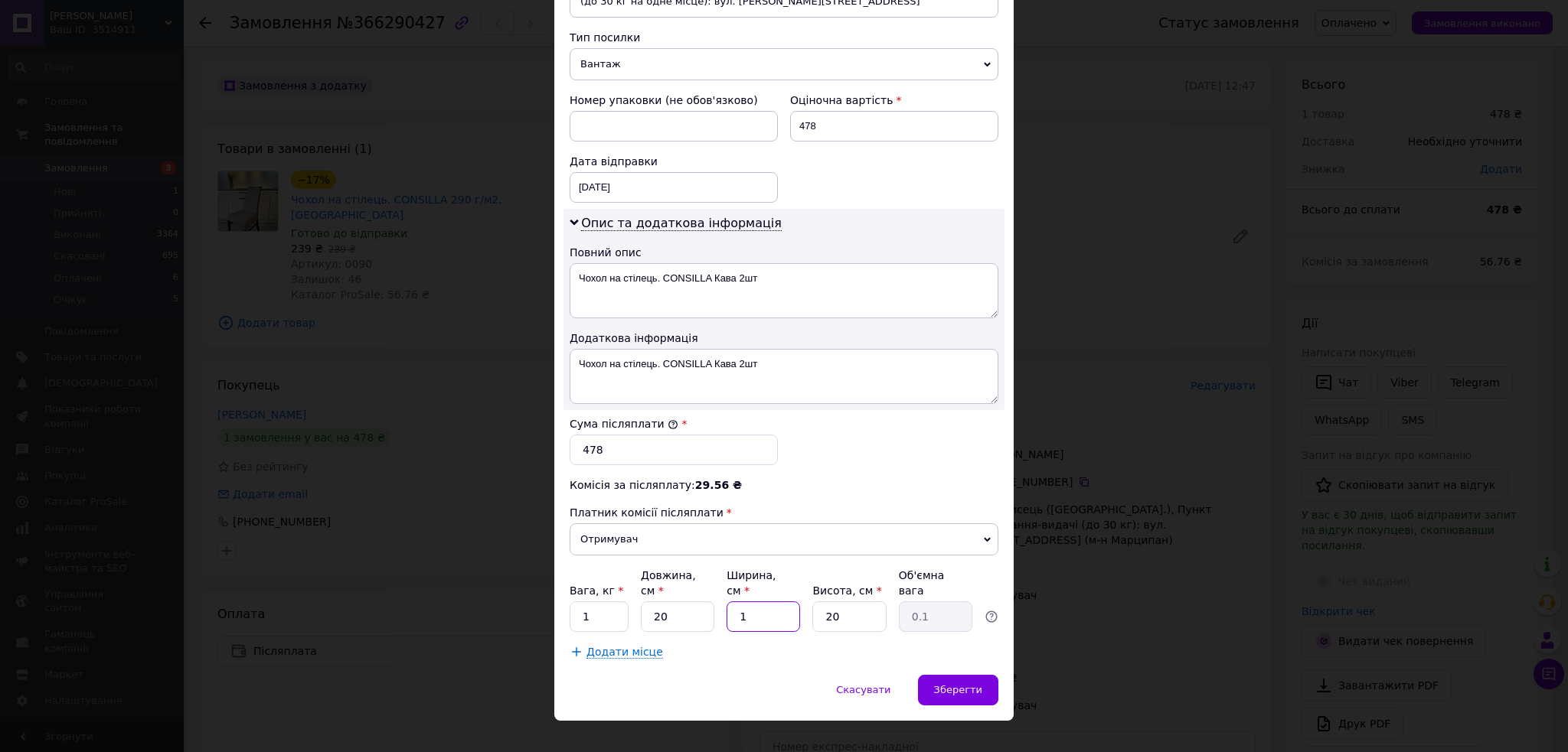
type input "10"
type input "1"
type input "10"
click at [959, 684] on span "Зберегти" at bounding box center [958, 690] width 48 height 12
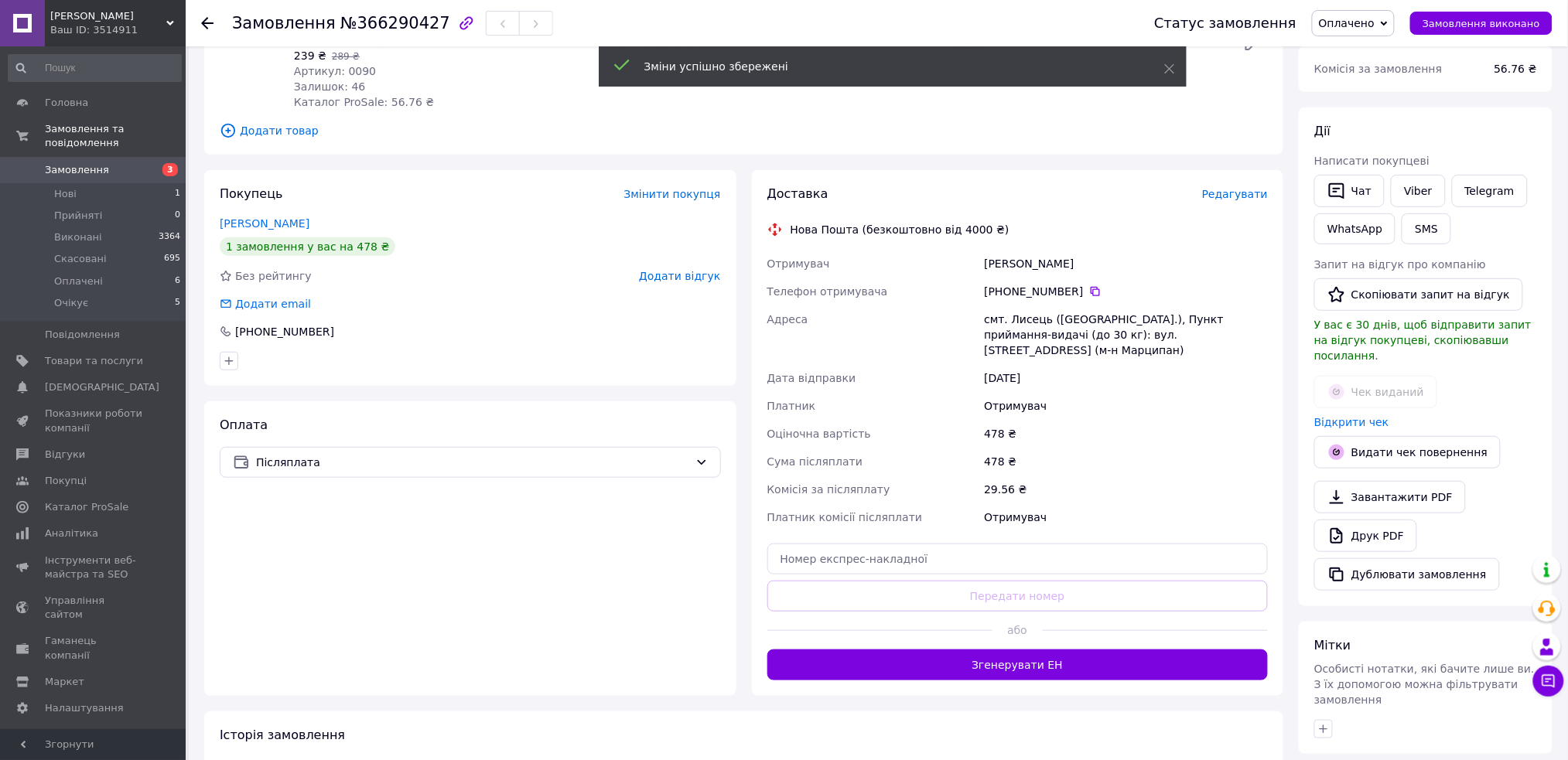
scroll to position [205, 0]
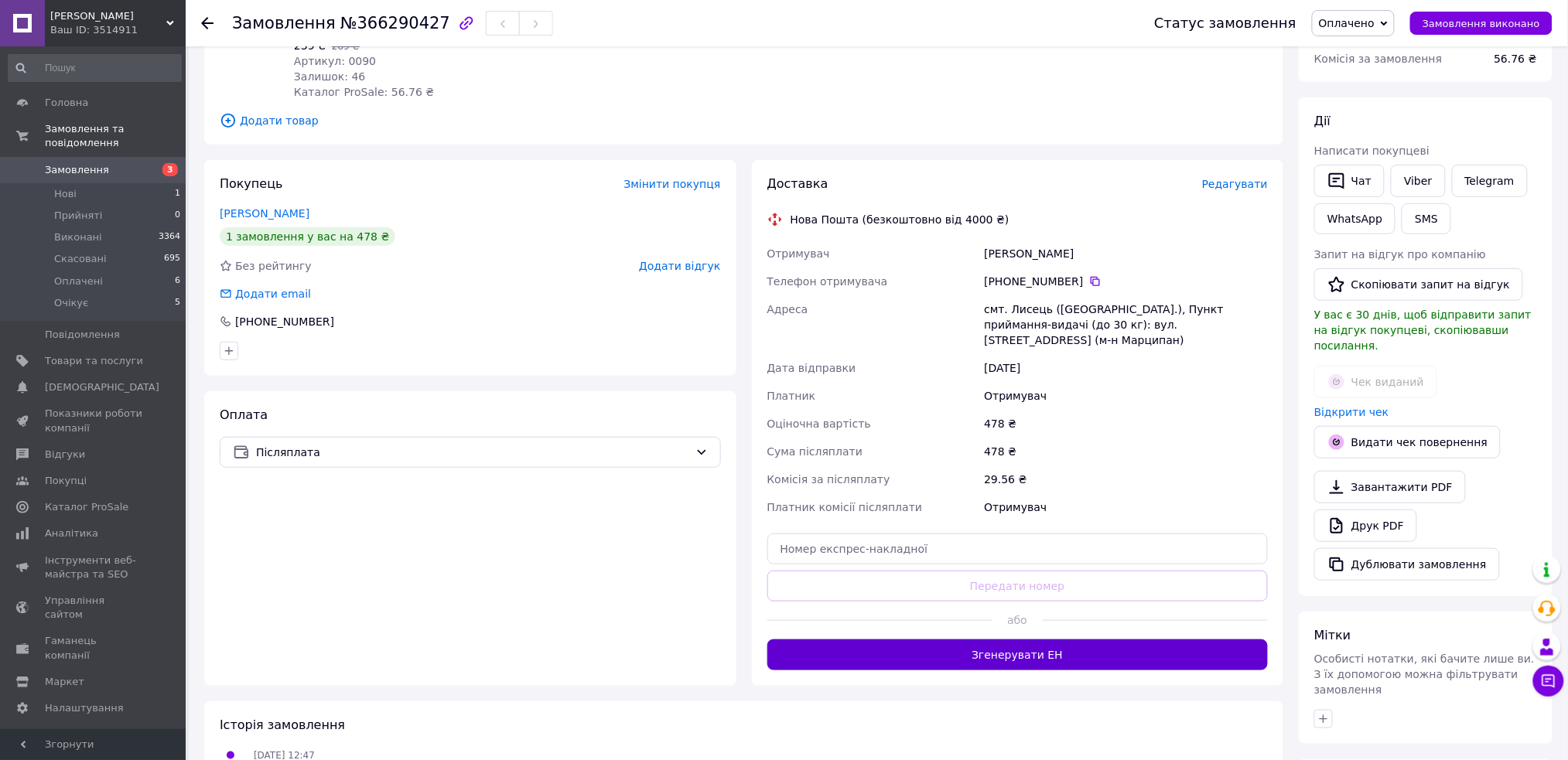
click at [977, 640] on button "Згенерувати ЕН" at bounding box center [1017, 655] width 501 height 31
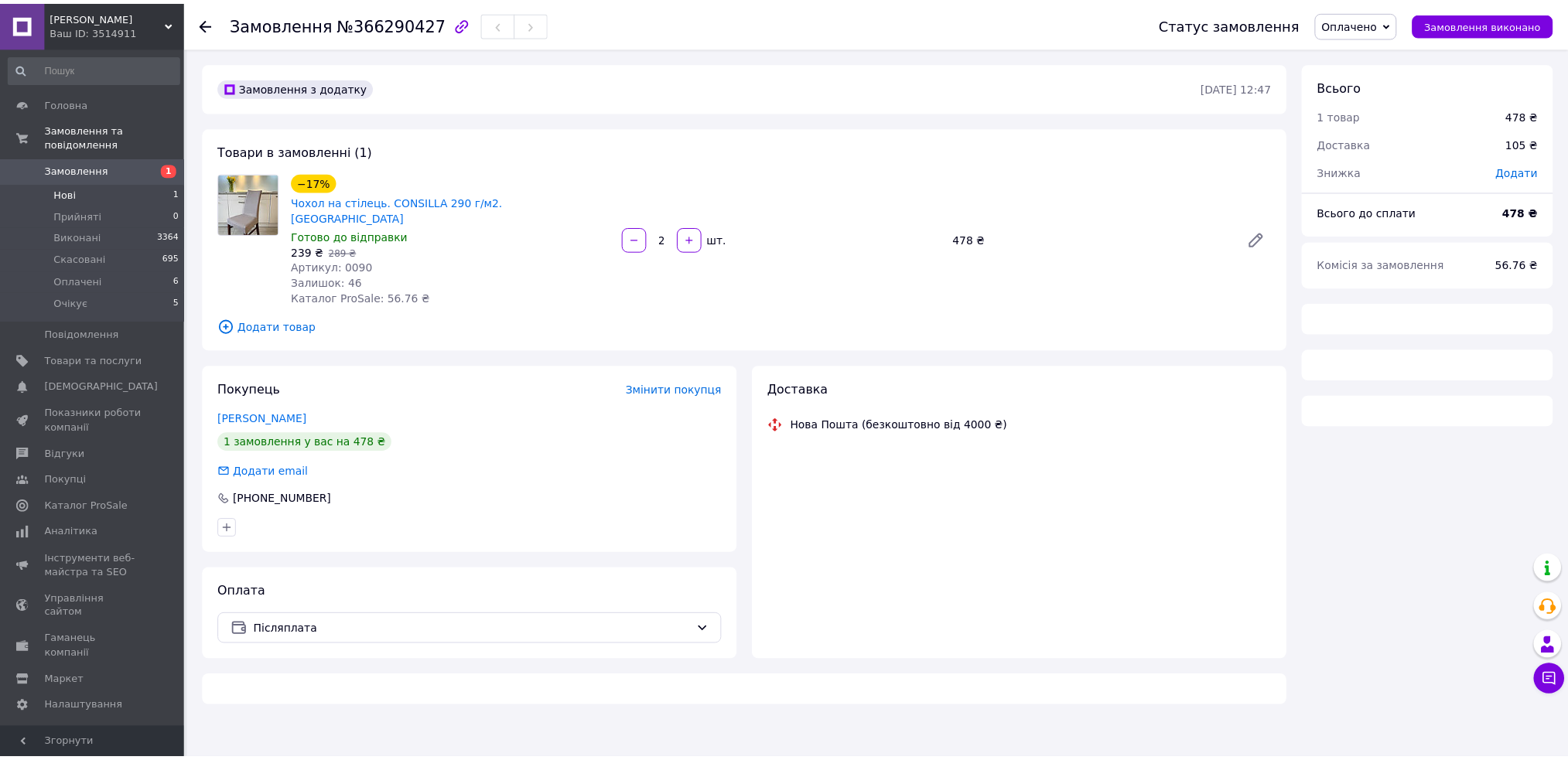
scroll to position [140, 0]
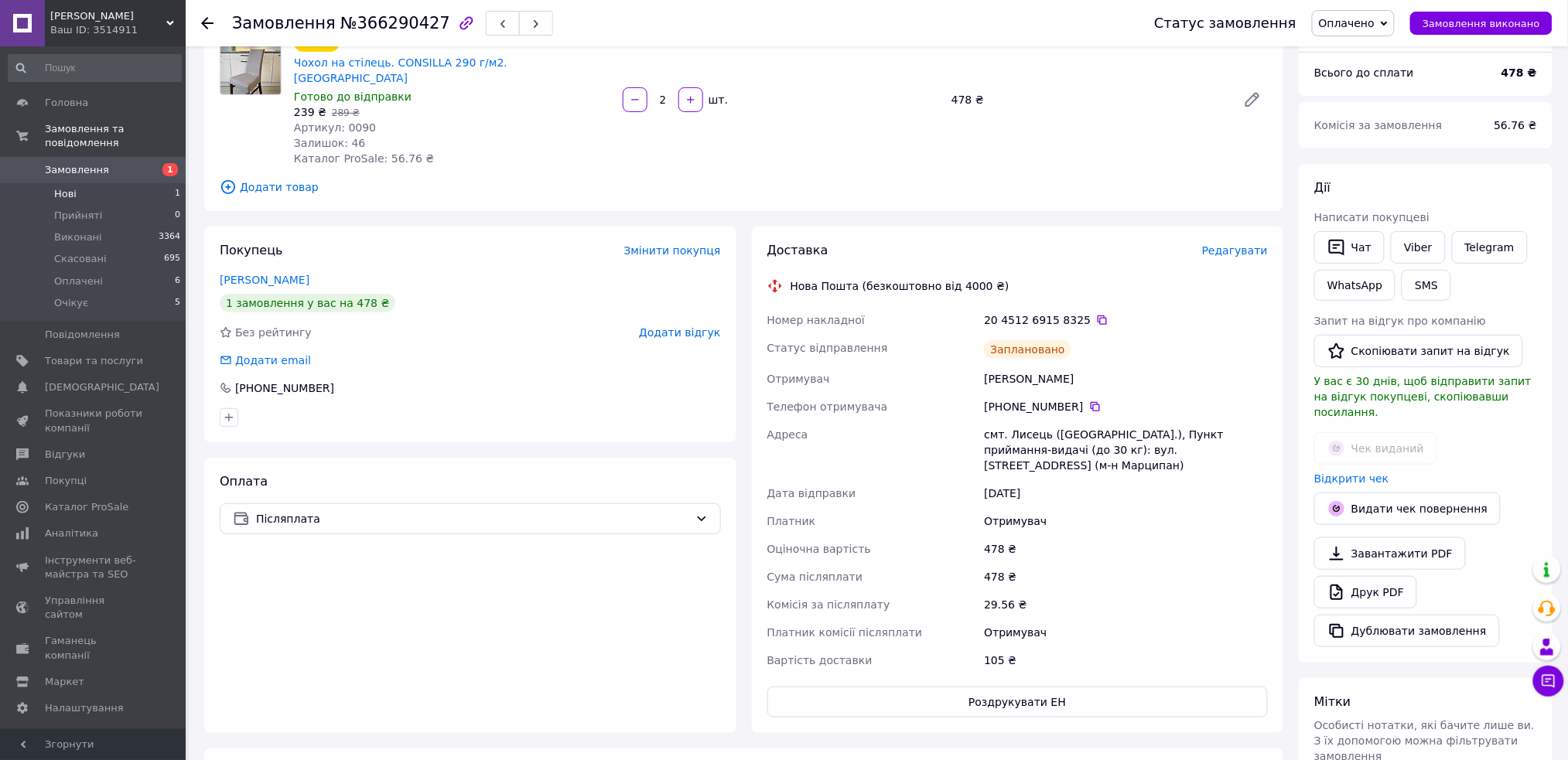
click at [143, 184] on li "Нові 1" at bounding box center [95, 195] width 190 height 22
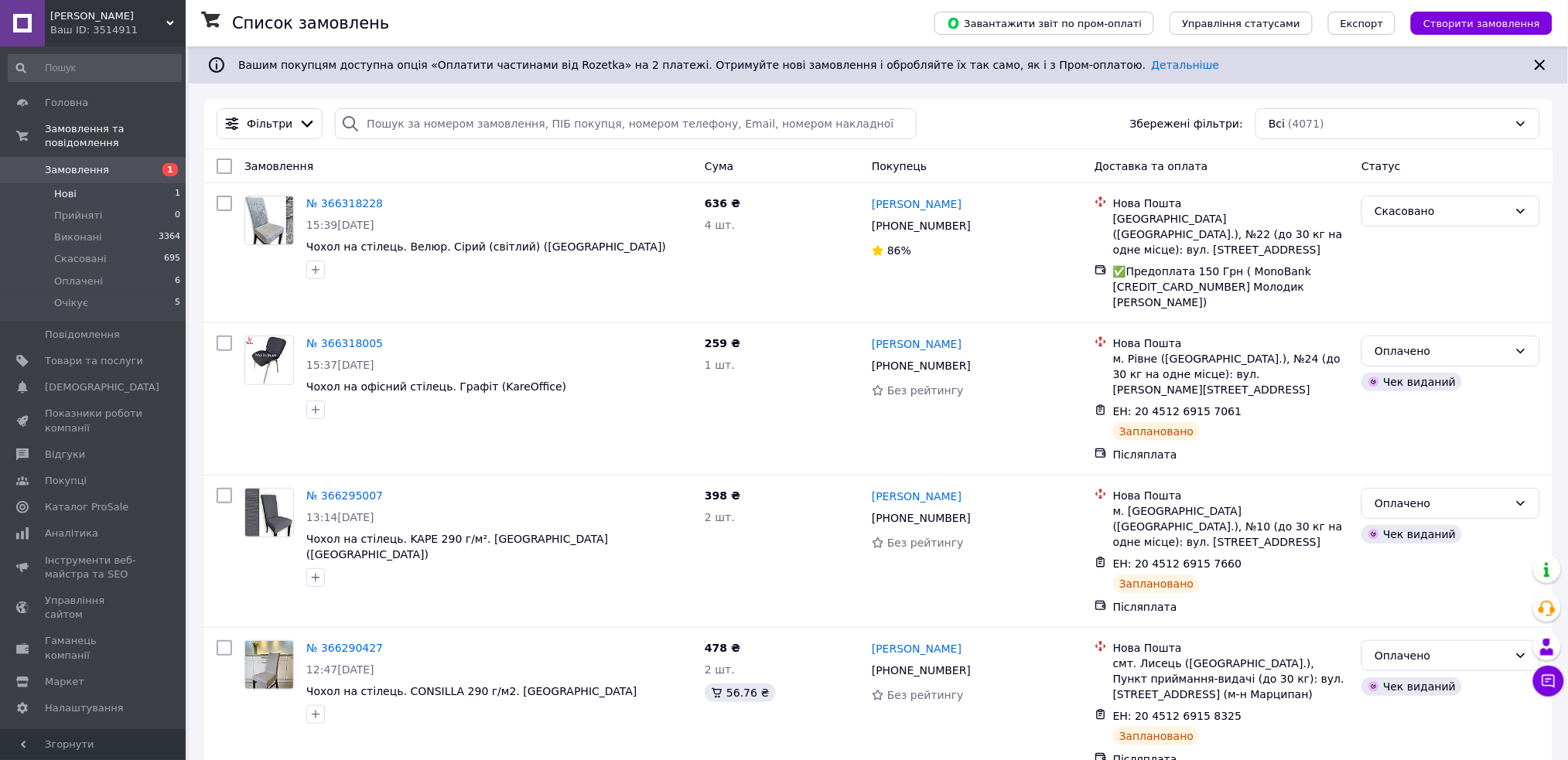
click at [64, 187] on span "Нові" at bounding box center [65, 195] width 23 height 14
